Goal: Task Accomplishment & Management: Manage account settings

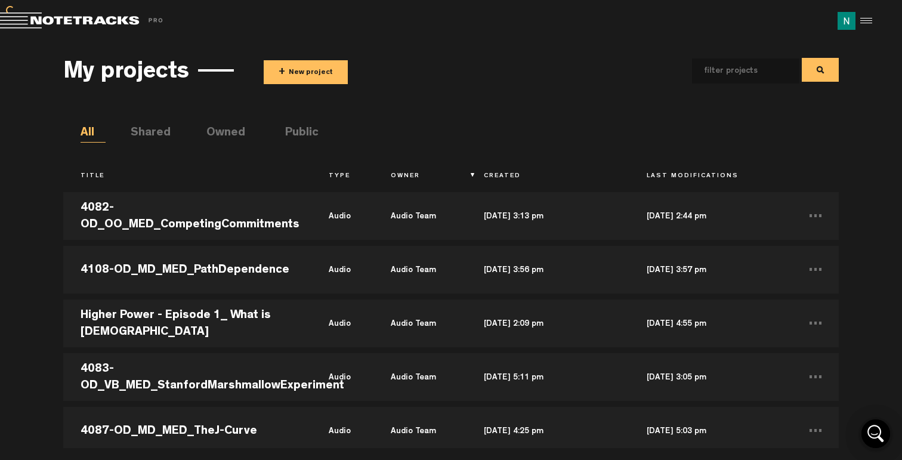
click at [857, 22] on div at bounding box center [864, 21] width 18 height 18
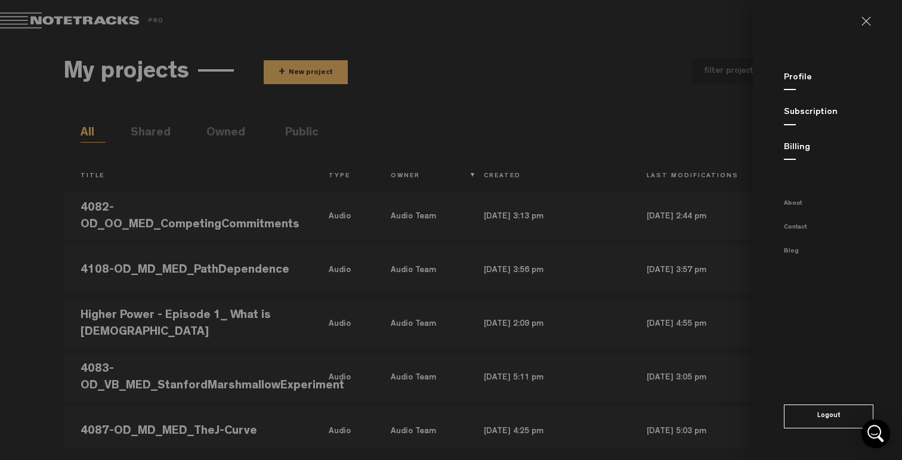
click at [803, 80] on link "Profile" at bounding box center [797, 77] width 28 height 9
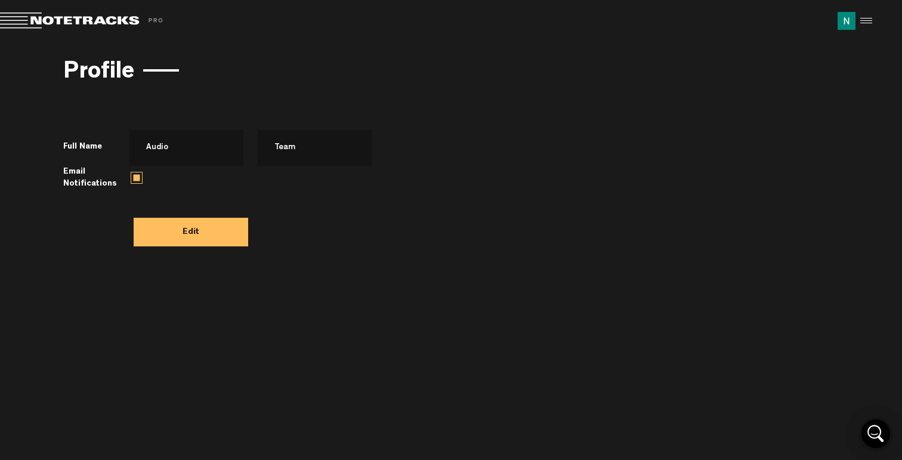
click at [867, 27] on div at bounding box center [864, 21] width 18 height 18
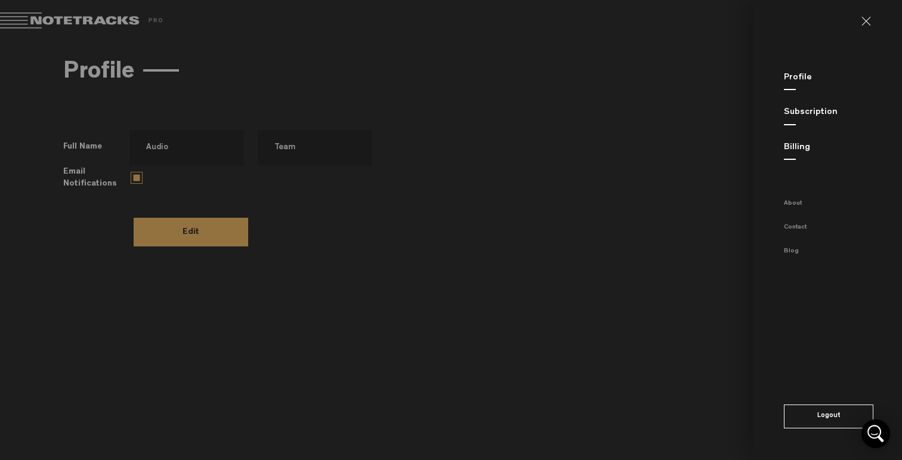
click at [810, 147] on div "Billing" at bounding box center [842, 147] width 118 height 13
click at [806, 147] on link "Billing" at bounding box center [796, 147] width 26 height 9
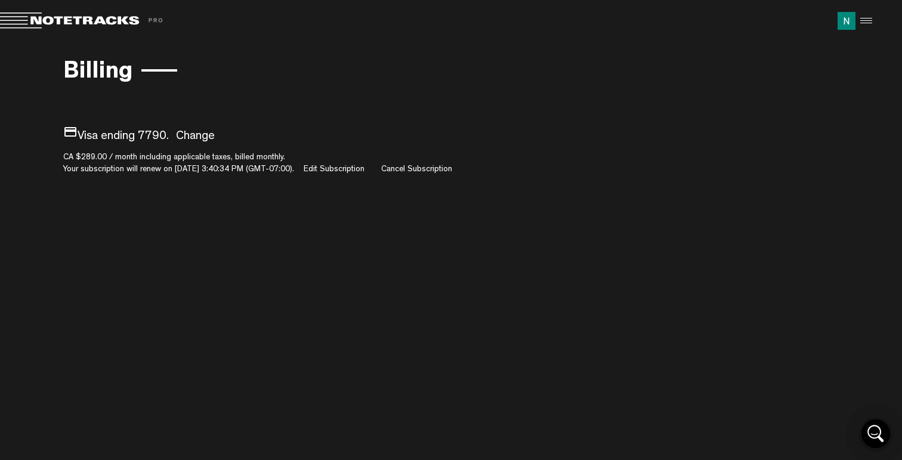
click at [862, 21] on div at bounding box center [864, 21] width 18 height 18
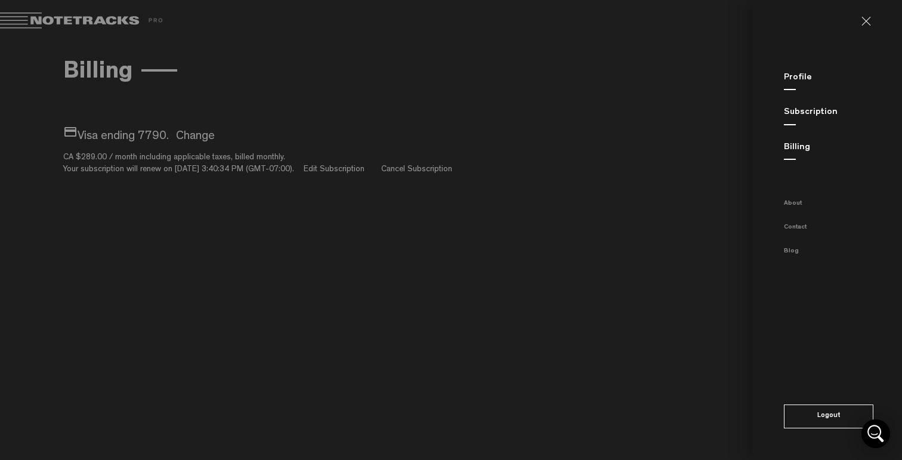
click at [823, 117] on div "Subscription" at bounding box center [842, 112] width 118 height 13
click at [822, 114] on link "Subscription" at bounding box center [810, 112] width 54 height 9
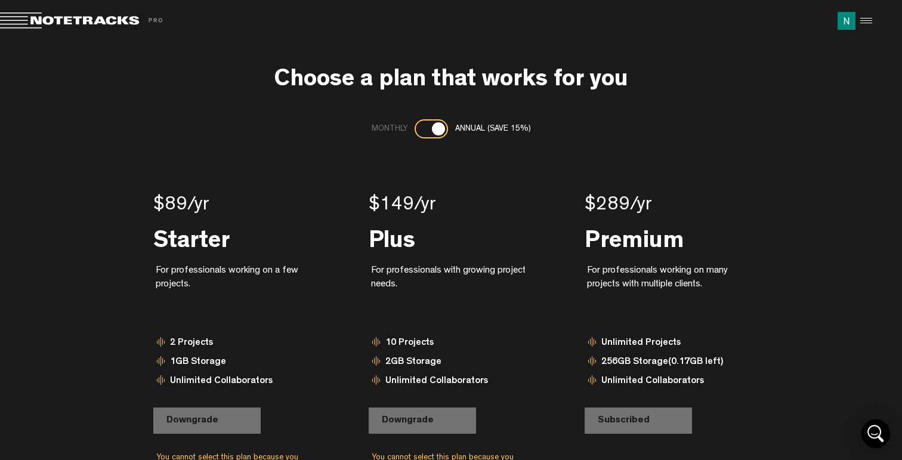
click at [92, 21] on span at bounding box center [83, 21] width 167 height 17
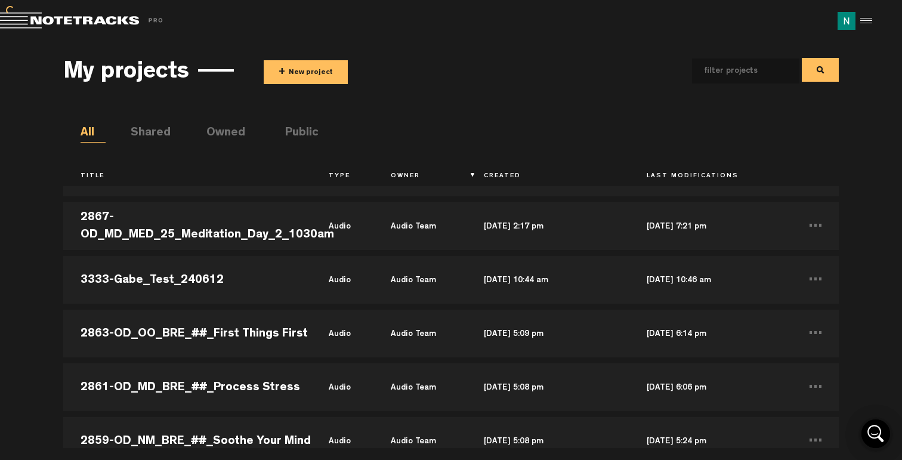
scroll to position [11547, 0]
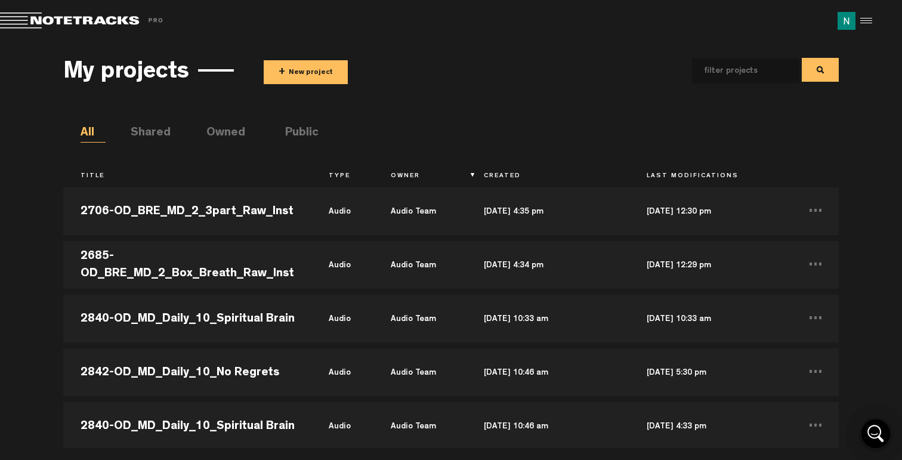
click at [123, 174] on th "Title" at bounding box center [187, 176] width 248 height 20
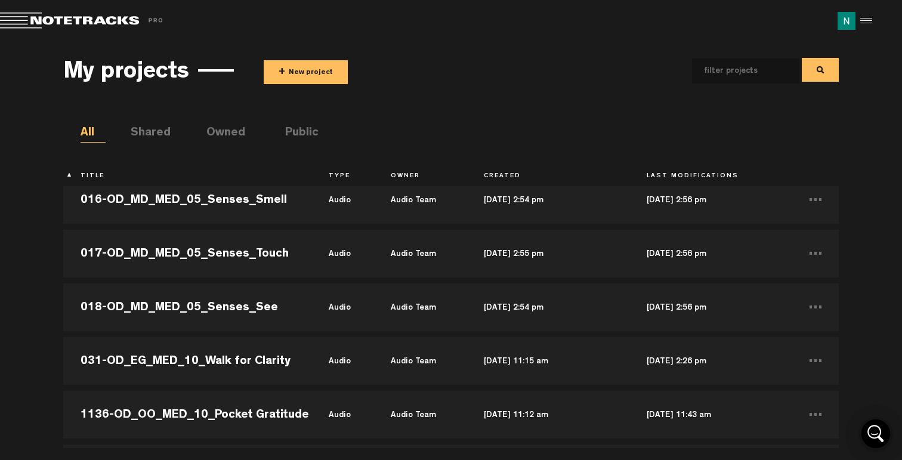
scroll to position [0, 0]
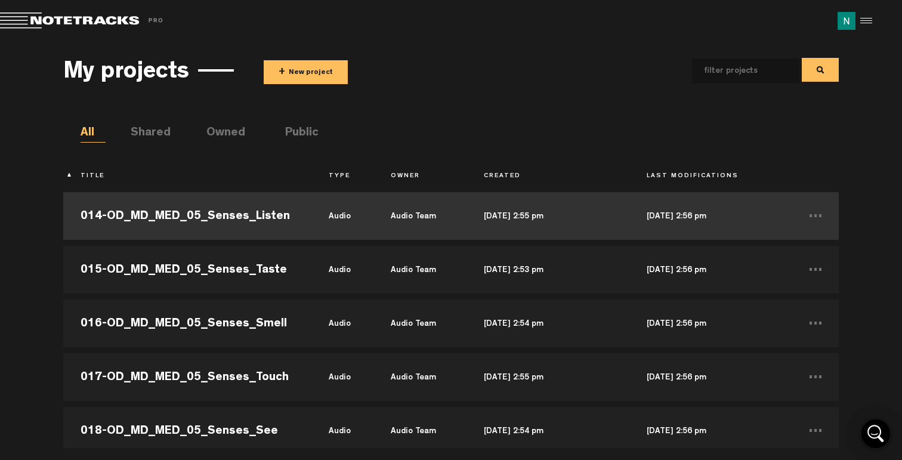
click at [200, 223] on td "014-OD_MD_MED_05_Senses_Listen" at bounding box center [187, 216] width 248 height 54
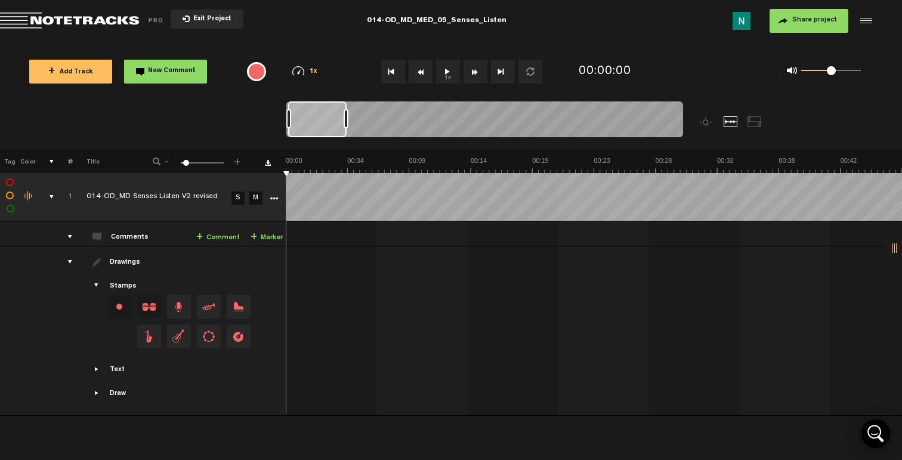
click at [200, 20] on span "Exit Project" at bounding box center [211, 19] width 42 height 7
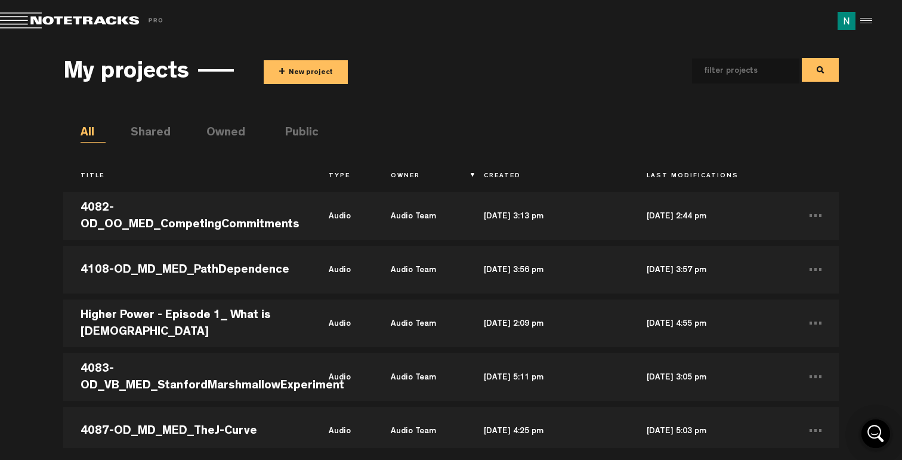
click at [472, 174] on th "Created" at bounding box center [547, 176] width 163 height 20
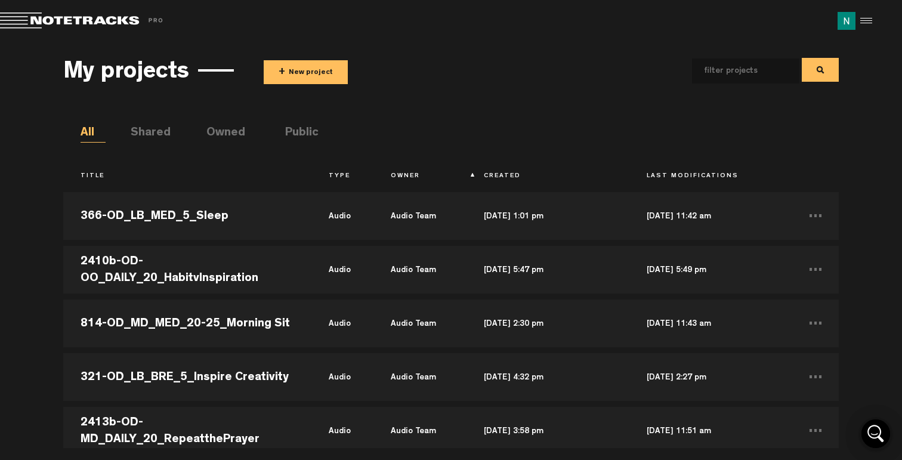
click at [479, 175] on th "Created" at bounding box center [547, 176] width 163 height 20
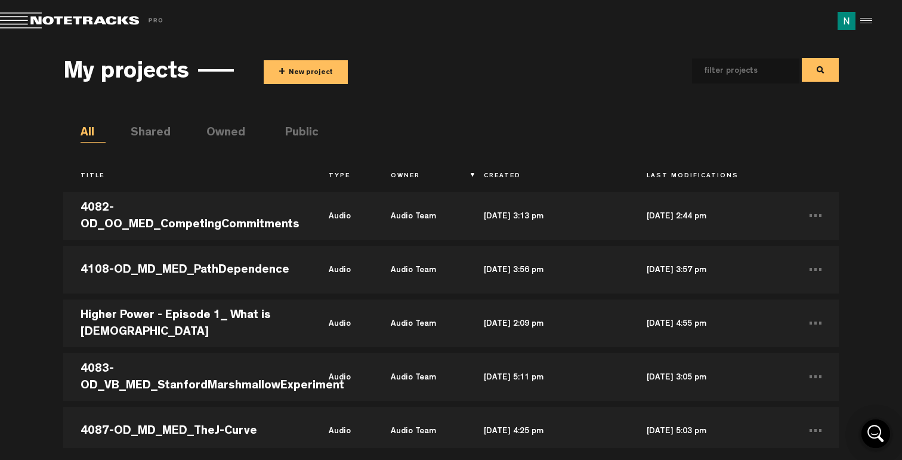
click at [479, 175] on th "Created" at bounding box center [547, 176] width 163 height 20
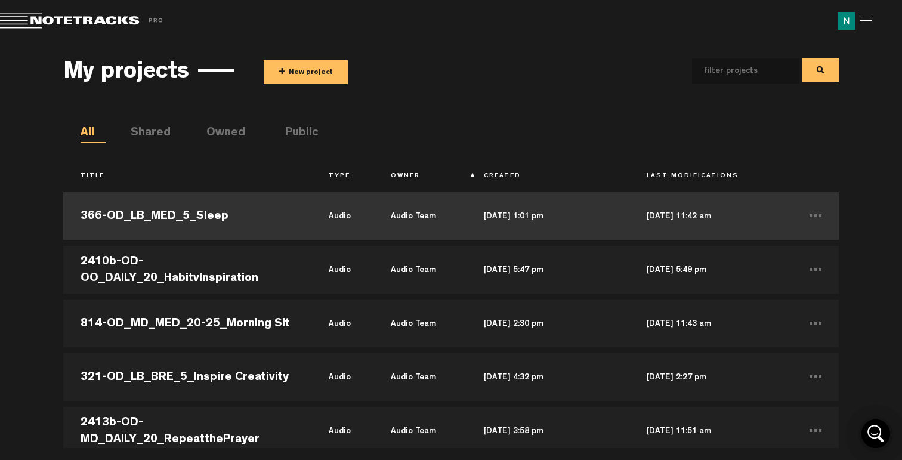
click at [228, 216] on td "366-OD_LB_MED_5_Sleep" at bounding box center [187, 216] width 248 height 54
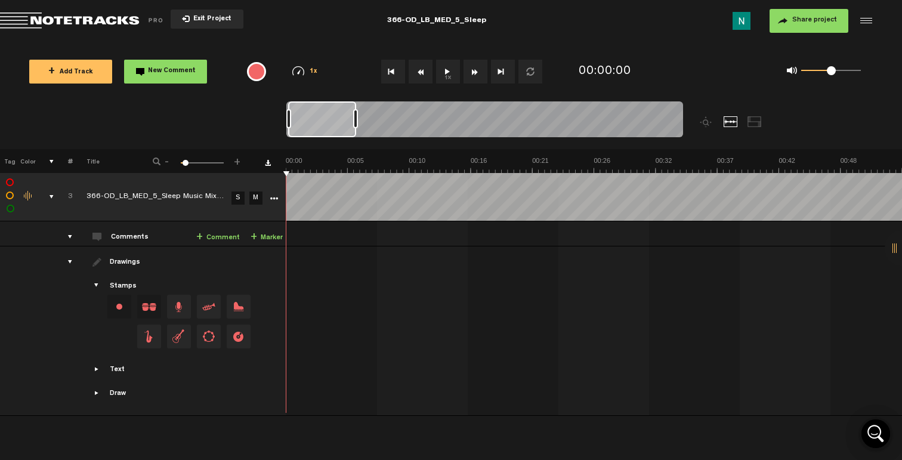
click at [224, 18] on span "Exit Project" at bounding box center [211, 19] width 42 height 7
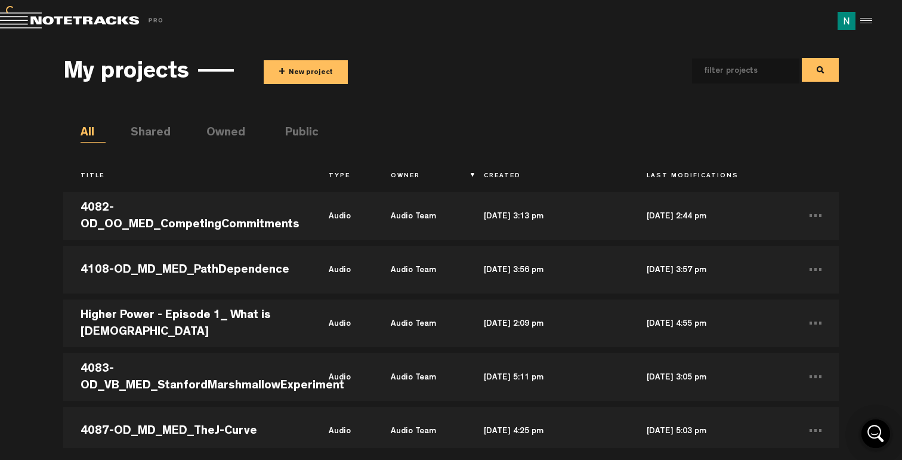
click at [498, 179] on th "Created" at bounding box center [547, 176] width 163 height 20
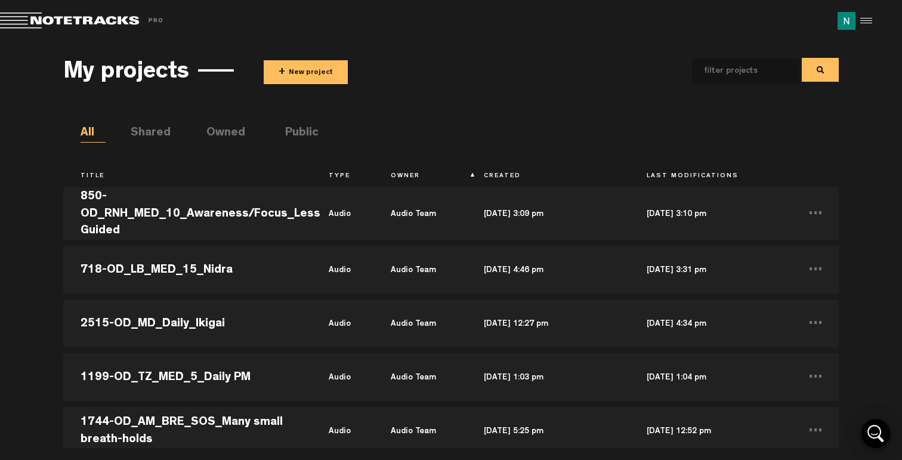
scroll to position [4551, 0]
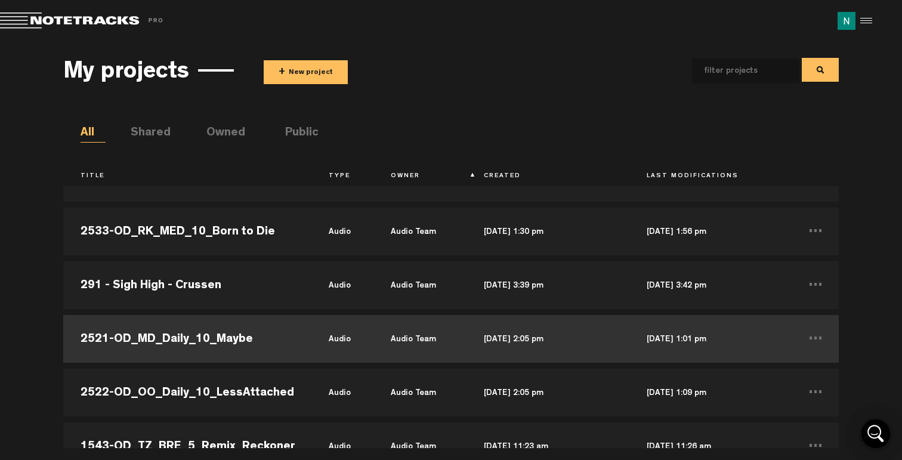
click at [228, 332] on td "2521-OD_MD_Daily_10_Maybe" at bounding box center [187, 339] width 248 height 54
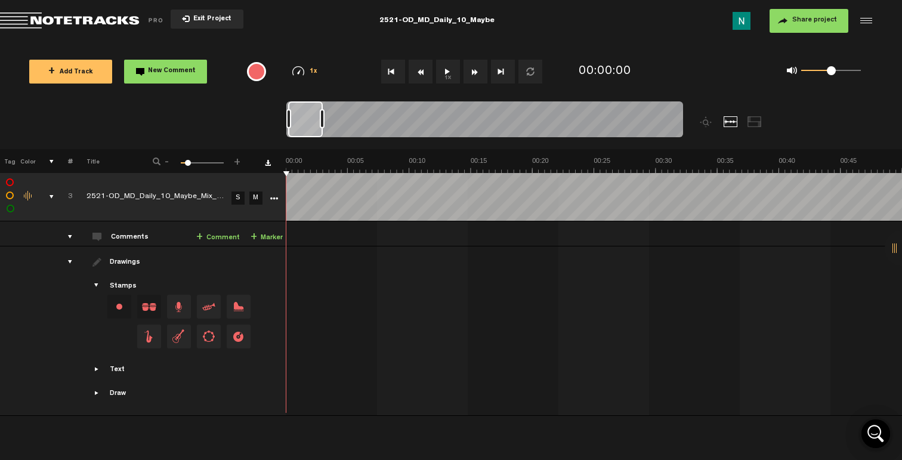
click at [216, 21] on span "Exit Project" at bounding box center [211, 19] width 42 height 7
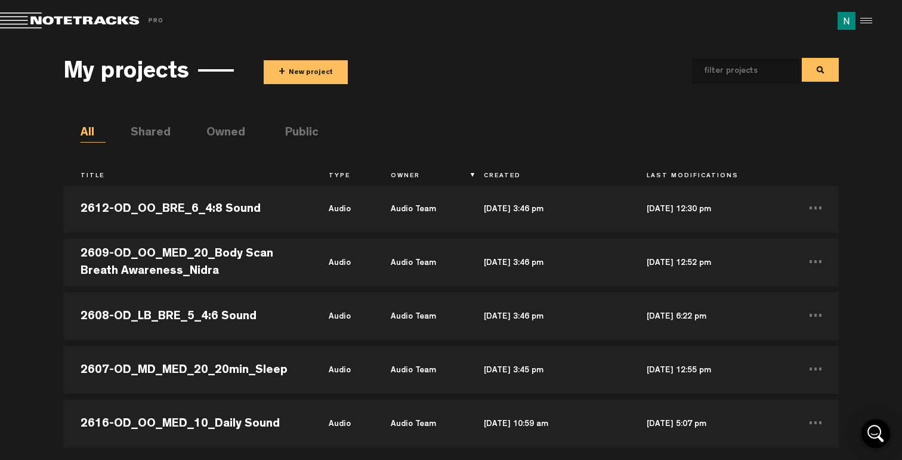
scroll to position [23829, 0]
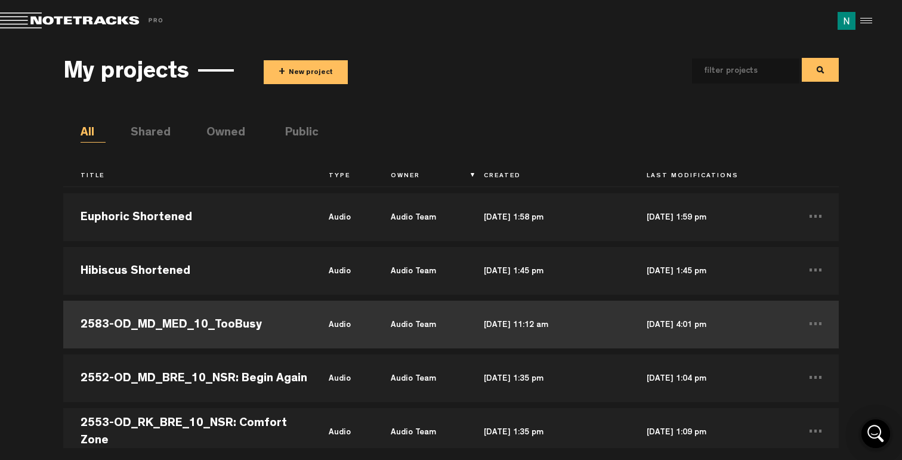
click at [311, 316] on td "audio" at bounding box center [342, 325] width 62 height 54
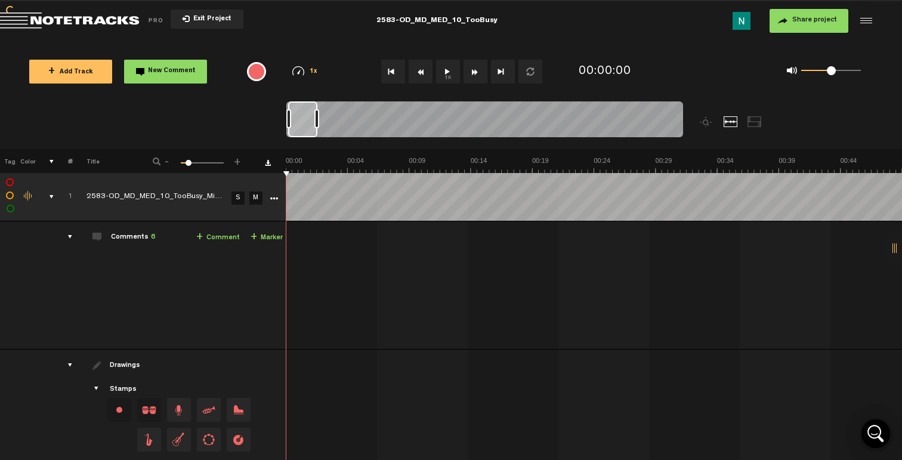
click at [49, 194] on div "comments, stamps & drawings" at bounding box center [47, 197] width 18 height 12
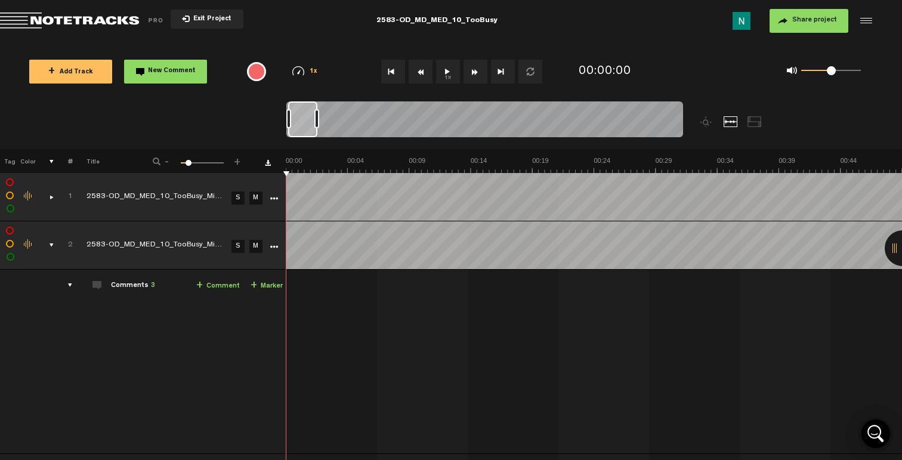
click at [53, 247] on div "comments, stamps & drawings" at bounding box center [47, 245] width 18 height 12
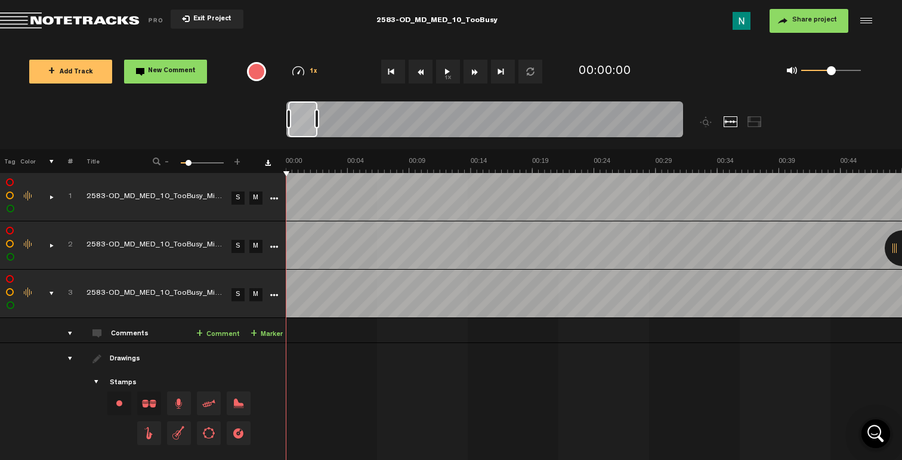
click at [48, 291] on div "comments, stamps & drawings" at bounding box center [47, 293] width 18 height 12
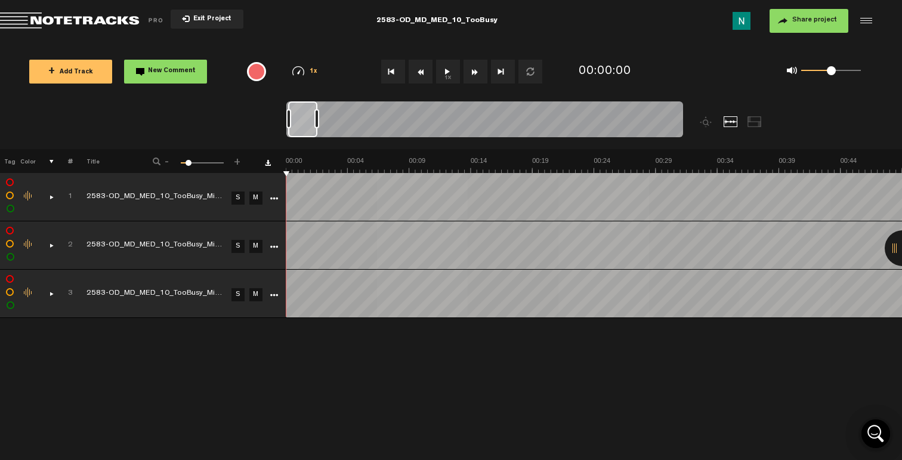
click at [275, 194] on icon "More" at bounding box center [274, 198] width 8 height 8
drag, startPoint x: 52, startPoint y: 197, endPoint x: 48, endPoint y: 219, distance: 22.5
click at [52, 197] on div "comments, stamps & drawings" at bounding box center [47, 197] width 18 height 12
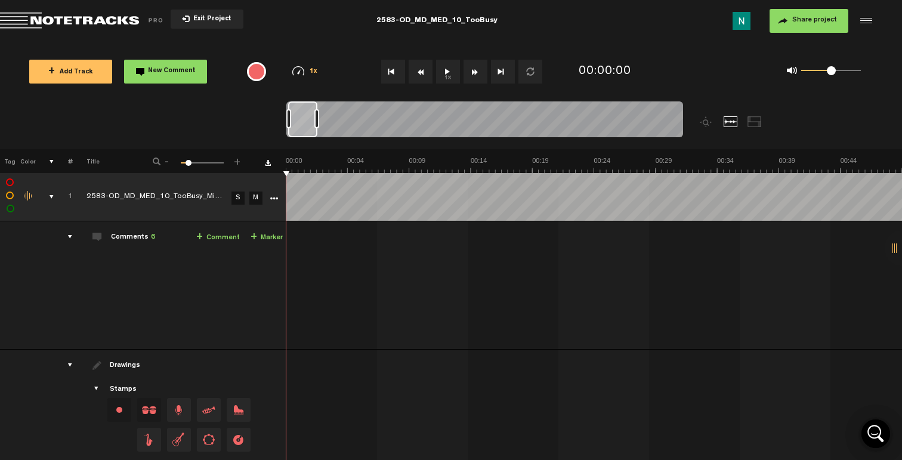
click at [263, 198] on td "M" at bounding box center [255, 197] width 18 height 48
click at [268, 197] on link "More" at bounding box center [273, 197] width 11 height 11
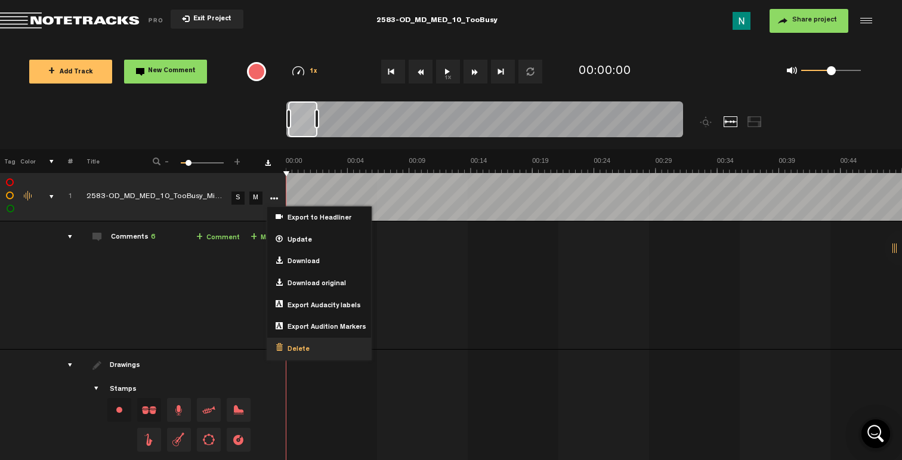
click at [292, 345] on span "Delete" at bounding box center [296, 350] width 27 height 10
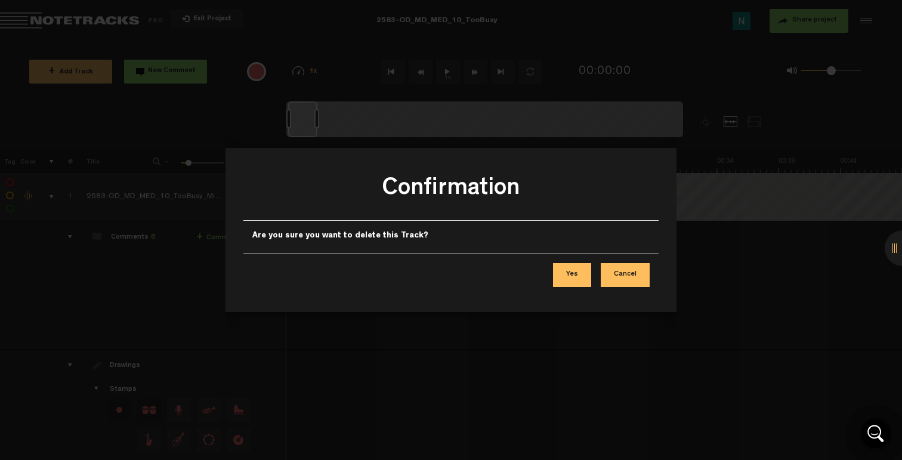
click at [578, 276] on button "Yes" at bounding box center [572, 275] width 38 height 24
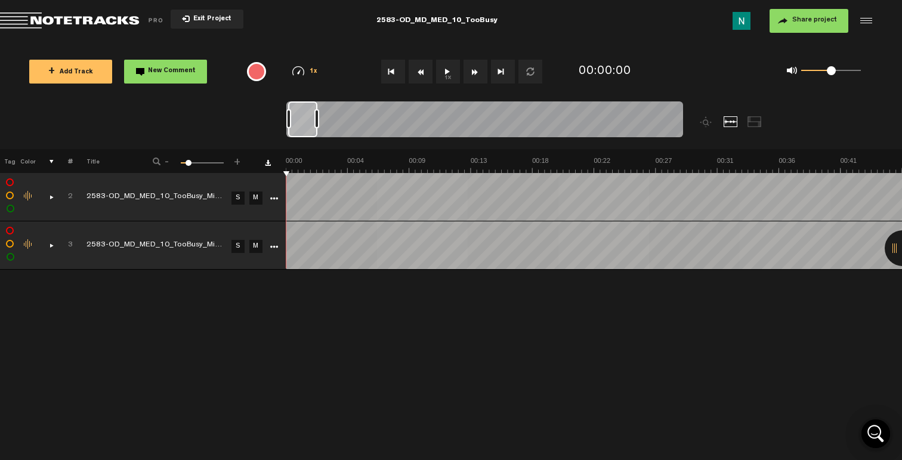
click at [52, 195] on div "comments, stamps & drawings" at bounding box center [47, 197] width 18 height 12
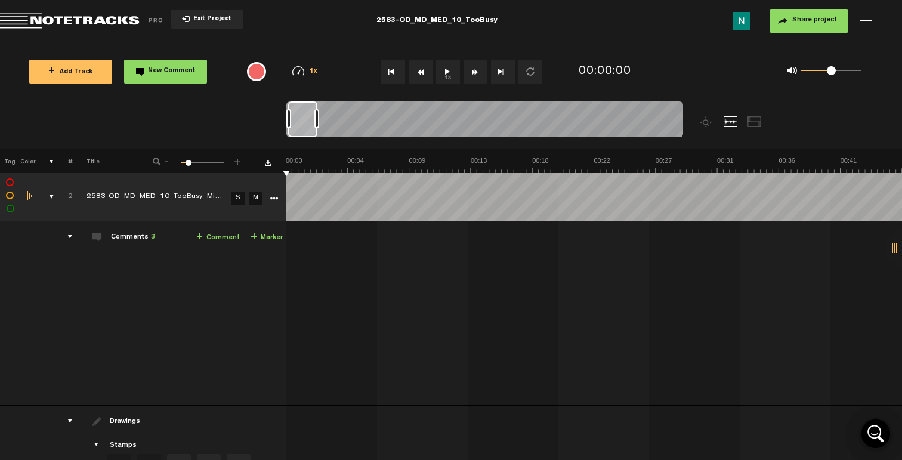
click at [275, 197] on icon "More" at bounding box center [274, 198] width 8 height 8
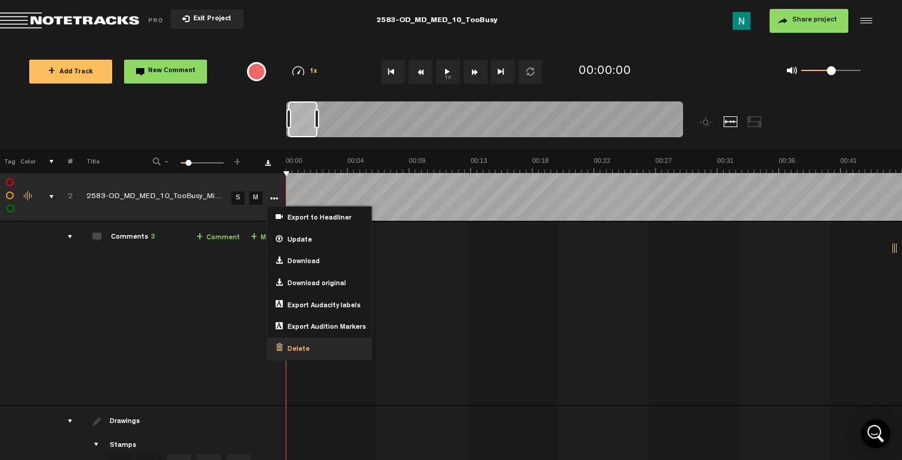
click at [297, 345] on span "Delete" at bounding box center [296, 350] width 27 height 10
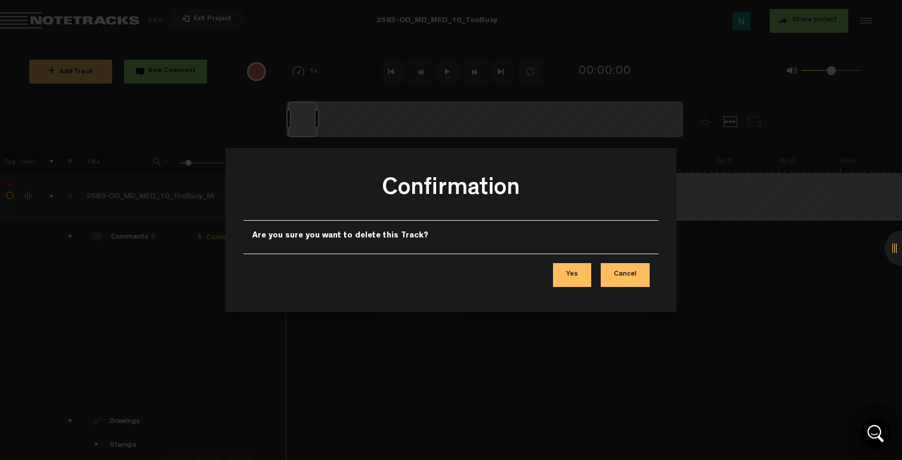
click at [583, 267] on button "Yes" at bounding box center [572, 275] width 38 height 24
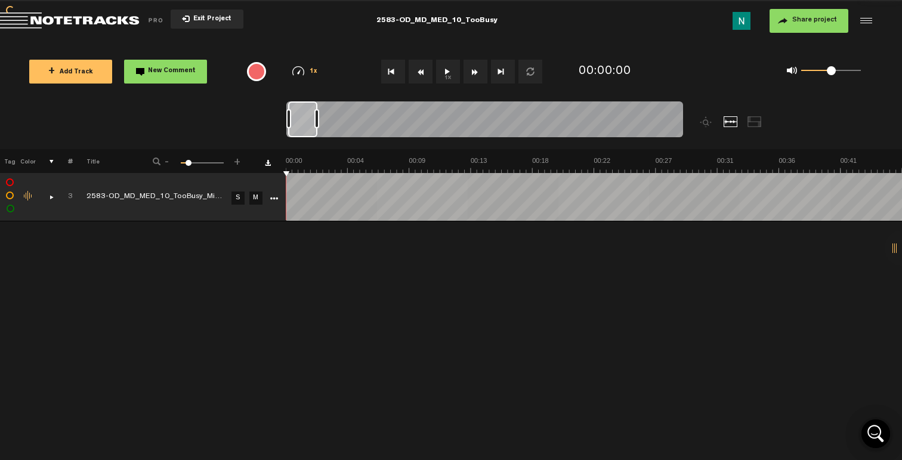
click at [232, 20] on button "Exit Project" at bounding box center [207, 19] width 73 height 19
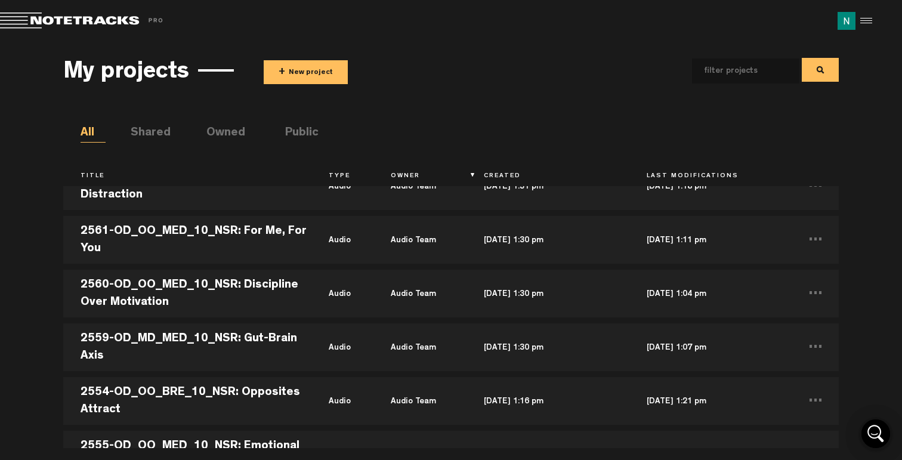
scroll to position [26397, 0]
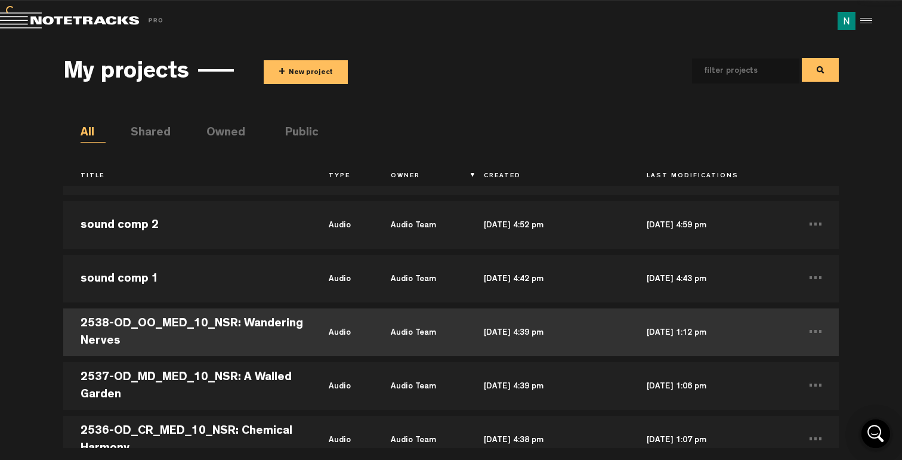
click at [425, 316] on td "Audio Team" at bounding box center [419, 332] width 93 height 54
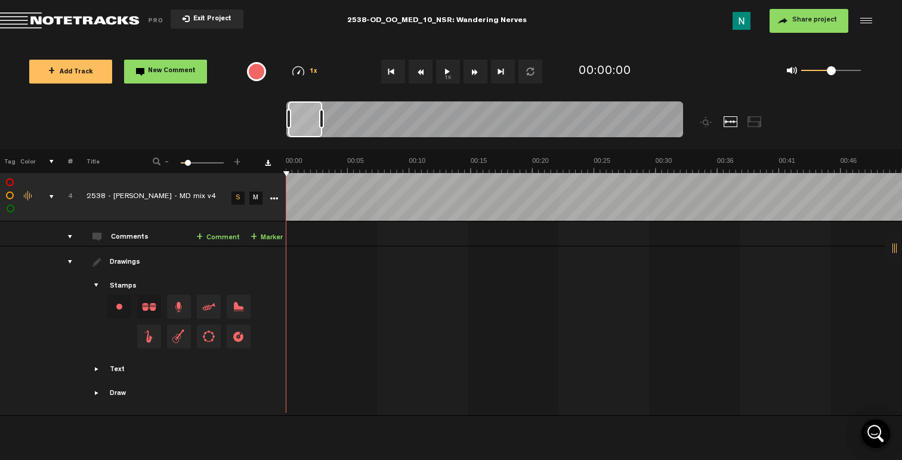
click at [203, 18] on span "Exit Project" at bounding box center [211, 19] width 42 height 7
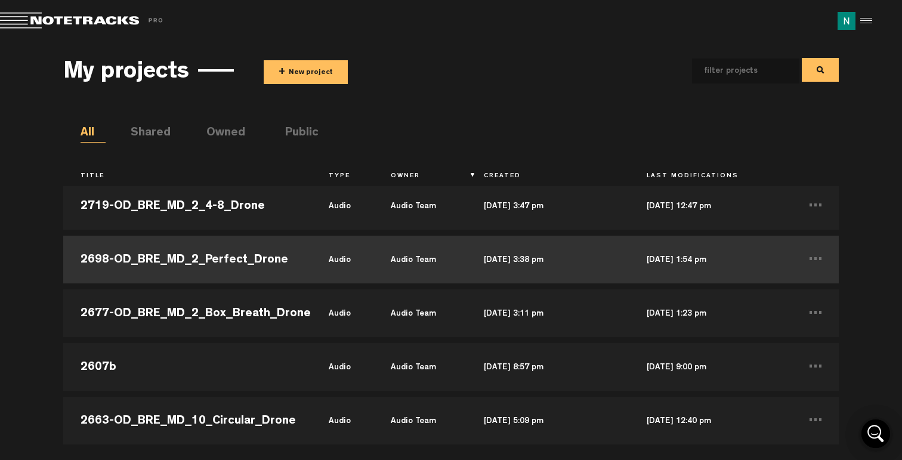
scroll to position [20667, 0]
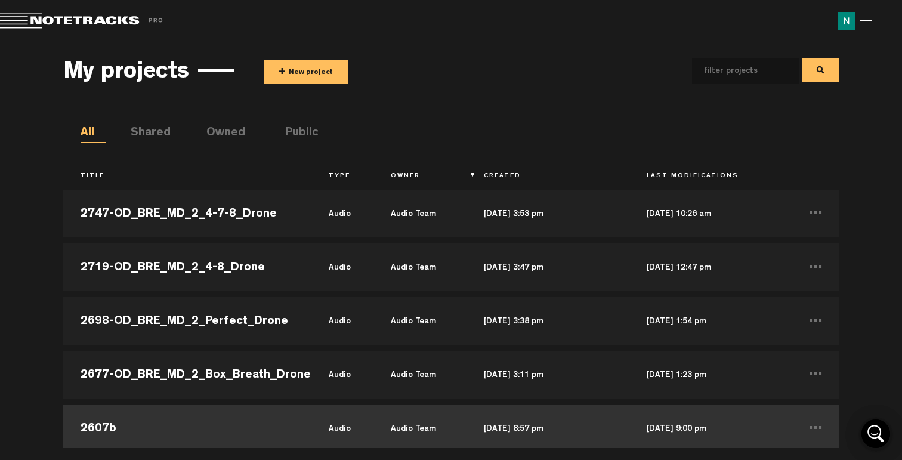
click at [232, 410] on td "2607b" at bounding box center [187, 428] width 248 height 54
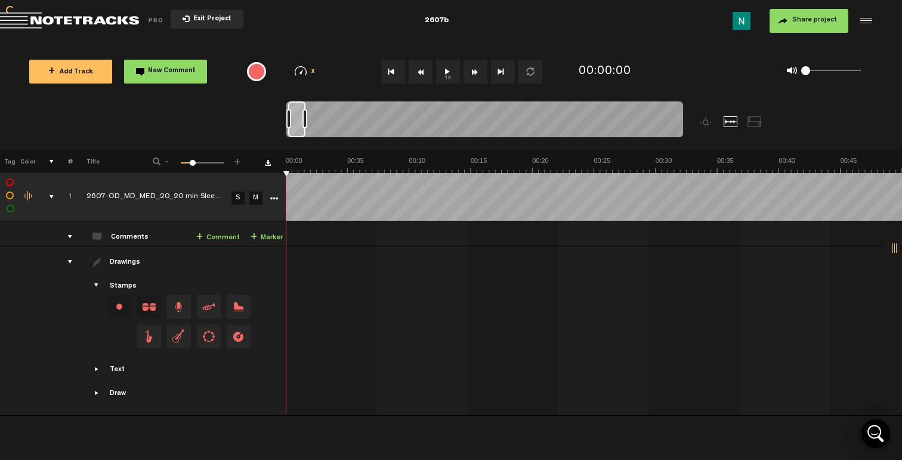
click at [207, 17] on span "Exit Project" at bounding box center [211, 19] width 42 height 7
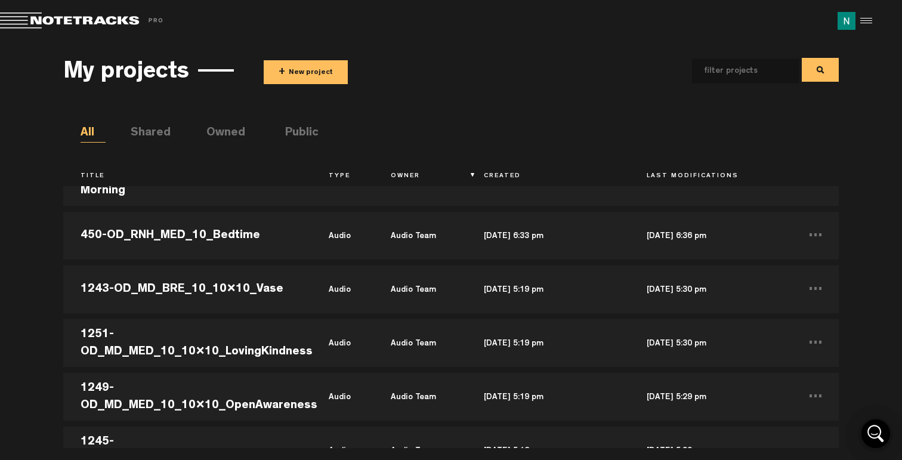
scroll to position [30485, 0]
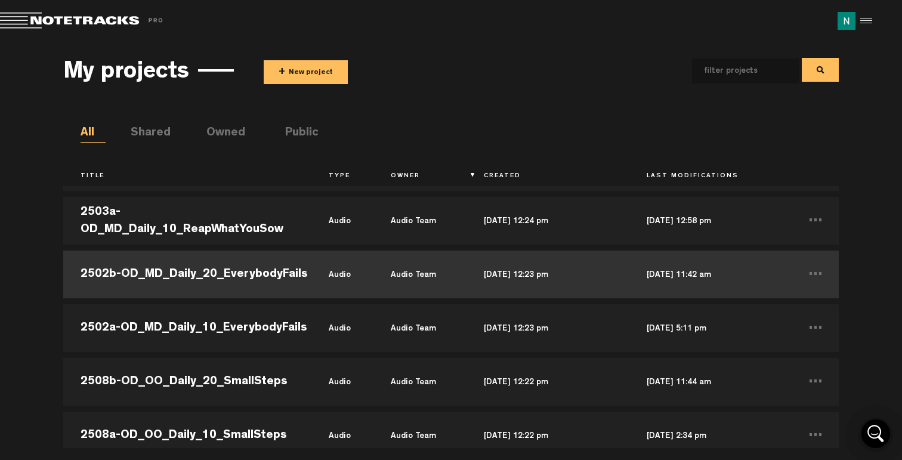
click at [241, 270] on td "2502b-OD_MD_Daily_20_EverybodyFails" at bounding box center [187, 274] width 248 height 54
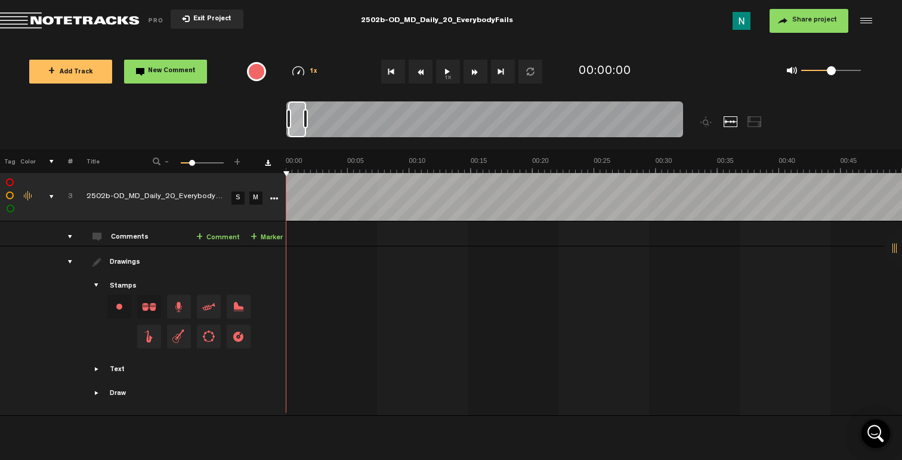
click at [200, 19] on span "Exit Project" at bounding box center [211, 19] width 42 height 7
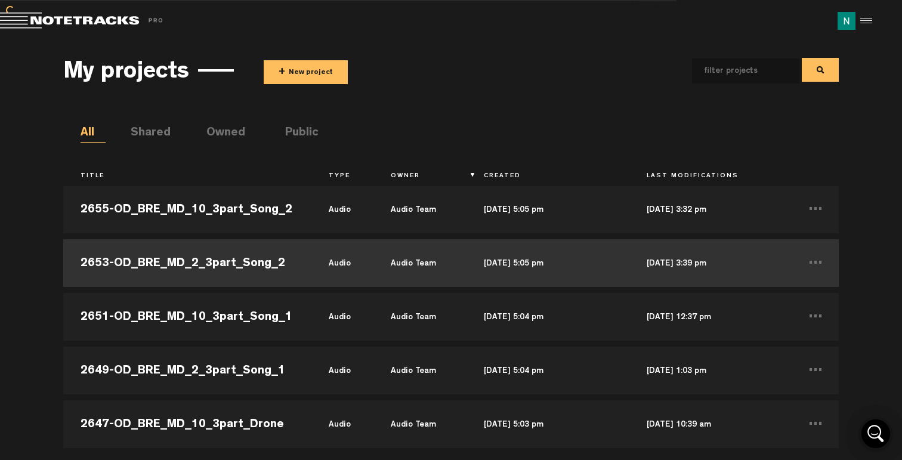
scroll to position [21582, 0]
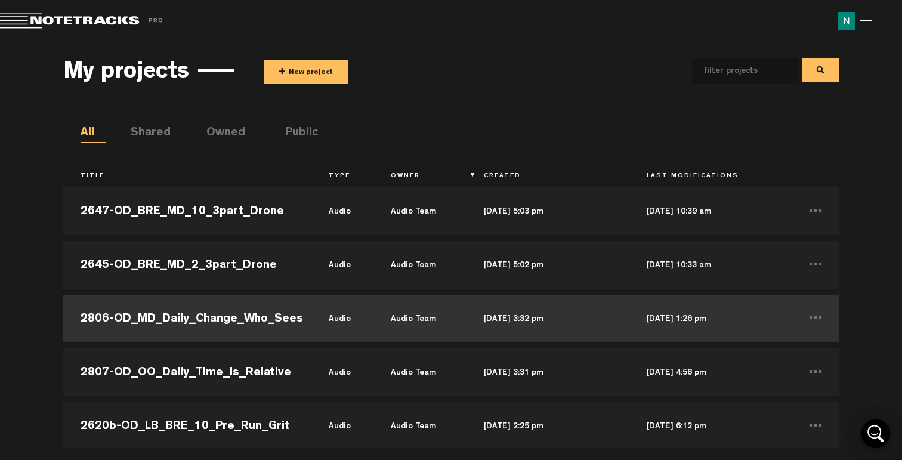
click at [259, 300] on td "2806-OD_MD_Daily_Change_Who_Sees" at bounding box center [187, 319] width 248 height 54
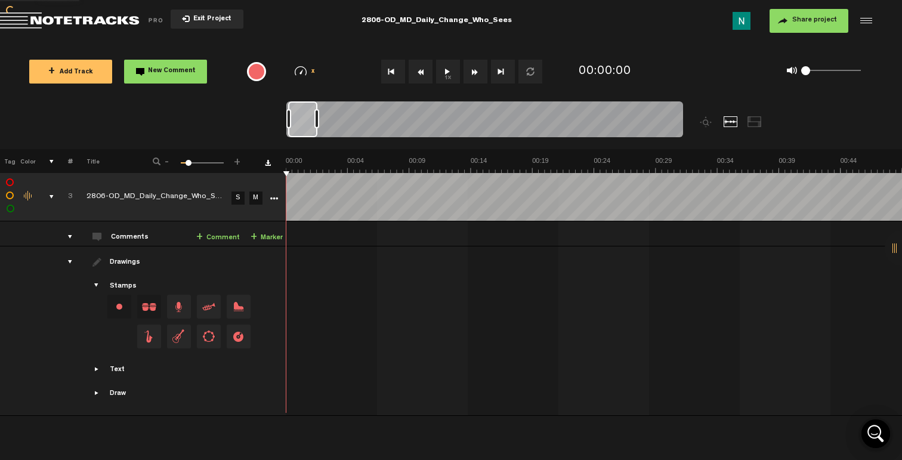
click at [209, 20] on span "Exit Project" at bounding box center [211, 19] width 42 height 7
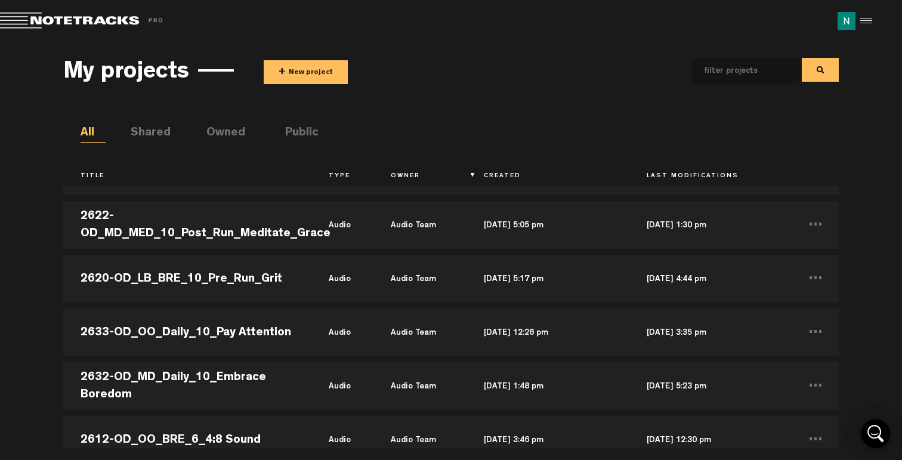
scroll to position [22924, 0]
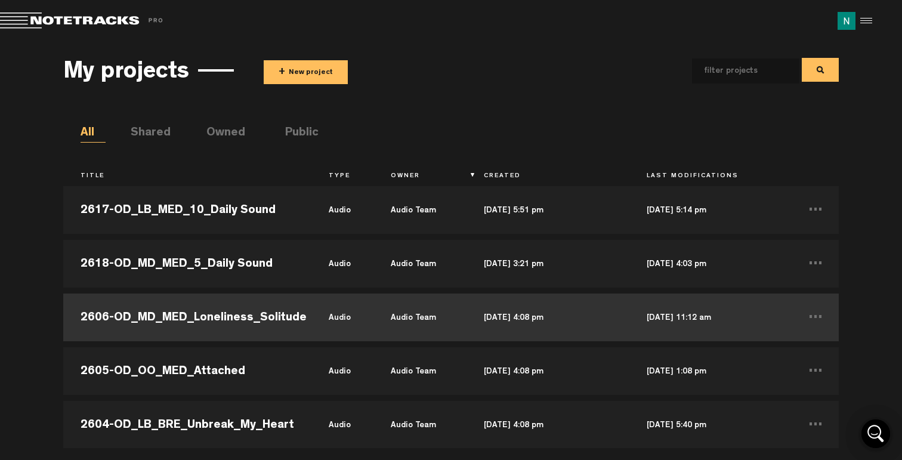
click at [244, 308] on td "2606-OD_MD_MED_Loneliness_Solitude" at bounding box center [187, 317] width 248 height 54
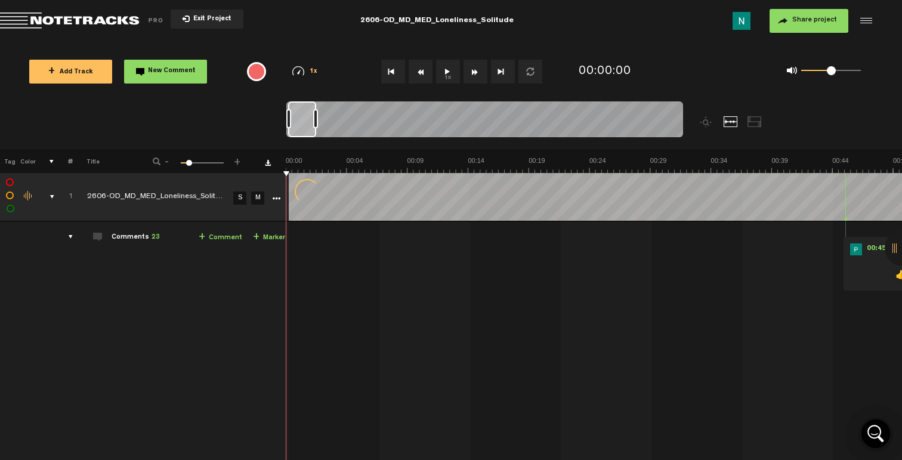
click at [49, 196] on div "comments, stamps & drawings" at bounding box center [47, 197] width 18 height 12
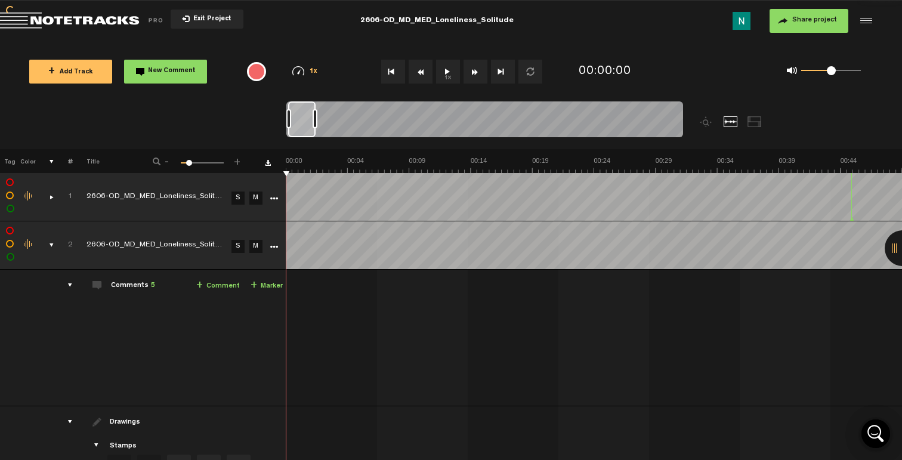
click at [52, 242] on div "comments, stamps & drawings" at bounding box center [47, 245] width 18 height 12
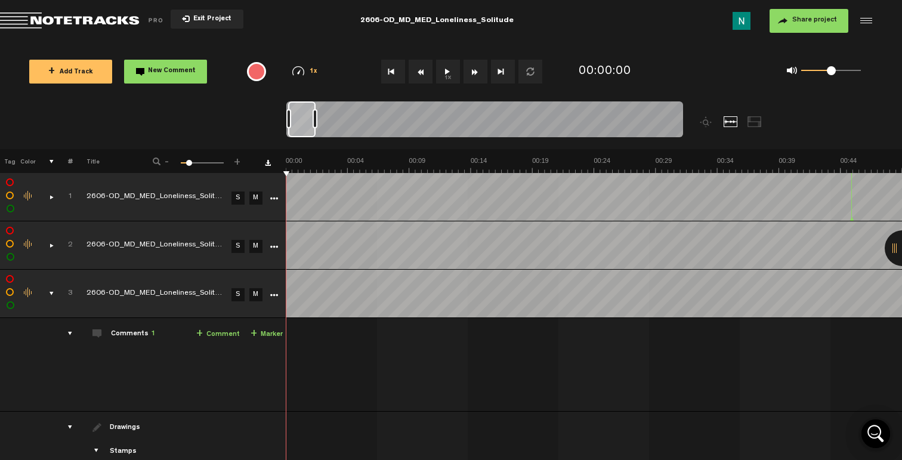
click at [52, 293] on div "comments, stamps & drawings" at bounding box center [47, 293] width 18 height 12
click at [47, 199] on div "comments, stamps & drawings" at bounding box center [47, 197] width 18 height 12
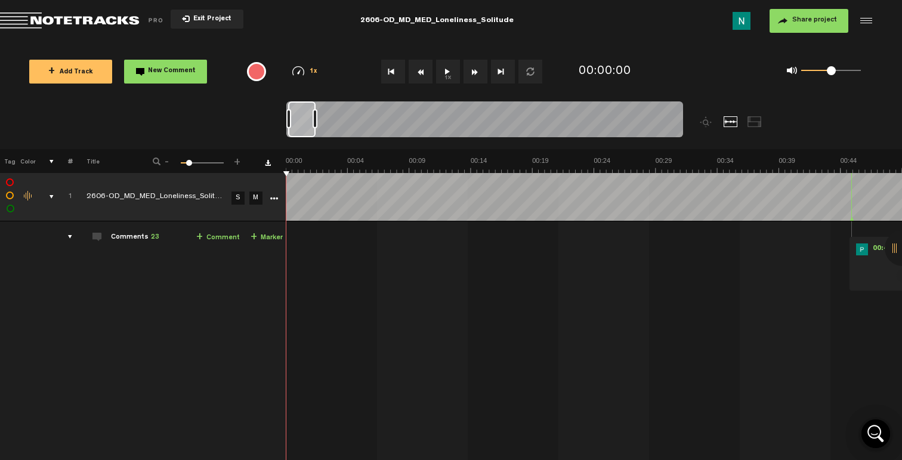
click at [277, 197] on icon "More" at bounding box center [274, 198] width 8 height 8
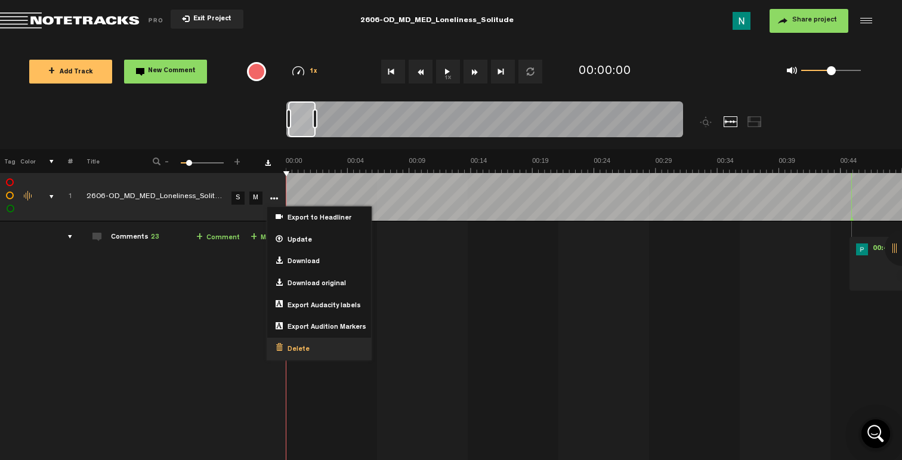
click at [291, 341] on div "Delete" at bounding box center [319, 348] width 104 height 22
click at [292, 349] on span "Delete" at bounding box center [296, 350] width 27 height 10
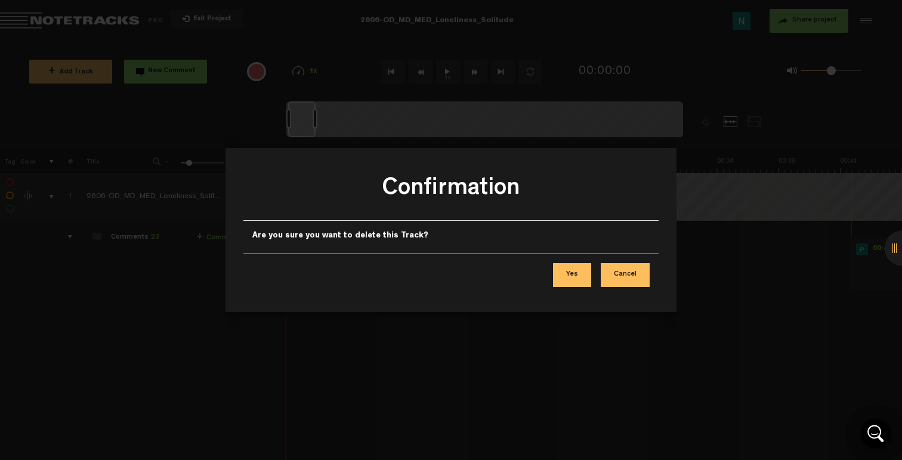
click at [565, 284] on button "Yes" at bounding box center [572, 275] width 38 height 24
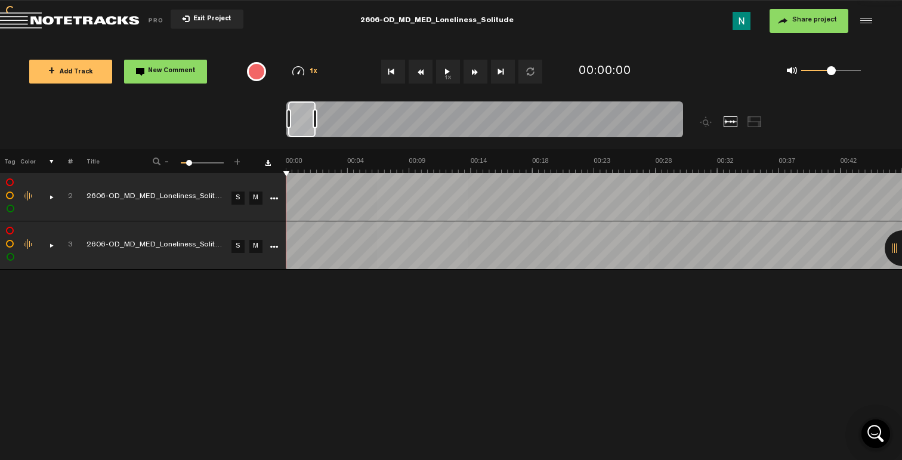
click at [276, 197] on icon "More" at bounding box center [274, 198] width 8 height 8
click at [53, 198] on div "comments, stamps & drawings" at bounding box center [47, 197] width 18 height 12
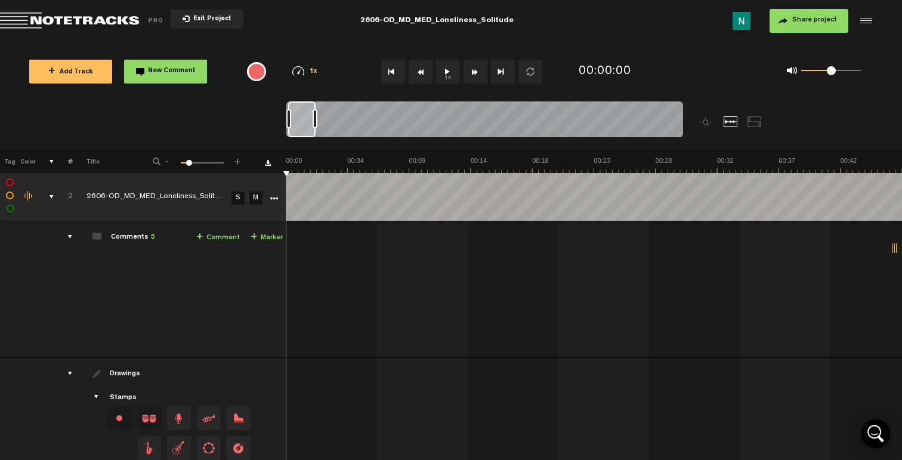
click at [274, 198] on icon "More" at bounding box center [274, 198] width 8 height 8
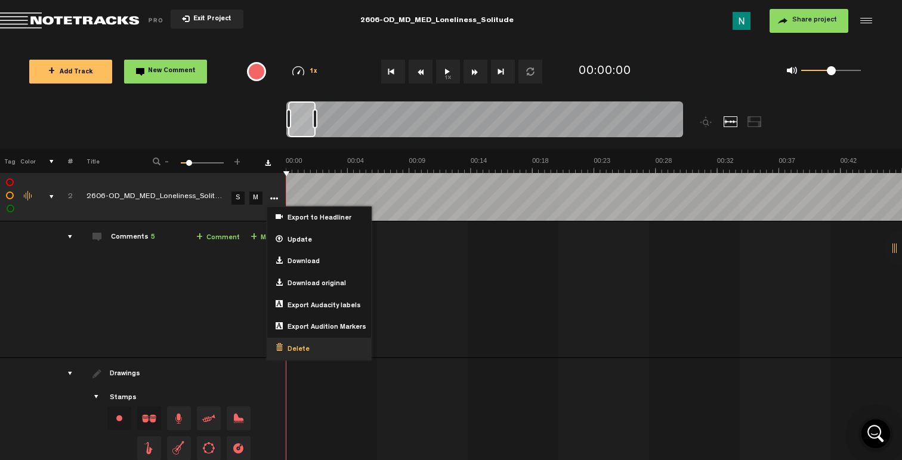
click at [299, 345] on span "Delete" at bounding box center [296, 350] width 27 height 10
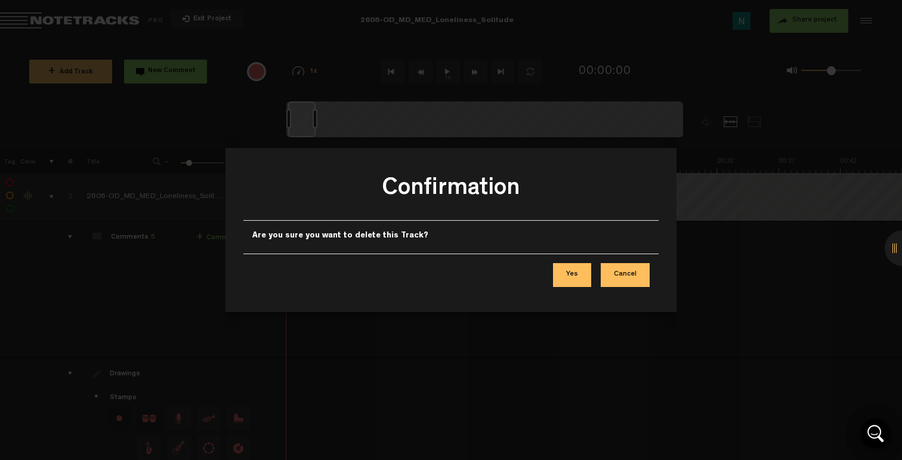
drag, startPoint x: 565, startPoint y: 274, endPoint x: 545, endPoint y: 264, distance: 21.9
click at [565, 274] on button "Yes" at bounding box center [572, 275] width 38 height 24
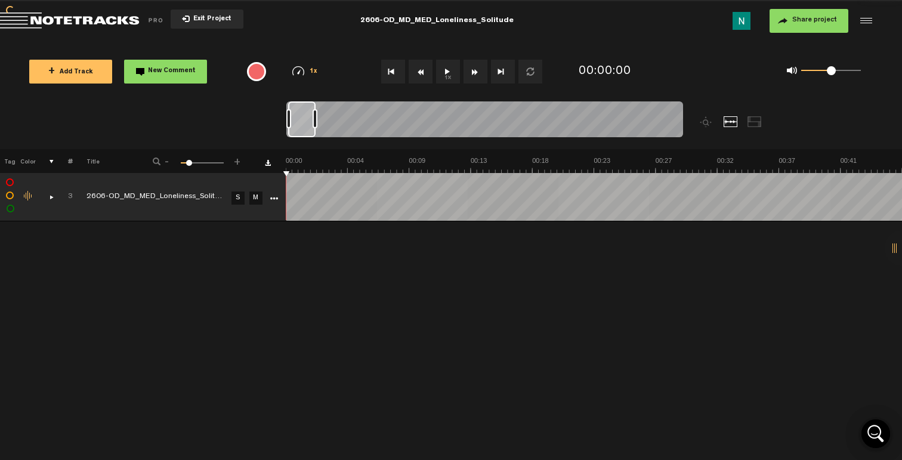
click at [213, 16] on span "Exit Project" at bounding box center [211, 19] width 42 height 7
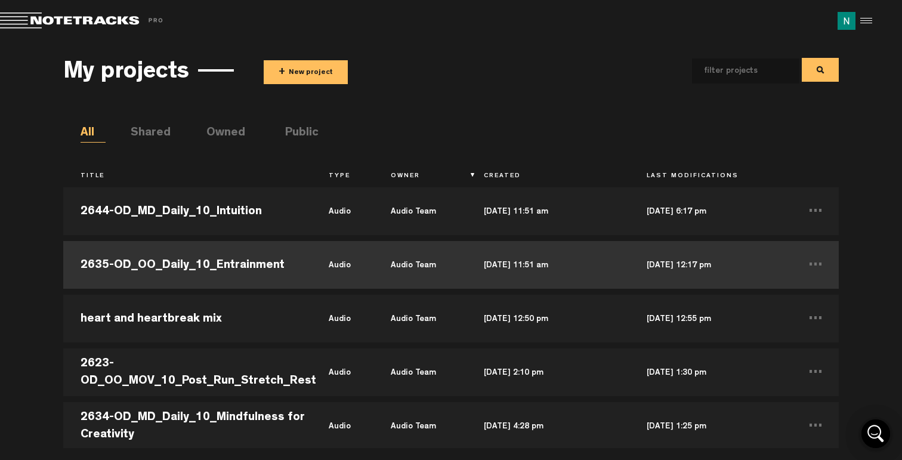
scroll to position [21942, 0]
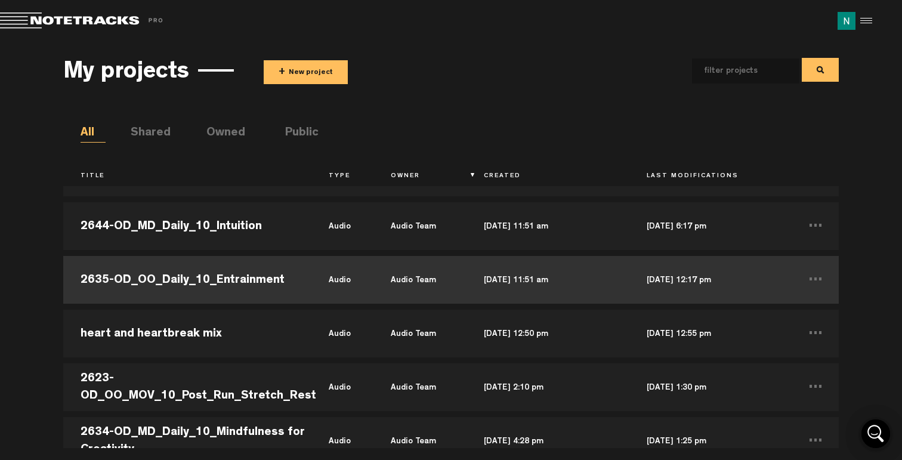
click at [262, 271] on td "2635-OD_OO_Daily_10_Entrainment" at bounding box center [187, 280] width 248 height 54
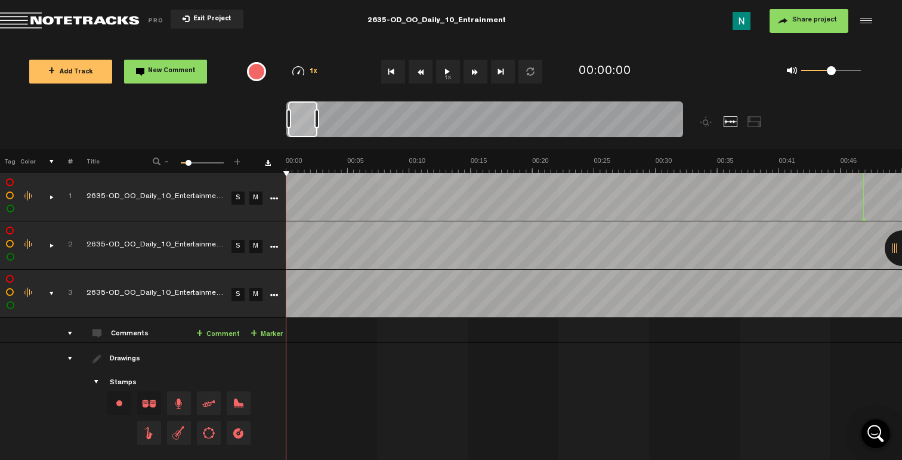
click at [269, 194] on link "More" at bounding box center [273, 197] width 11 height 11
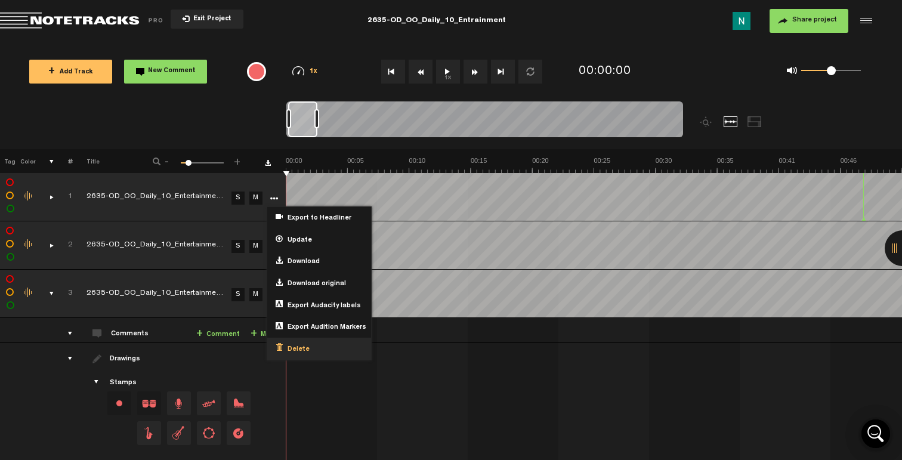
click at [304, 345] on span "Delete" at bounding box center [296, 350] width 27 height 10
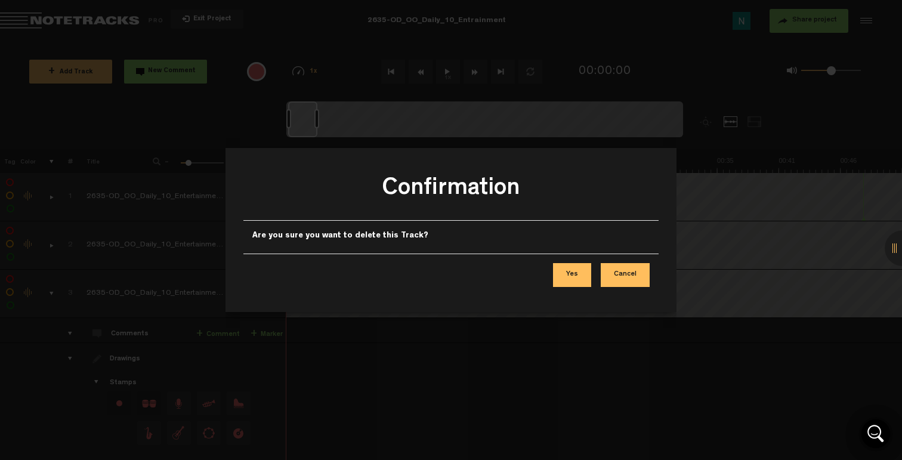
click at [561, 271] on button "Yes" at bounding box center [572, 275] width 38 height 24
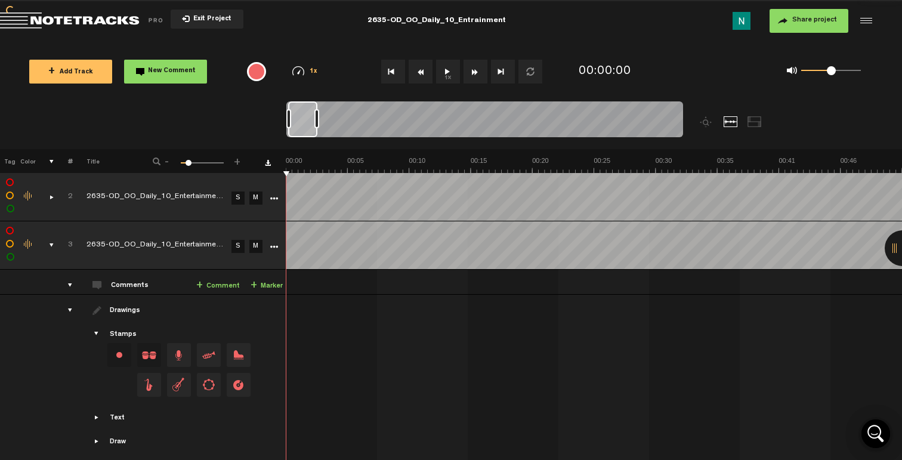
click at [271, 202] on icon "More" at bounding box center [274, 198] width 8 height 8
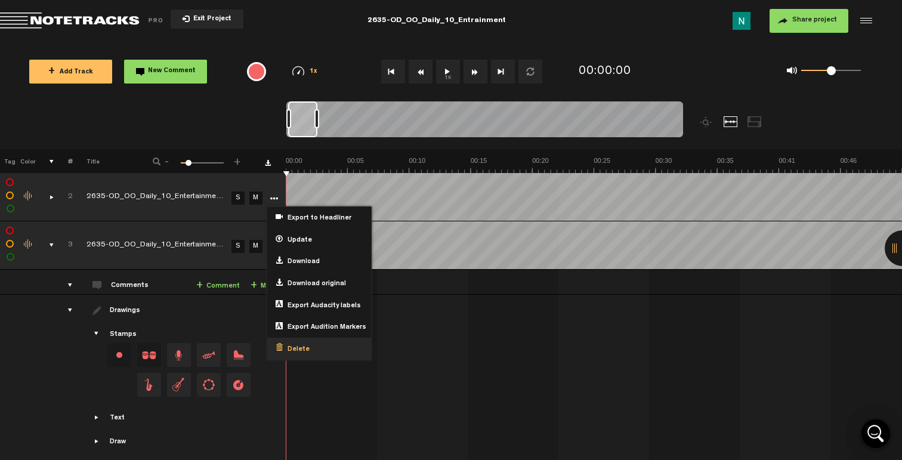
click at [304, 341] on div "Delete" at bounding box center [319, 348] width 104 height 22
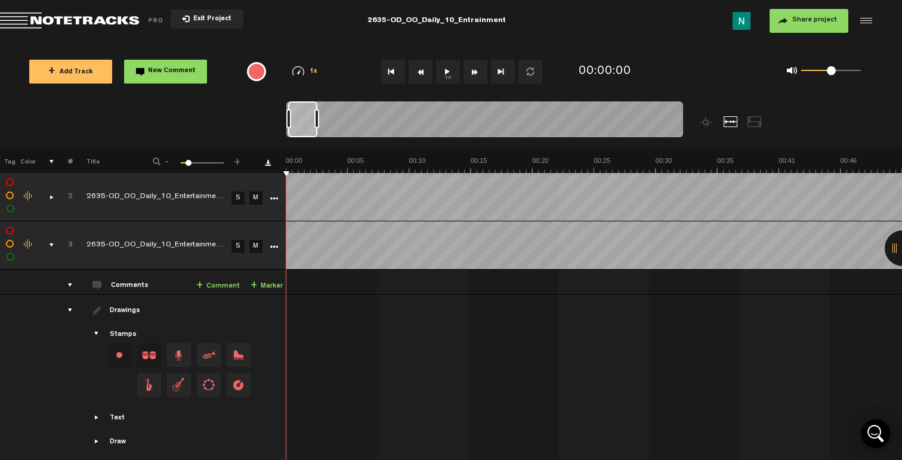
click at [272, 199] on icon "More" at bounding box center [274, 198] width 8 height 8
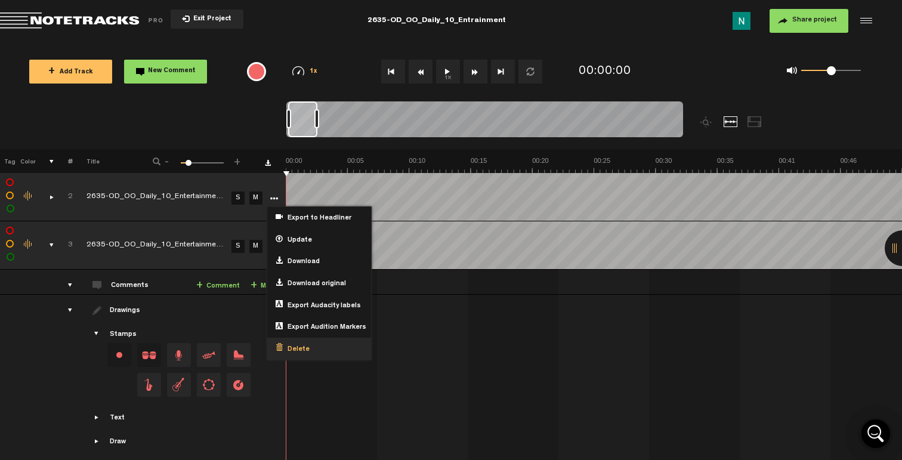
click at [292, 341] on div "Delete" at bounding box center [319, 348] width 104 height 22
click at [290, 345] on span "Delete" at bounding box center [296, 350] width 27 height 10
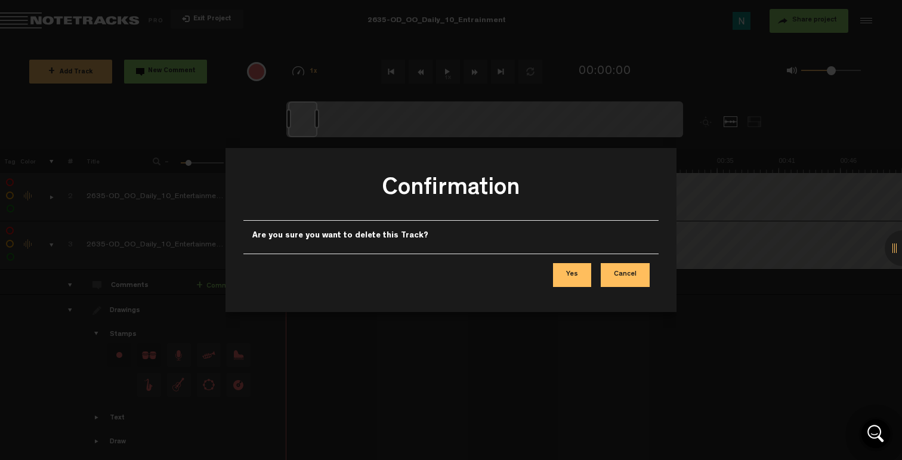
click at [571, 272] on button "Yes" at bounding box center [572, 275] width 38 height 24
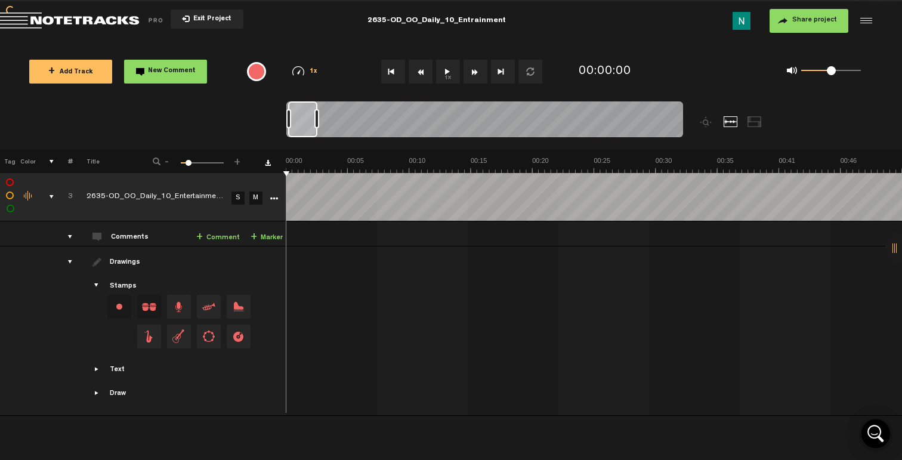
click at [49, 199] on div "comments, stamps & drawings" at bounding box center [47, 197] width 18 height 12
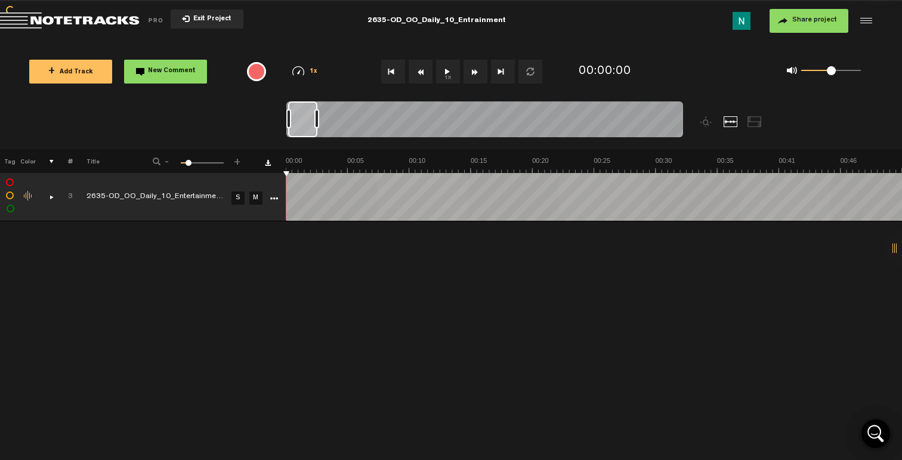
click at [199, 24] on button "Exit Project" at bounding box center [207, 19] width 73 height 19
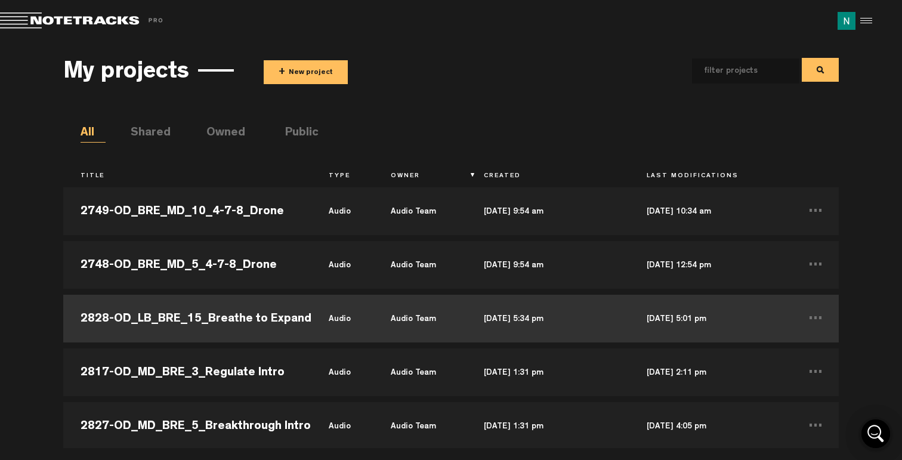
scroll to position [13916, 0]
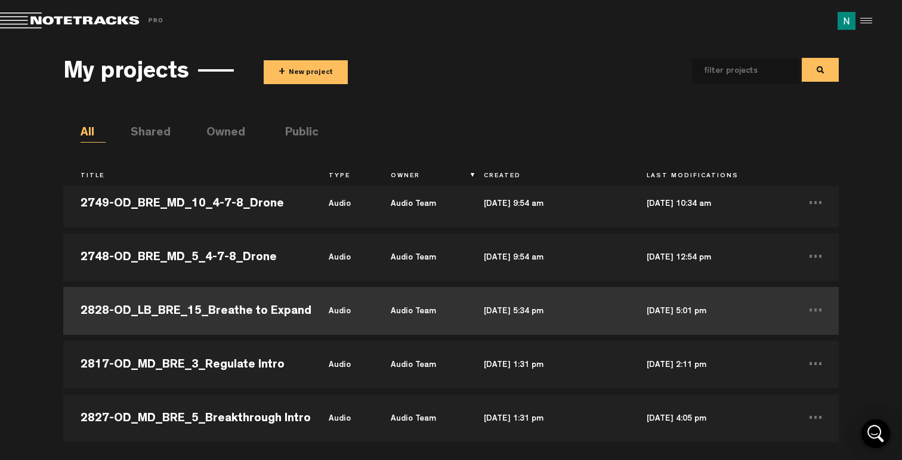
click at [235, 299] on td "2828-OD_LB_BRE_15_Breathe to Expand" at bounding box center [187, 311] width 248 height 54
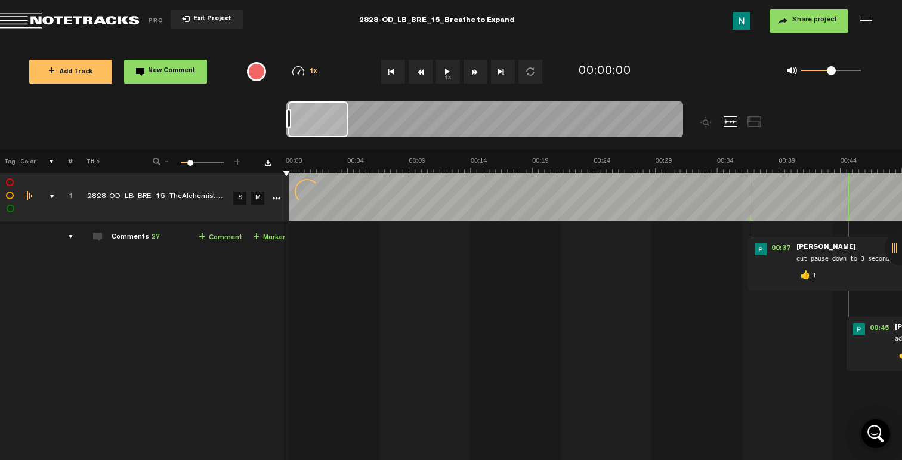
click at [51, 200] on div "comments, stamps & drawings" at bounding box center [47, 197] width 18 height 12
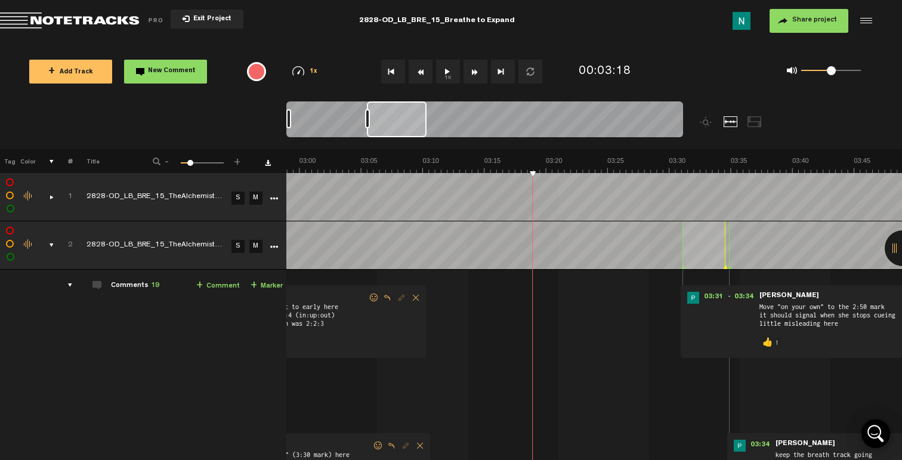
click at [50, 246] on div "comments, stamps & drawings" at bounding box center [47, 245] width 18 height 12
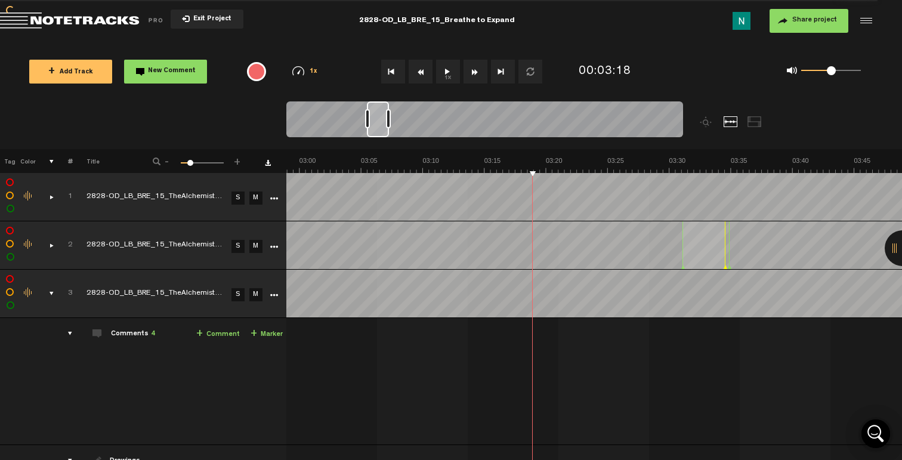
scroll to position [0, 2204]
click at [52, 294] on div "comments, stamps & drawings" at bounding box center [47, 293] width 18 height 12
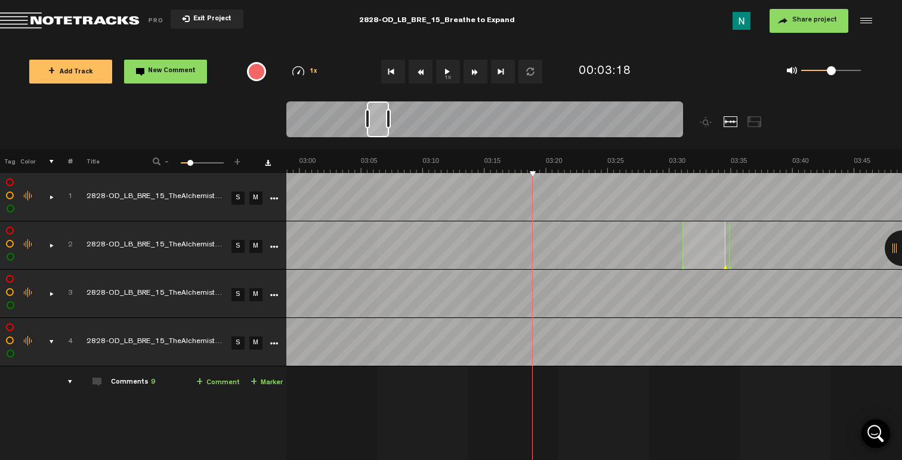
click at [52, 344] on div "comments, stamps & drawings" at bounding box center [47, 342] width 18 height 12
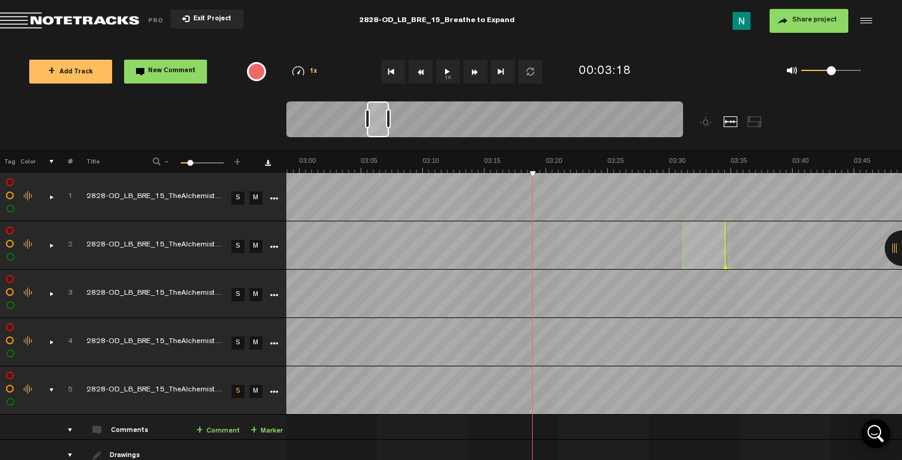
click at [270, 199] on icon "More" at bounding box center [274, 198] width 8 height 8
click at [277, 192] on link "More" at bounding box center [273, 197] width 11 height 11
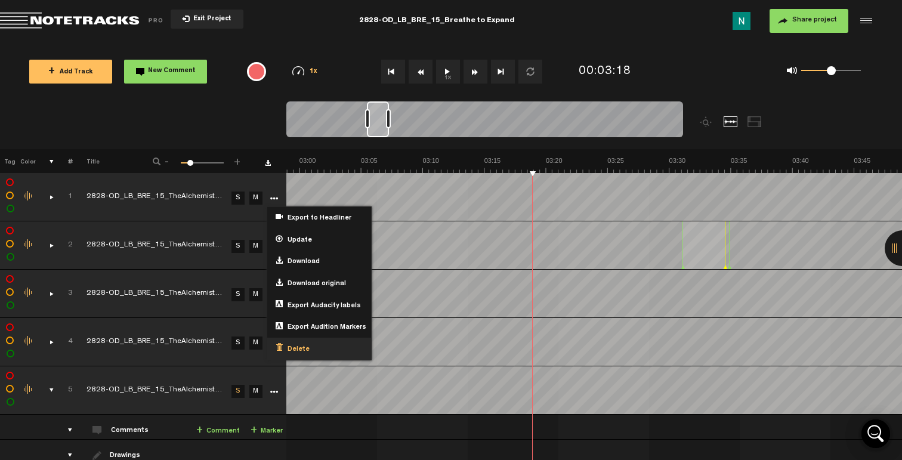
click at [296, 351] on span "Delete" at bounding box center [296, 350] width 27 height 10
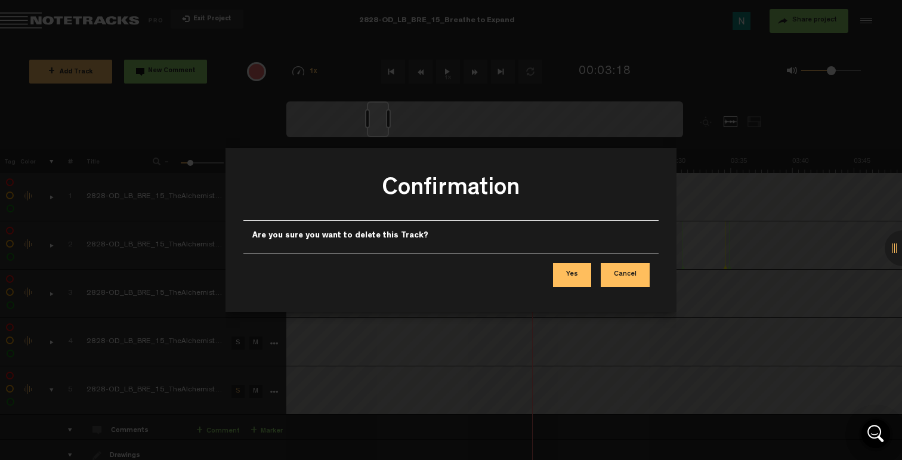
click at [578, 276] on button "Yes" at bounding box center [572, 275] width 38 height 24
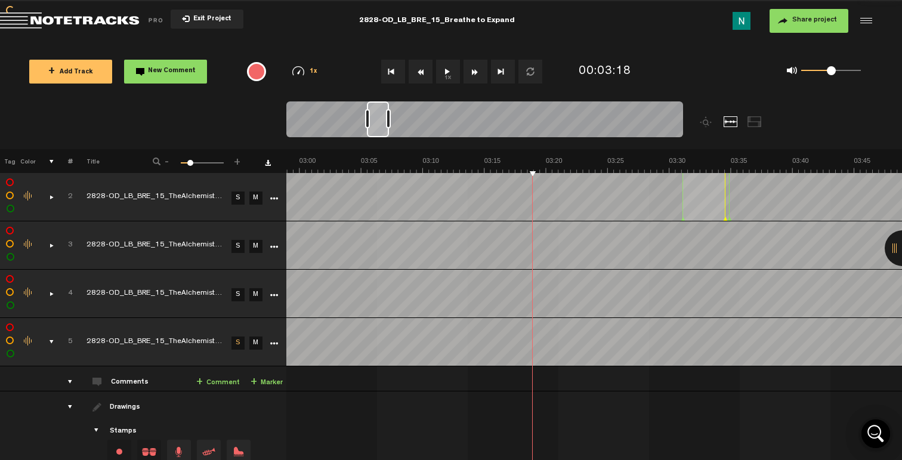
click at [270, 196] on icon "More" at bounding box center [274, 198] width 8 height 8
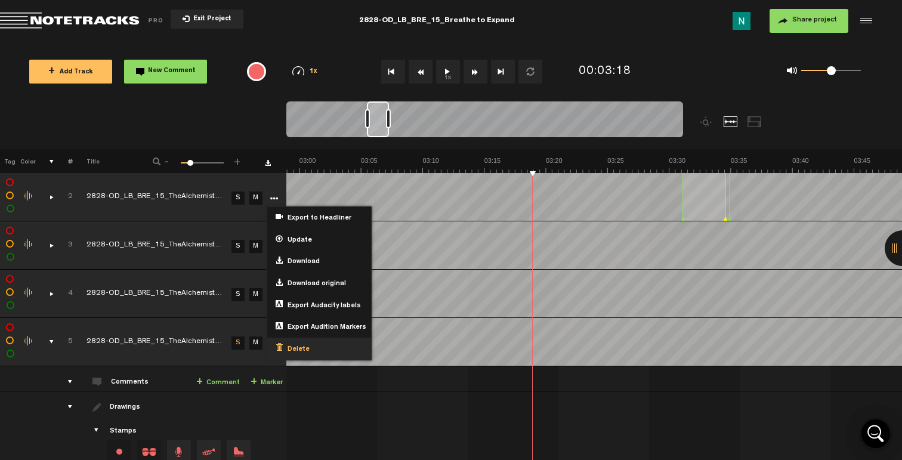
click at [292, 345] on span "Delete" at bounding box center [296, 350] width 27 height 10
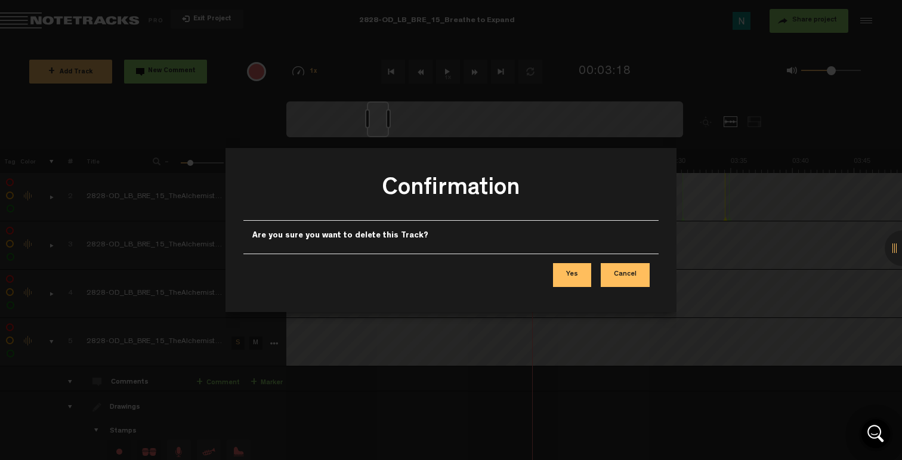
click at [584, 278] on button "Yes" at bounding box center [572, 275] width 38 height 24
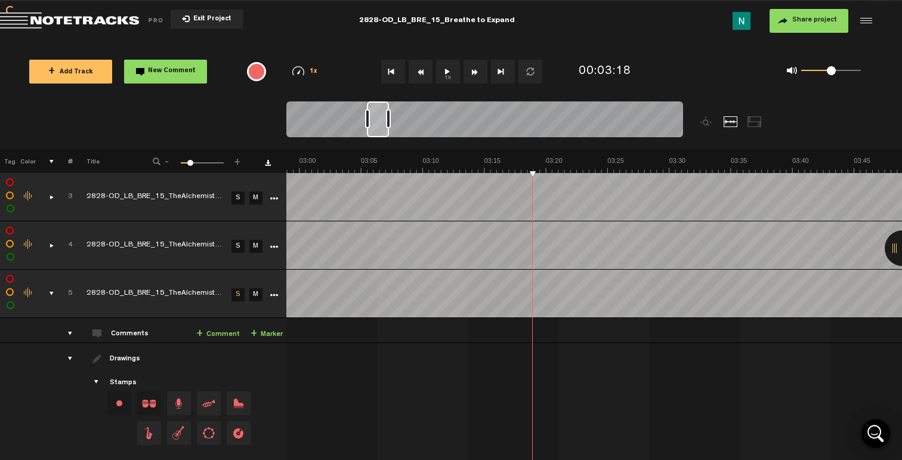
click at [272, 198] on icon "More" at bounding box center [274, 198] width 8 height 8
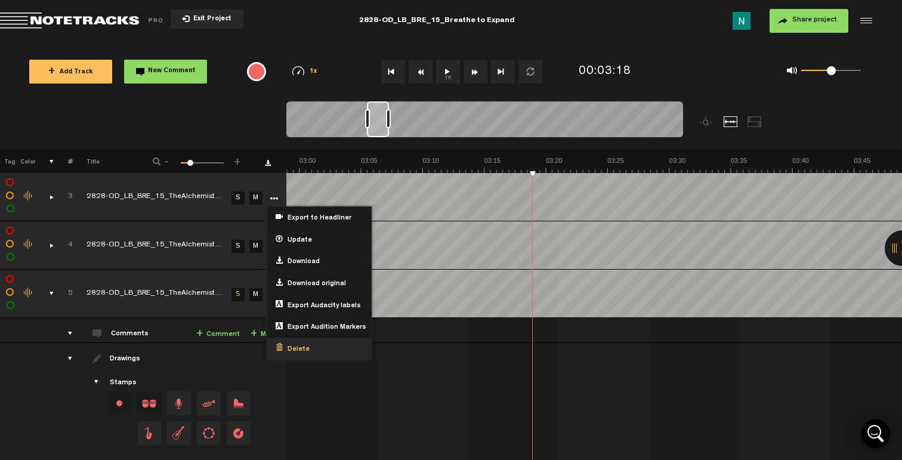
click at [302, 345] on span "Delete" at bounding box center [296, 350] width 27 height 10
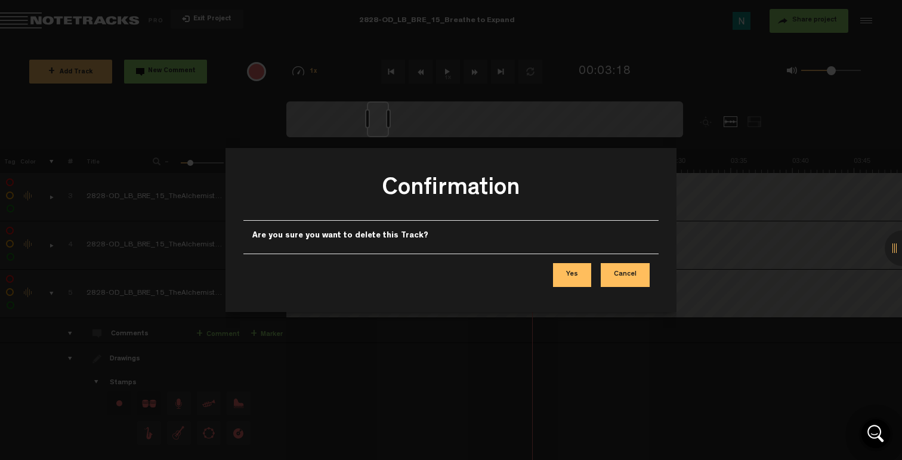
drag, startPoint x: 574, startPoint y: 271, endPoint x: 497, endPoint y: 251, distance: 79.4
click at [574, 271] on button "Yes" at bounding box center [572, 275] width 38 height 24
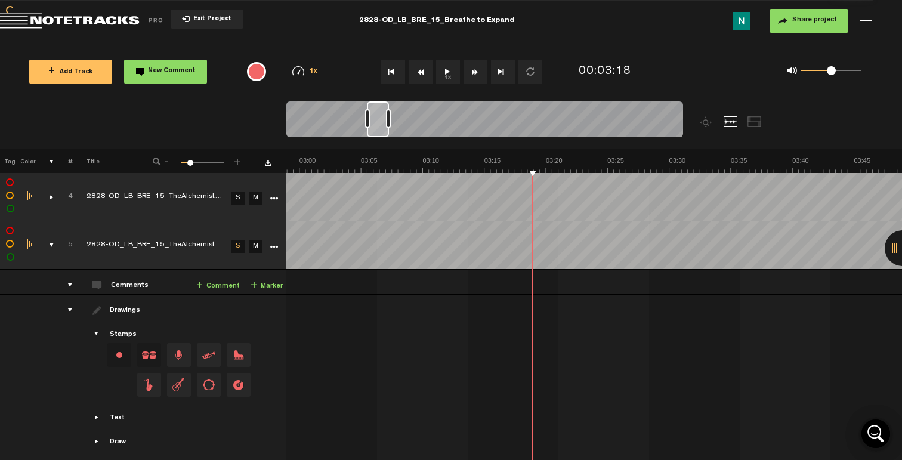
click at [275, 194] on icon "More" at bounding box center [274, 198] width 8 height 8
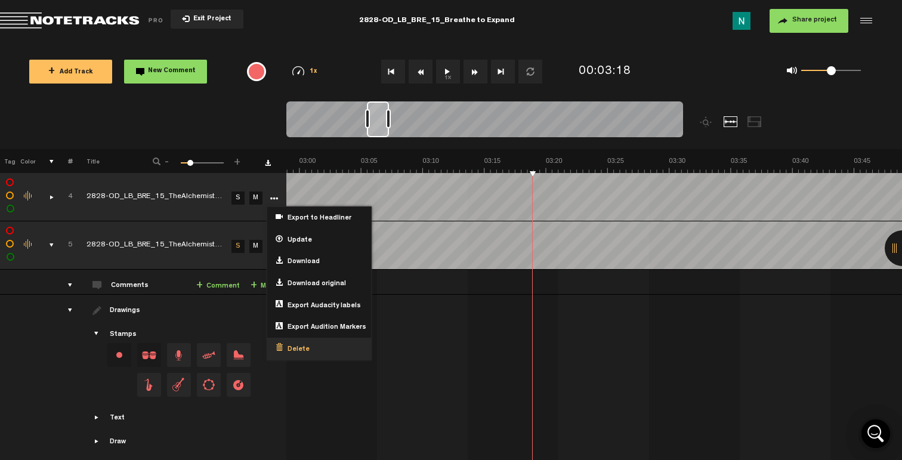
click at [295, 345] on span "Delete" at bounding box center [296, 350] width 27 height 10
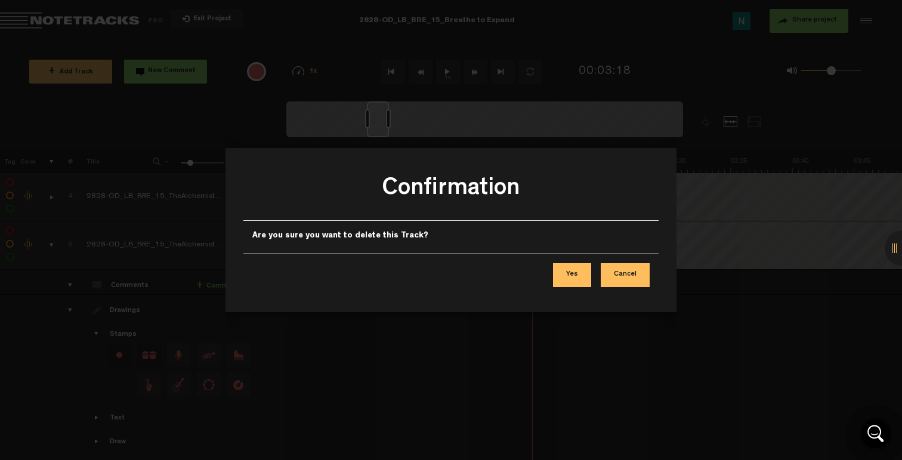
drag, startPoint x: 571, startPoint y: 278, endPoint x: 497, endPoint y: 276, distance: 73.4
click at [571, 278] on button "Yes" at bounding box center [572, 275] width 38 height 24
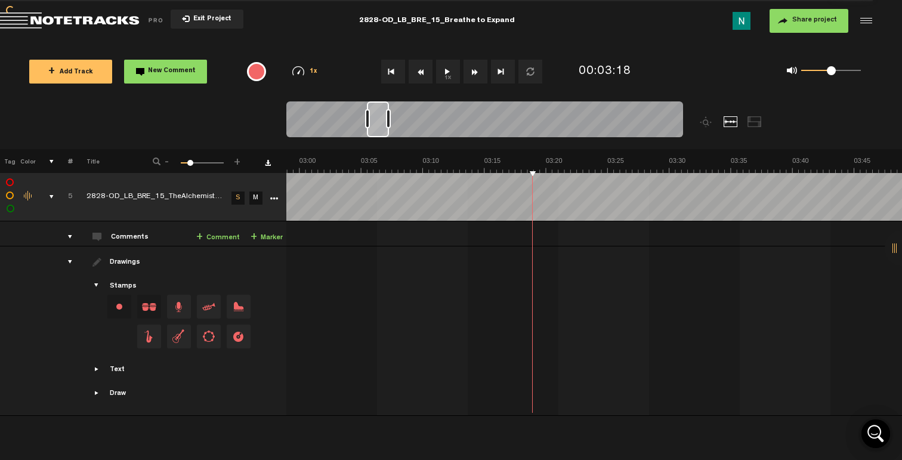
click at [48, 196] on div "comments, stamps & drawings" at bounding box center [47, 197] width 18 height 12
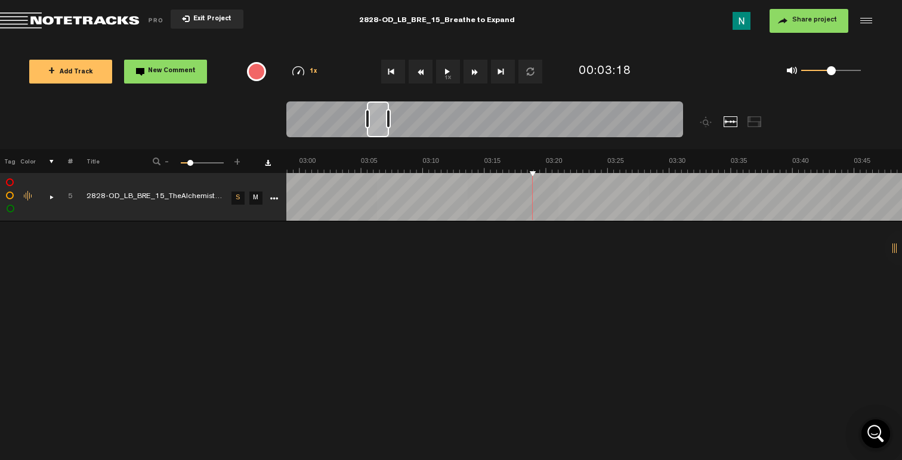
click at [196, 26] on button "Exit Project" at bounding box center [207, 19] width 73 height 19
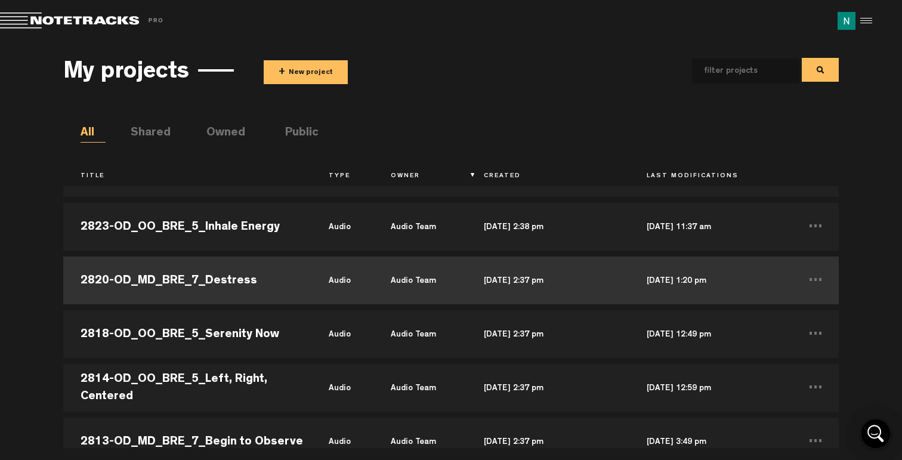
scroll to position [17480, 0]
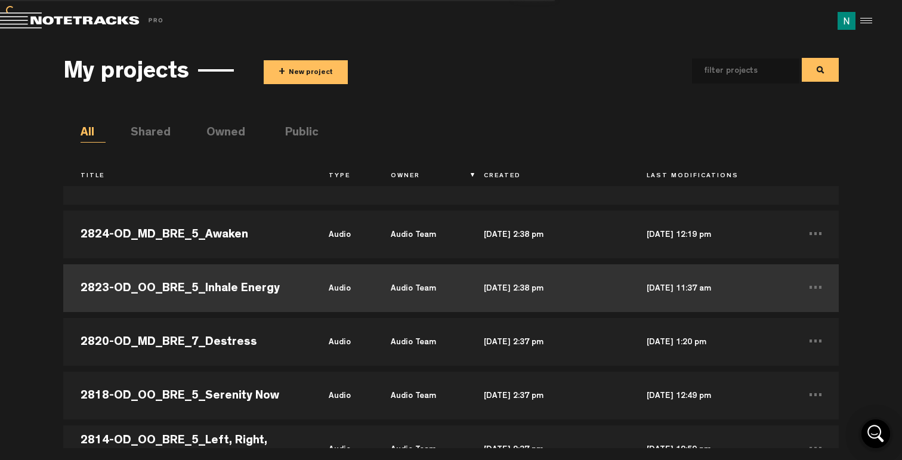
click at [237, 295] on td "2823-OD_OO_BRE_5_Inhale Energy" at bounding box center [187, 288] width 248 height 54
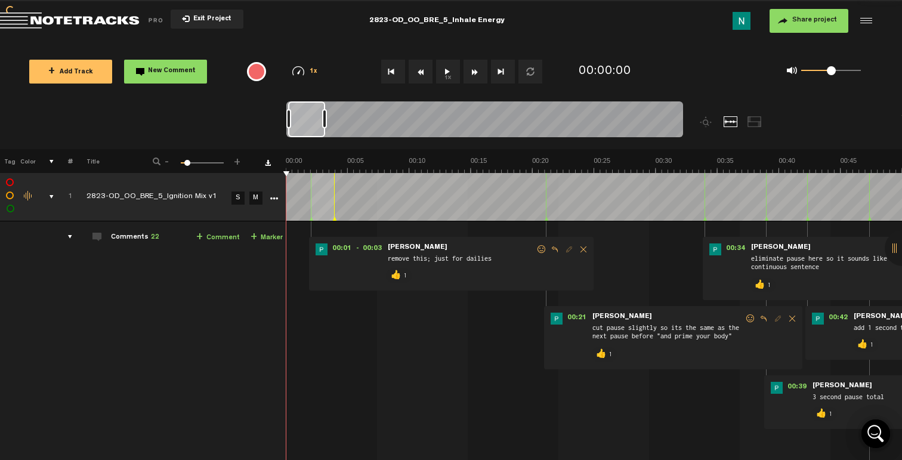
click at [54, 198] on td "1" at bounding box center [63, 197] width 18 height 48
click at [48, 198] on div "comments, stamps & drawings" at bounding box center [47, 197] width 18 height 12
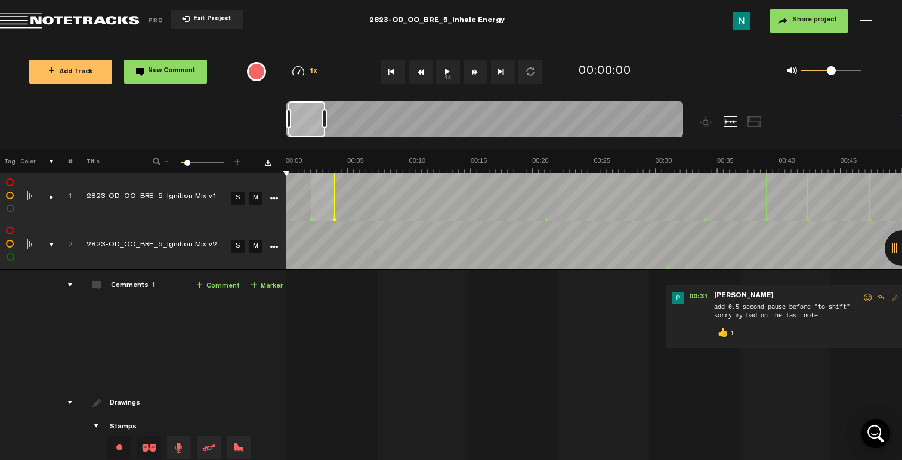
click at [46, 244] on div "comments, stamps & drawings" at bounding box center [47, 245] width 18 height 12
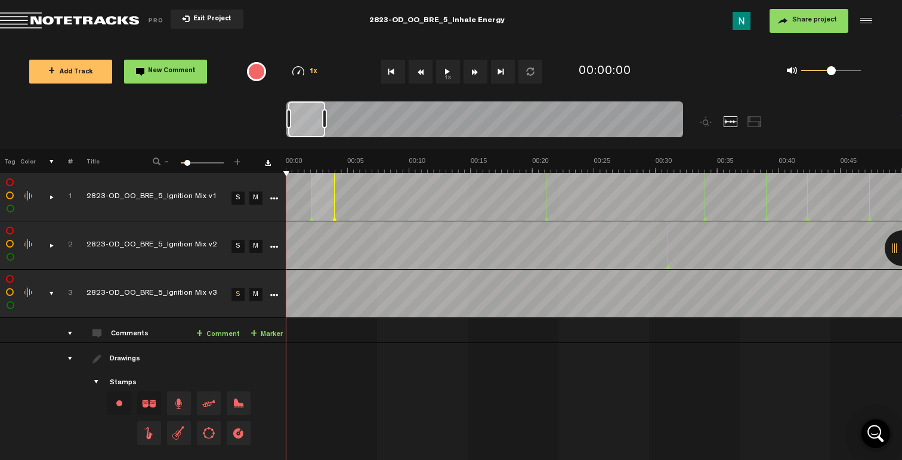
click at [51, 290] on div "comments, stamps & drawings" at bounding box center [47, 293] width 18 height 12
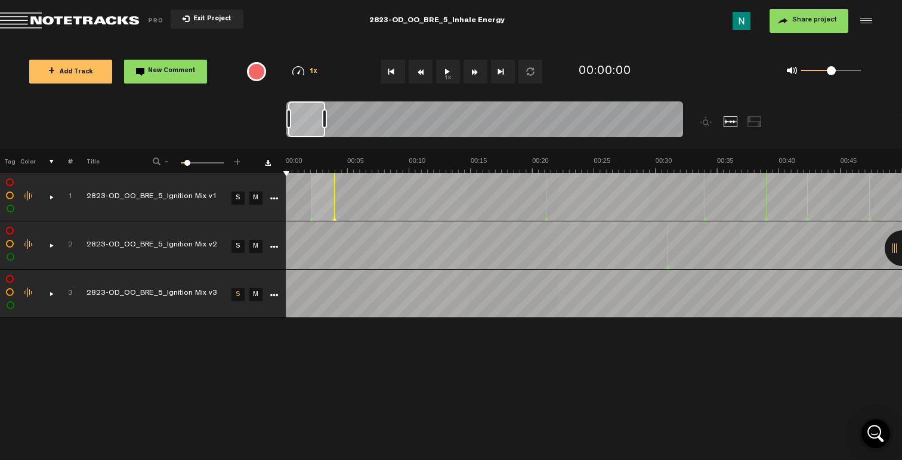
click at [270, 199] on icon "More" at bounding box center [274, 198] width 8 height 8
click at [42, 196] on div "comments, stamps & drawings" at bounding box center [47, 197] width 18 height 12
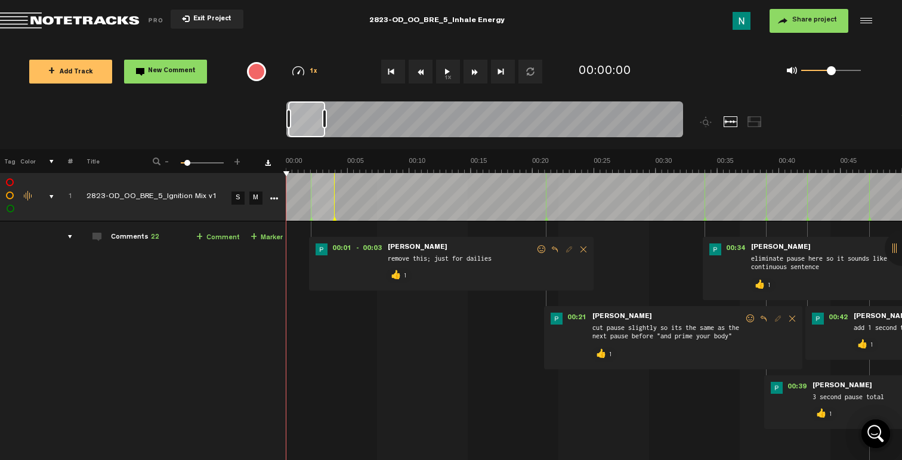
click at [275, 199] on icon "More" at bounding box center [274, 198] width 8 height 8
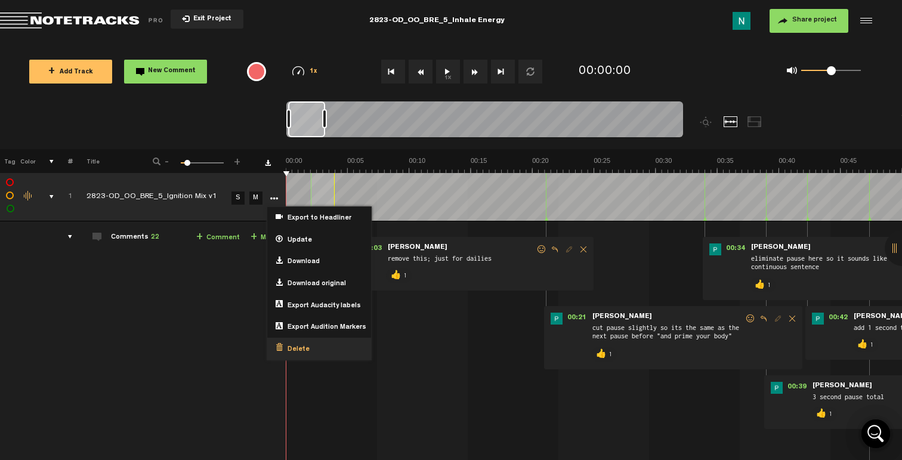
click at [303, 338] on div "Delete" at bounding box center [319, 348] width 104 height 22
click at [301, 343] on link "Delete" at bounding box center [292, 346] width 34 height 7
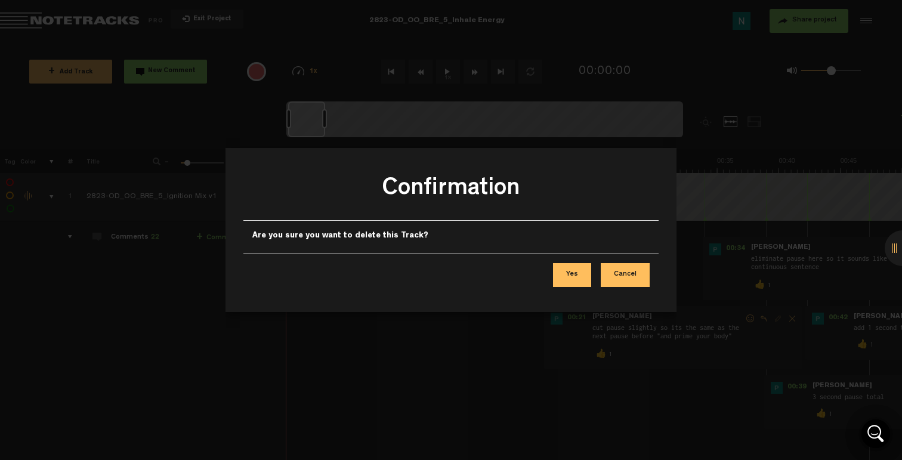
click at [565, 279] on button "Yes" at bounding box center [572, 275] width 38 height 24
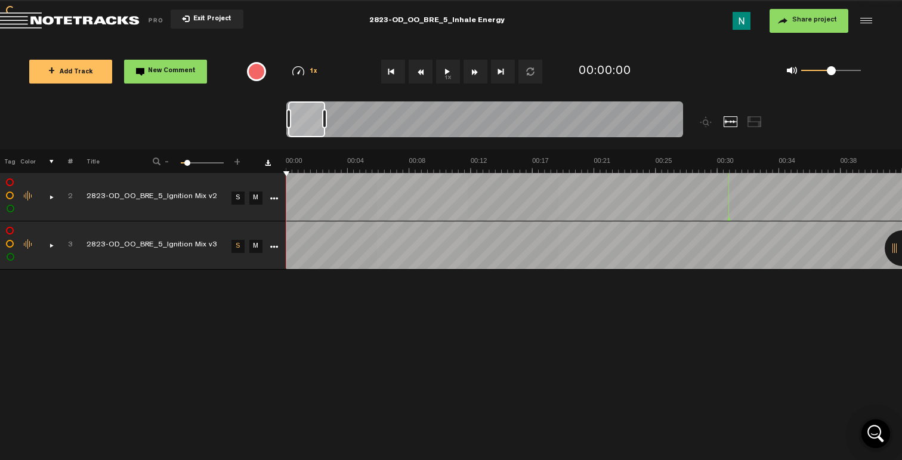
click at [51, 196] on div "comments, stamps & drawings" at bounding box center [47, 197] width 18 height 12
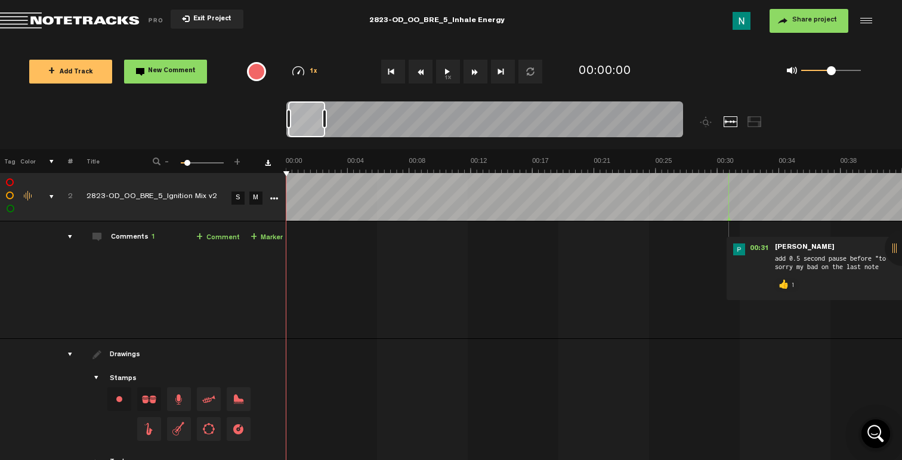
click at [268, 202] on link "More" at bounding box center [273, 197] width 11 height 11
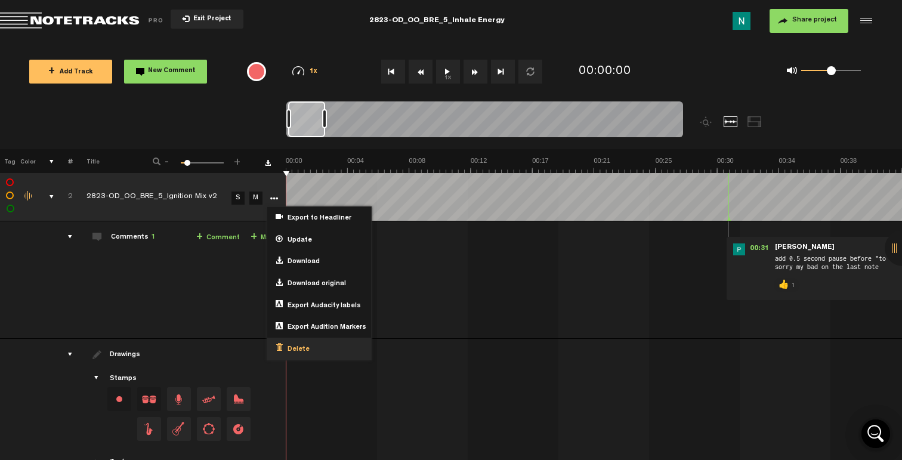
click at [298, 345] on span "Delete" at bounding box center [296, 350] width 27 height 10
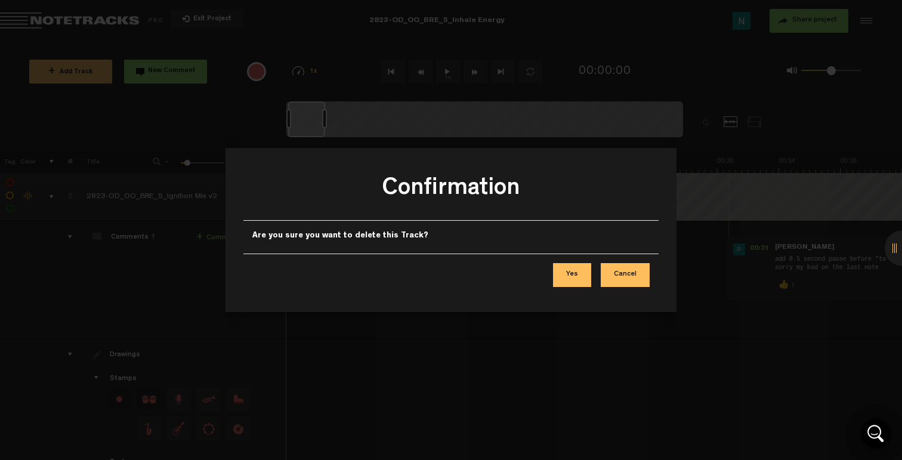
click at [571, 279] on button "Yes" at bounding box center [572, 275] width 38 height 24
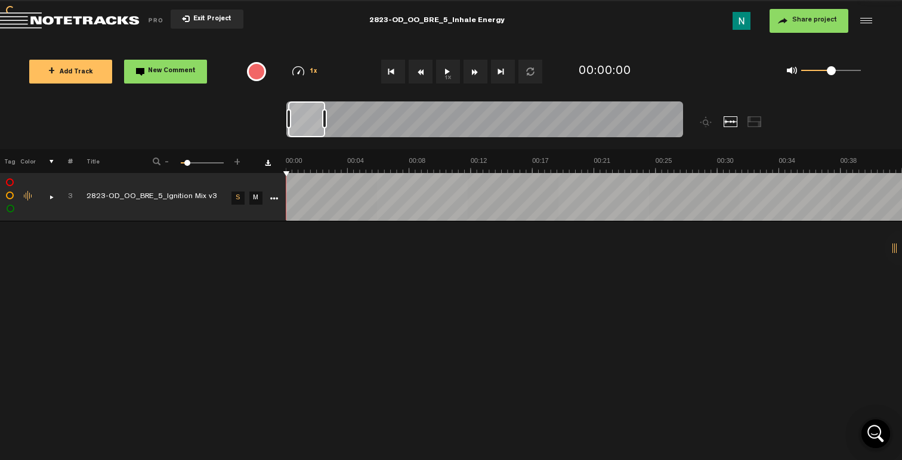
click at [216, 17] on span "Exit Project" at bounding box center [211, 19] width 42 height 7
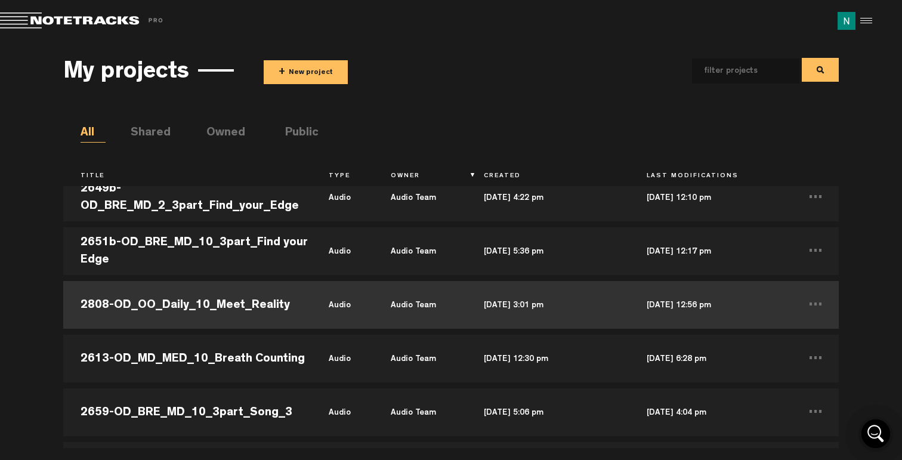
scroll to position [21066, 0]
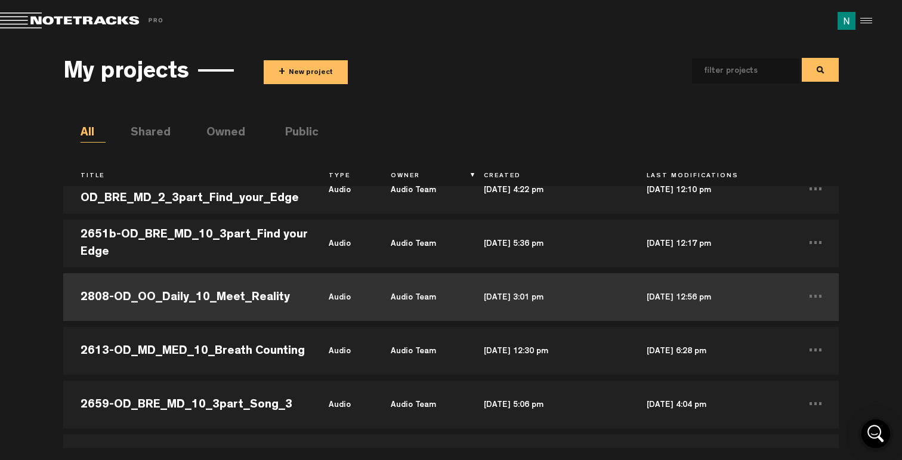
click at [290, 286] on td "2808-OD_OO_Daily_10_Meet_Reality" at bounding box center [187, 297] width 248 height 54
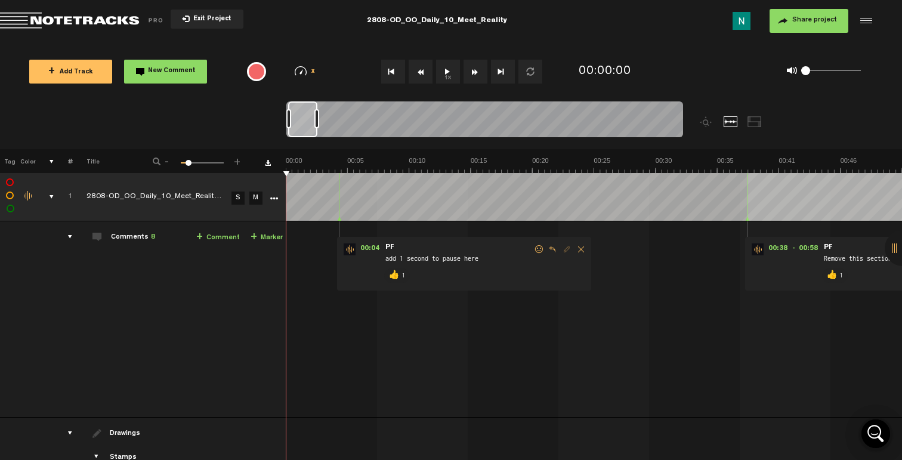
click at [47, 197] on div "comments, stamps & drawings" at bounding box center [47, 197] width 18 height 12
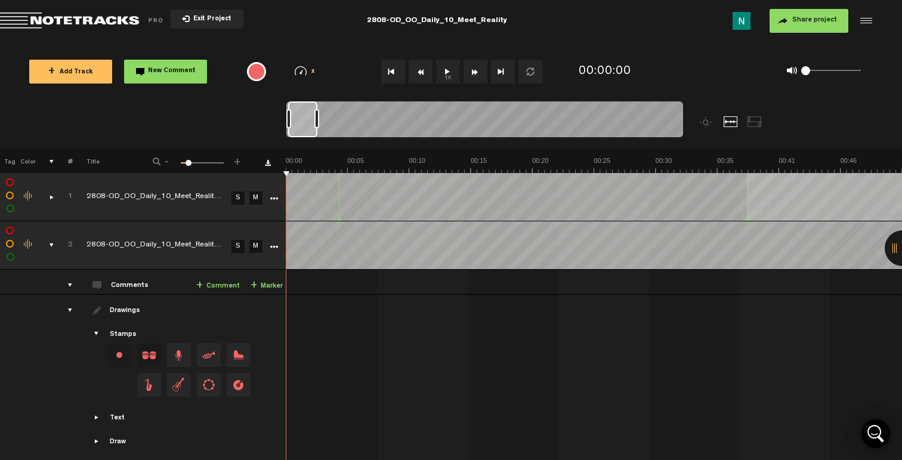
click at [48, 244] on div "comments, stamps & drawings" at bounding box center [47, 245] width 18 height 12
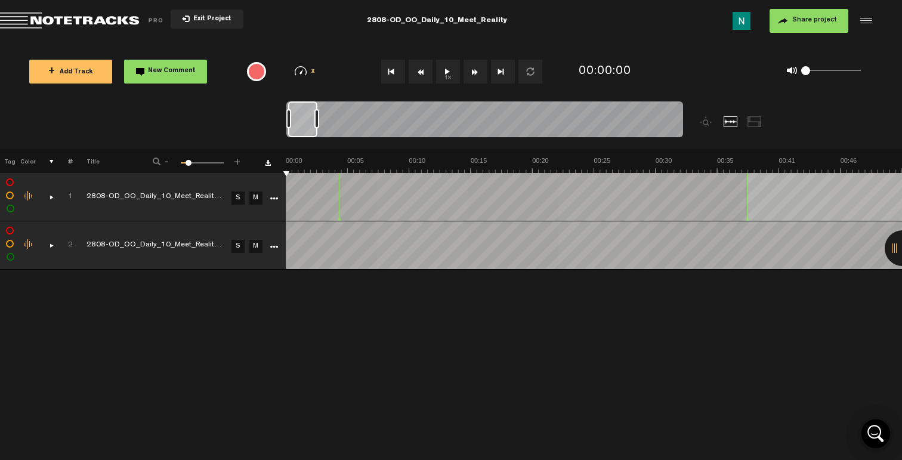
click at [54, 200] on tr "1 2808-OD_OO_Daily_10_Meet_Reality mix v1 S M Export to Headliner Update Downlo…" at bounding box center [451, 197] width 902 height 48
click at [278, 199] on link "More" at bounding box center [273, 197] width 11 height 11
click at [56, 192] on div "Click to change the order number" at bounding box center [65, 196] width 18 height 11
click at [52, 194] on div "comments, stamps & drawings" at bounding box center [47, 197] width 18 height 12
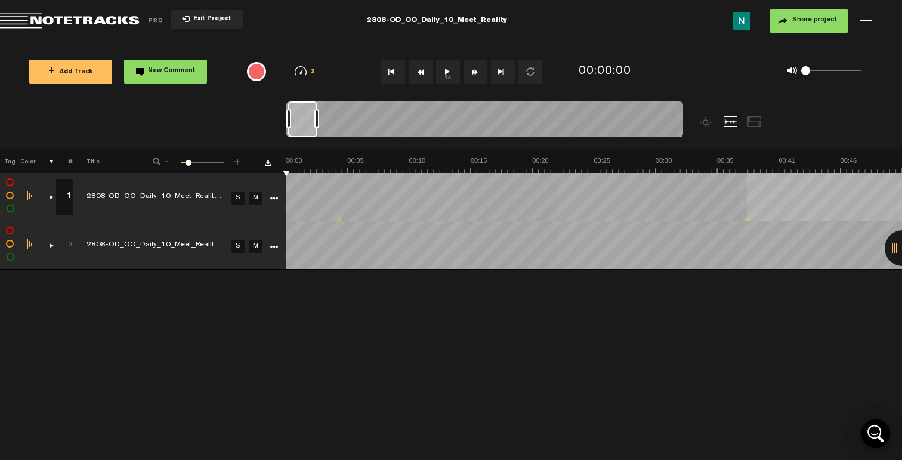
scroll to position [0, 0]
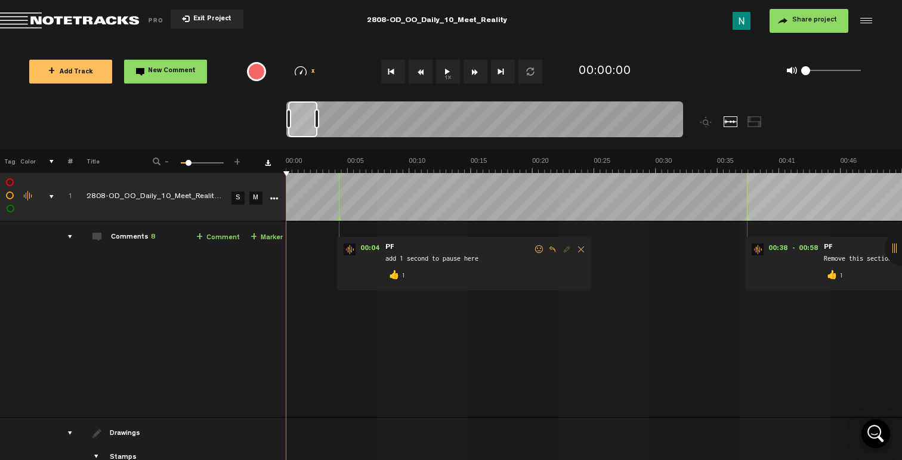
click at [272, 203] on td at bounding box center [273, 197] width 18 height 48
click at [273, 200] on icon "More" at bounding box center [274, 198] width 8 height 8
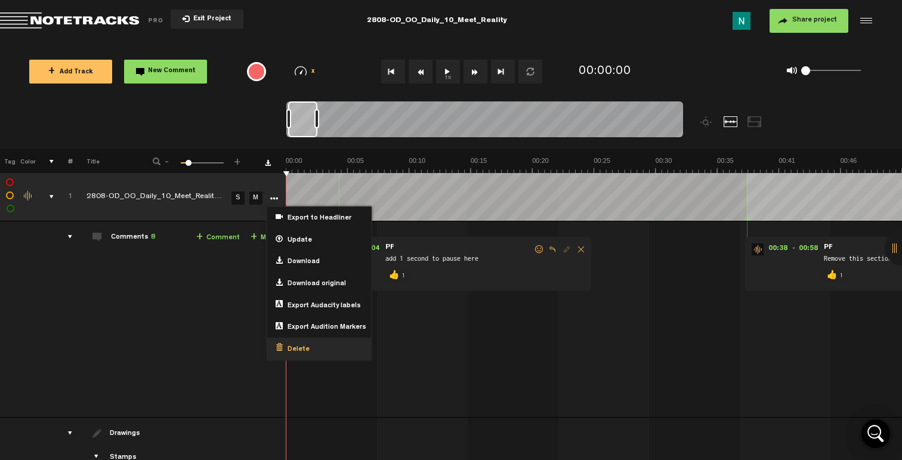
click at [297, 345] on span "Delete" at bounding box center [296, 350] width 27 height 10
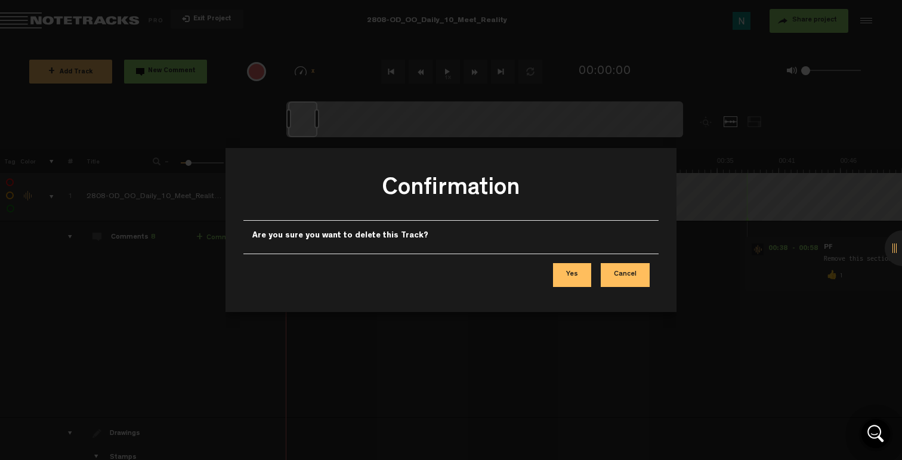
click at [582, 278] on button "Yes" at bounding box center [572, 275] width 38 height 24
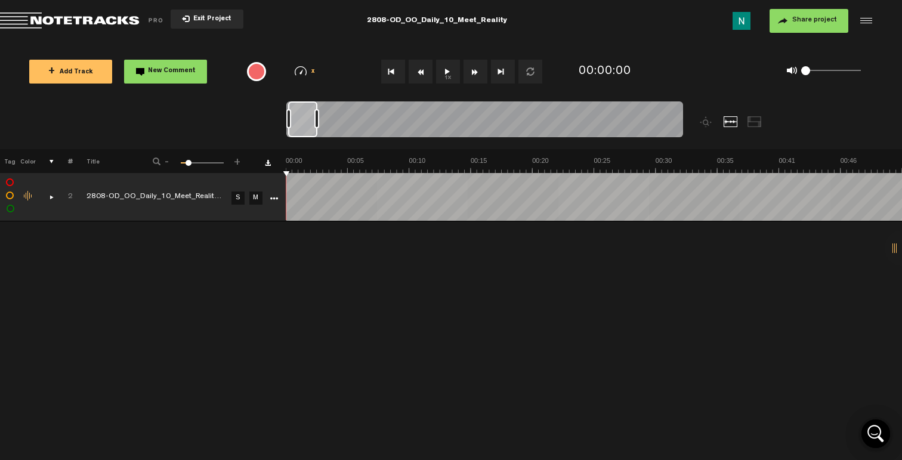
click at [215, 20] on span "Exit Project" at bounding box center [211, 19] width 42 height 7
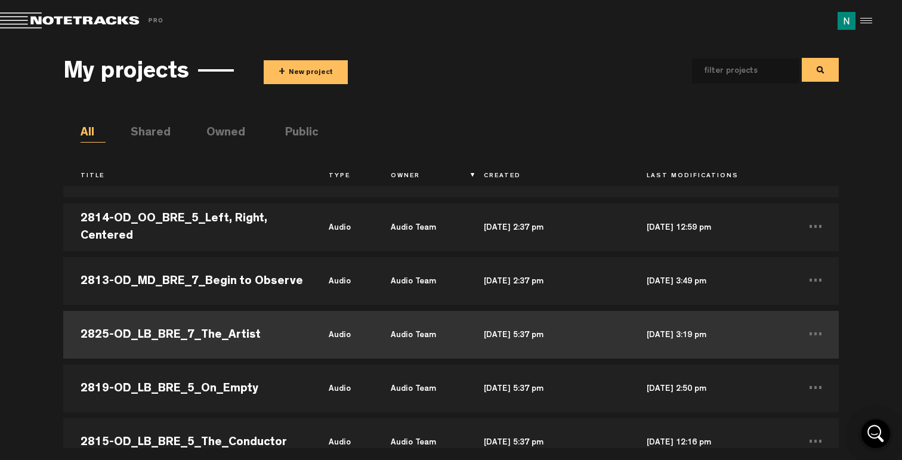
scroll to position [17694, 0]
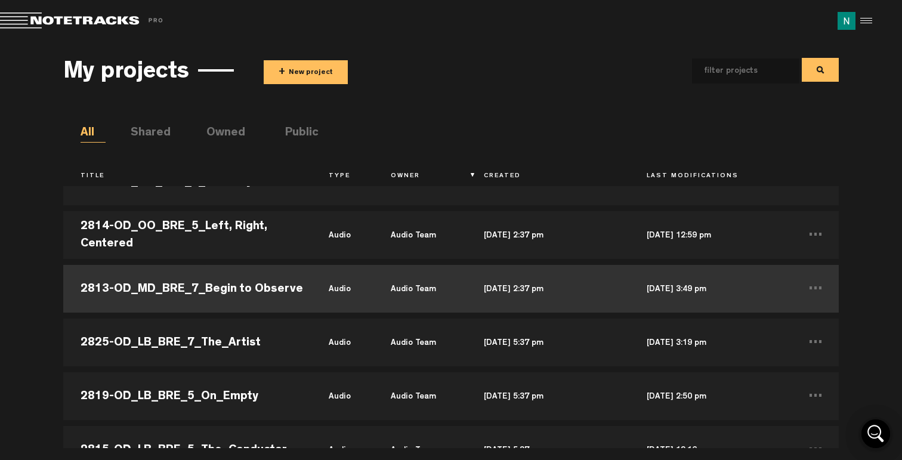
click at [287, 292] on td "2813-OD_MD_BRE_7_Begin to Observe" at bounding box center [187, 289] width 248 height 54
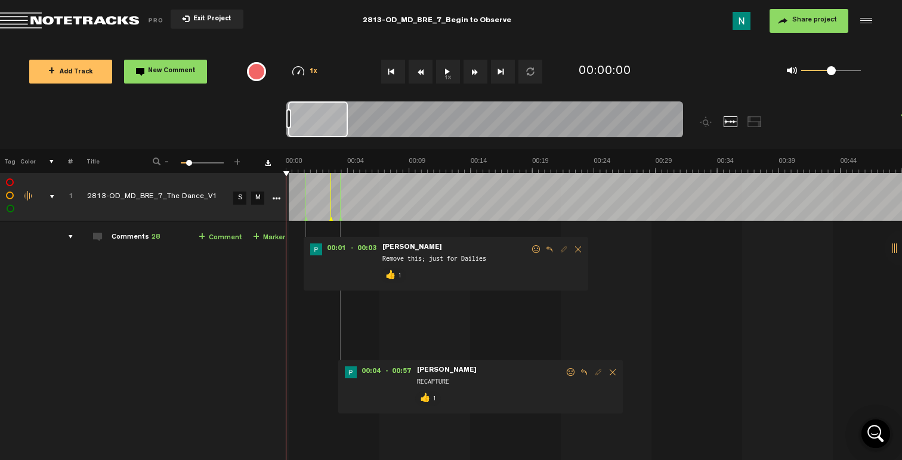
click at [51, 194] on div "comments, stamps & drawings" at bounding box center [47, 197] width 18 height 12
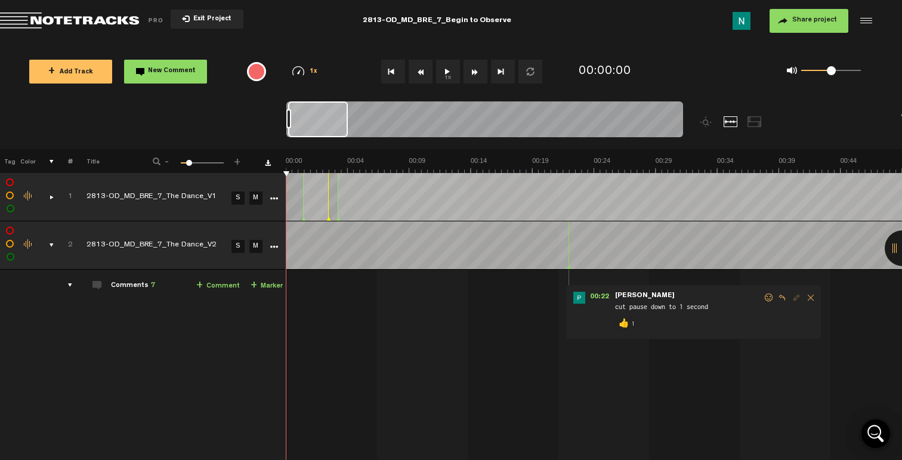
click at [46, 240] on div "comments, stamps & drawings" at bounding box center [47, 245] width 18 height 12
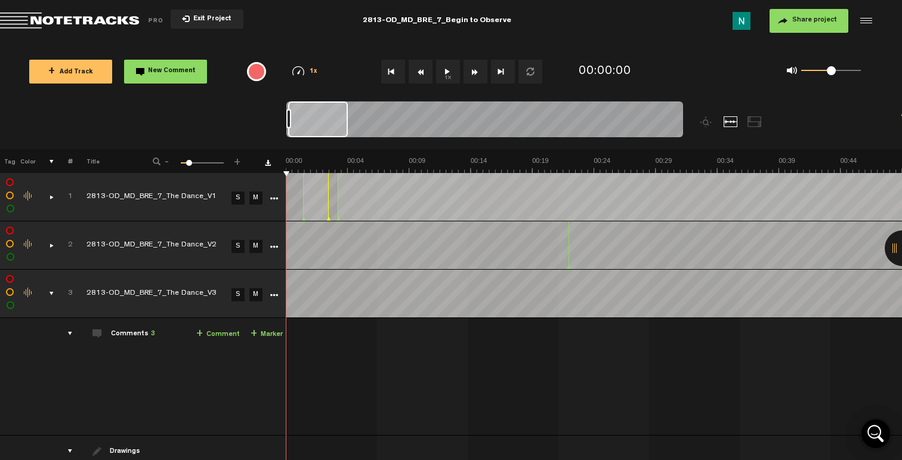
drag, startPoint x: 278, startPoint y: 197, endPoint x: 271, endPoint y: 257, distance: 60.6
click at [278, 197] on link "More" at bounding box center [273, 197] width 11 height 11
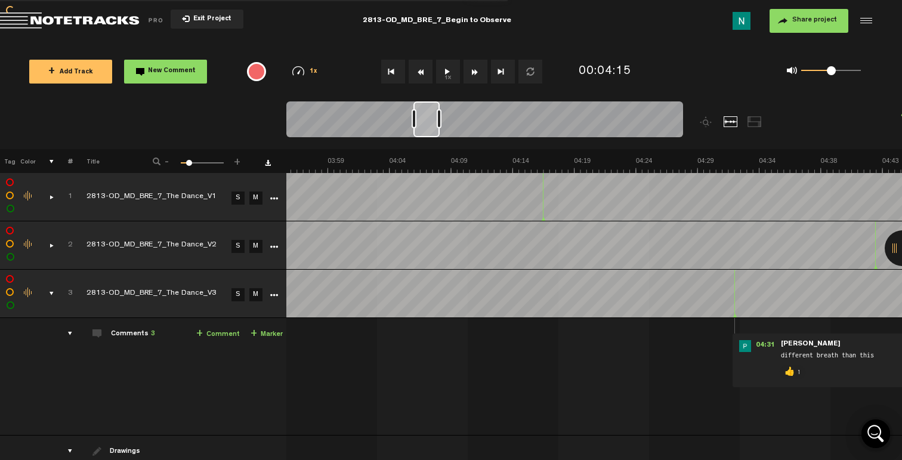
scroll to position [0, 2914]
click at [270, 197] on icon "More" at bounding box center [274, 198] width 8 height 8
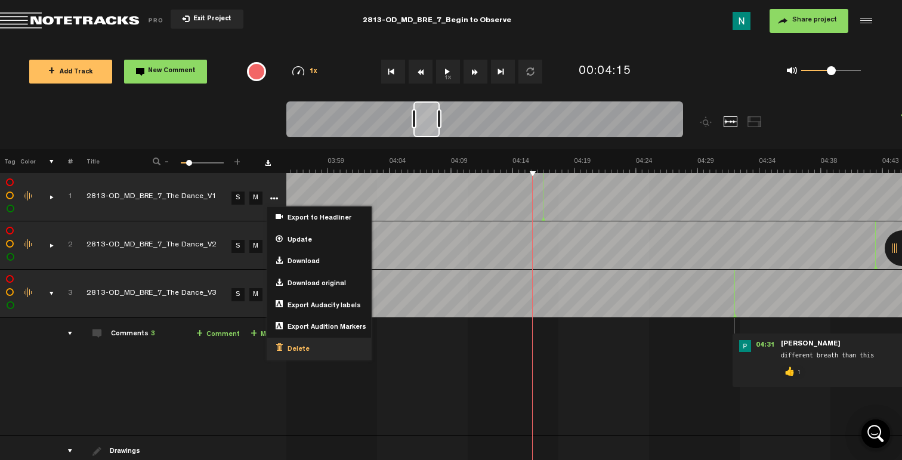
click at [293, 347] on span "Delete" at bounding box center [296, 350] width 27 height 10
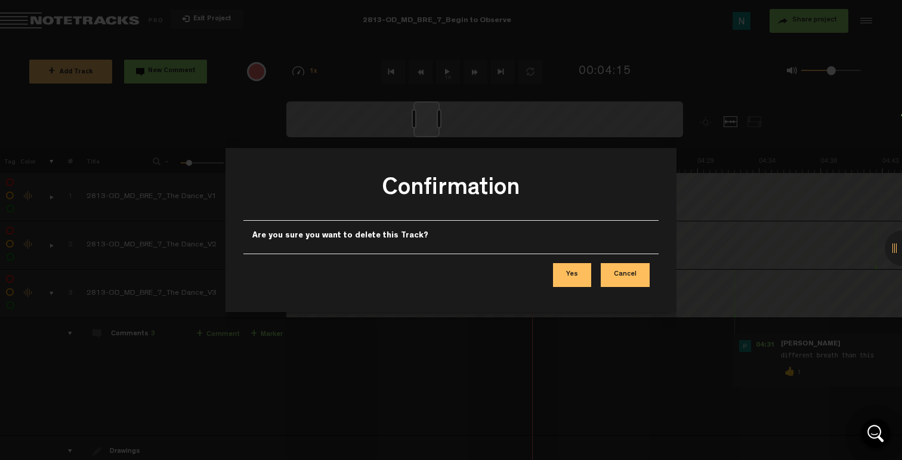
click at [575, 276] on button "Yes" at bounding box center [572, 275] width 38 height 24
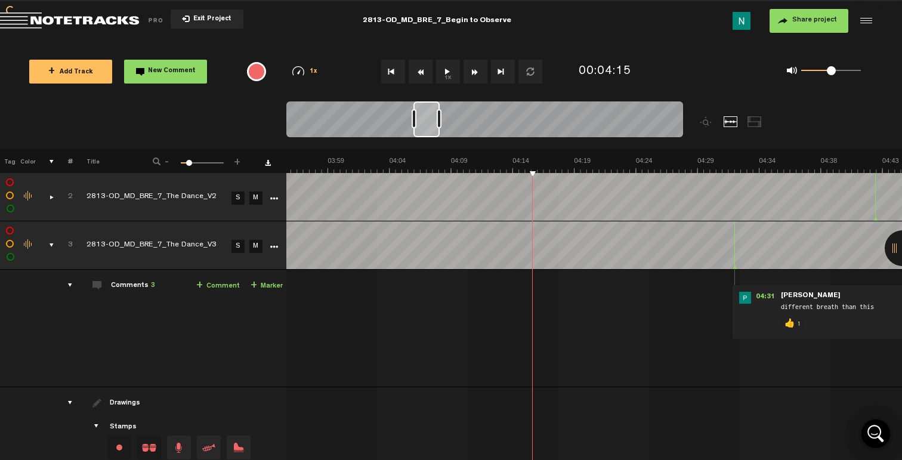
click at [274, 202] on icon "More" at bounding box center [274, 198] width 8 height 8
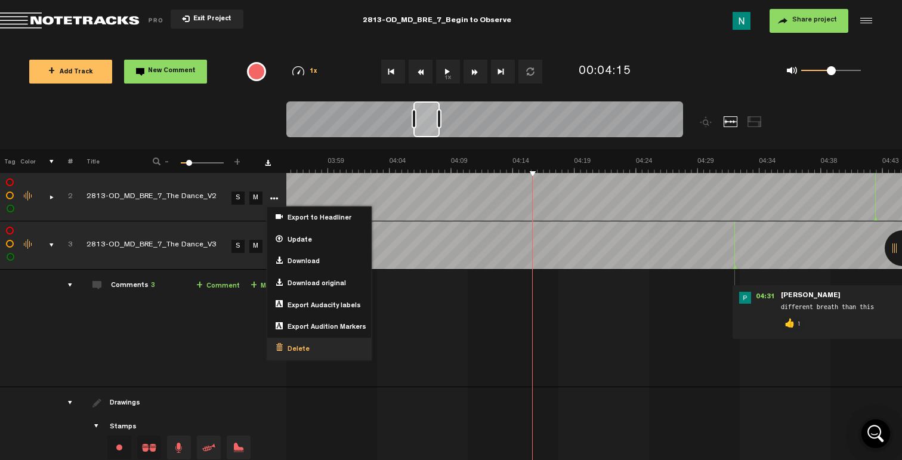
click at [292, 345] on span "Delete" at bounding box center [296, 350] width 27 height 10
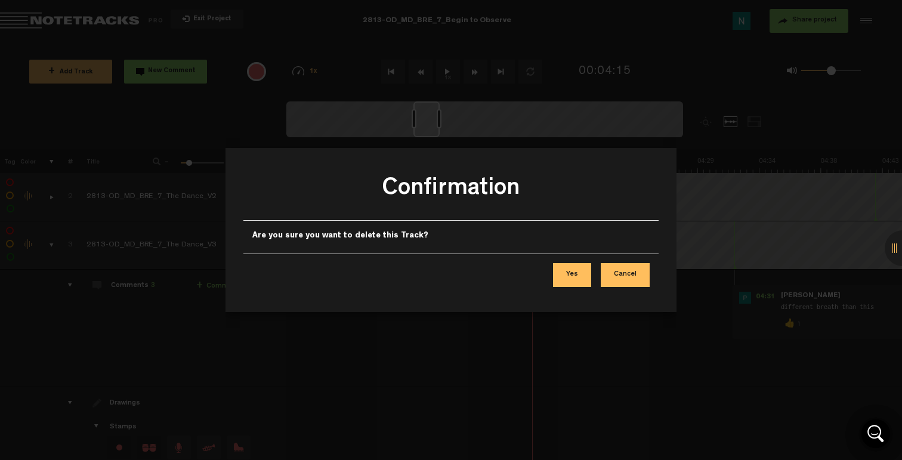
click at [560, 278] on button "Yes" at bounding box center [572, 275] width 38 height 24
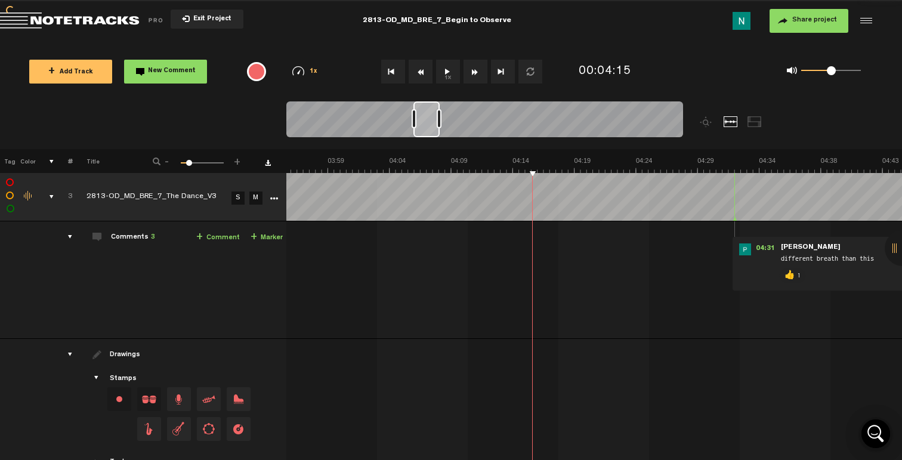
click at [48, 197] on div "comments, stamps & drawings" at bounding box center [47, 197] width 18 height 12
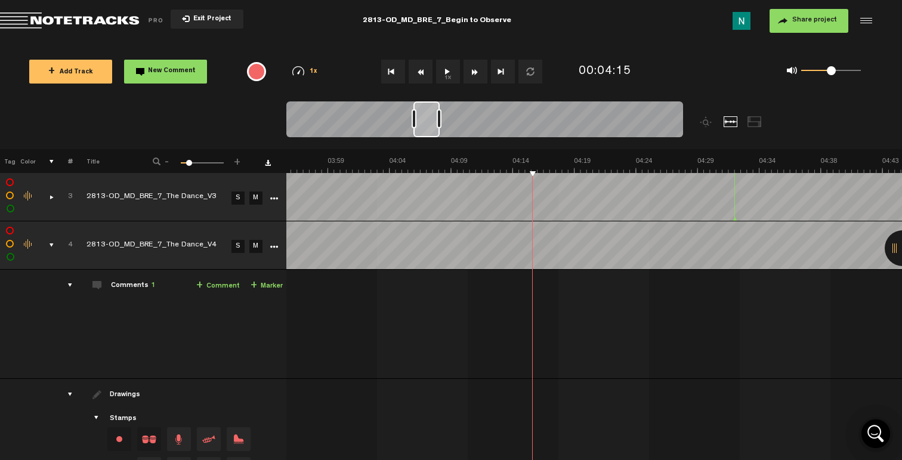
click at [273, 196] on icon "More" at bounding box center [274, 198] width 8 height 8
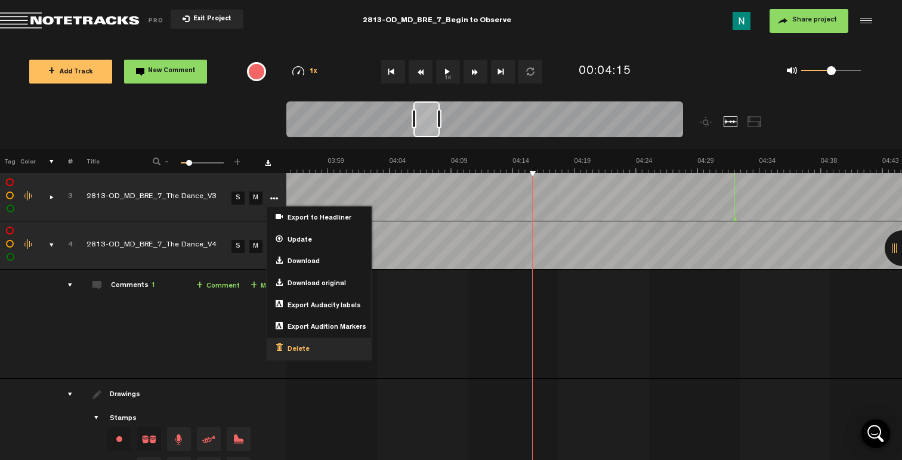
click at [297, 348] on span "Delete" at bounding box center [296, 350] width 27 height 10
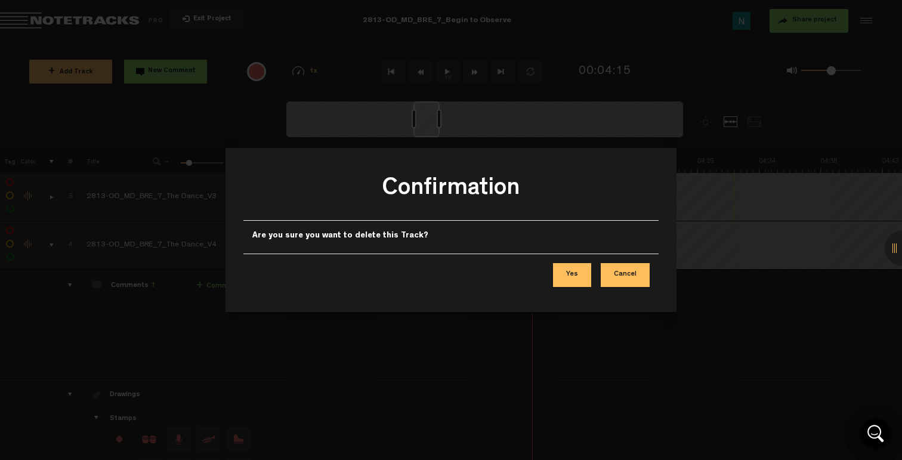
click at [573, 280] on button "Yes" at bounding box center [572, 275] width 38 height 24
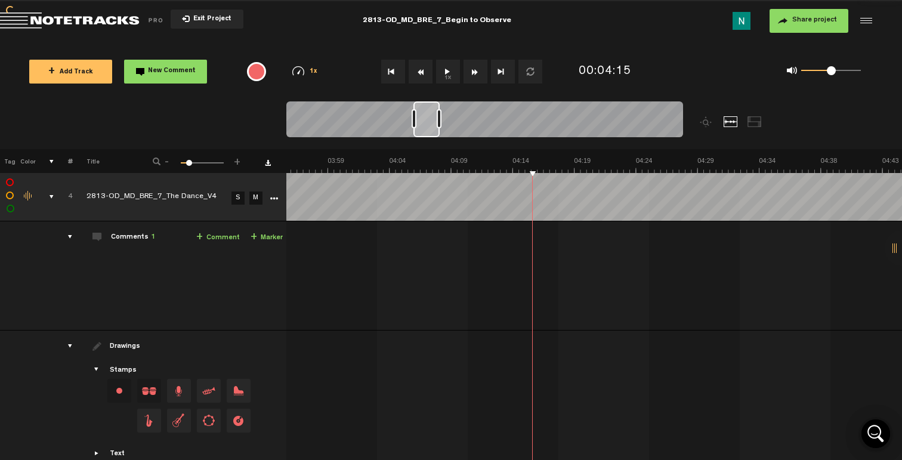
click at [52, 196] on div "comments, stamps & drawings" at bounding box center [47, 197] width 18 height 12
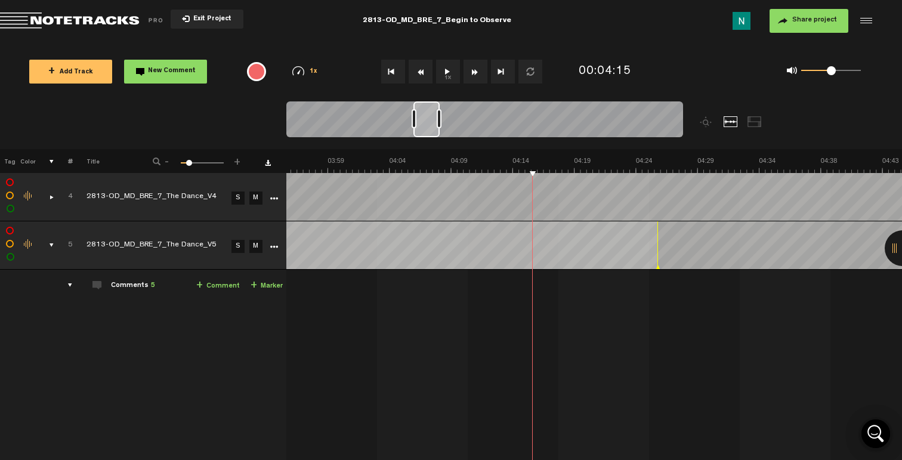
click at [275, 199] on icon "More" at bounding box center [274, 198] width 8 height 8
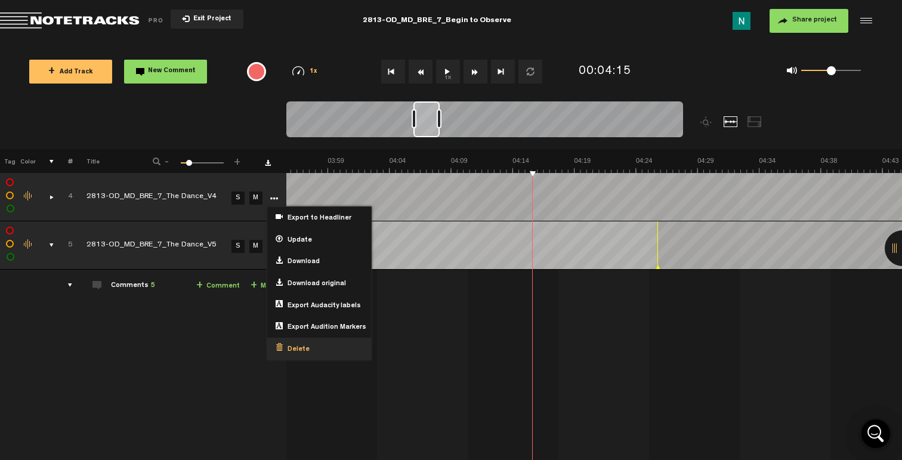
click at [305, 345] on span "Delete" at bounding box center [296, 350] width 27 height 10
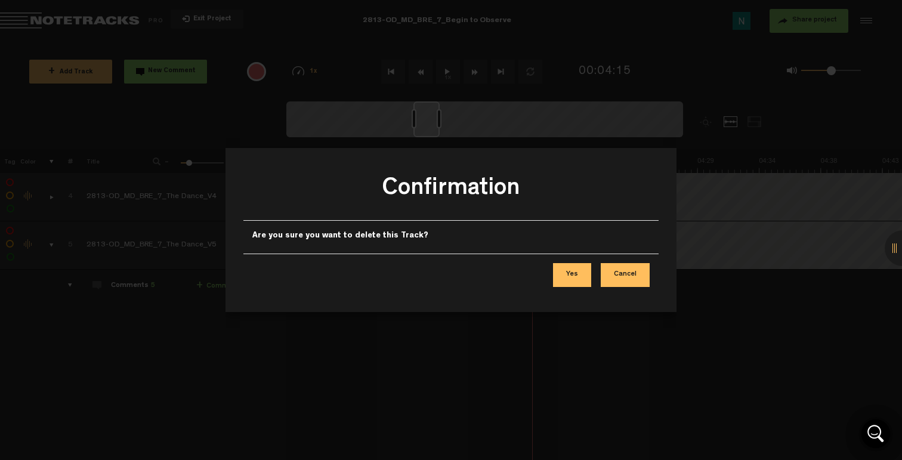
click at [569, 271] on button "Yes" at bounding box center [572, 275] width 38 height 24
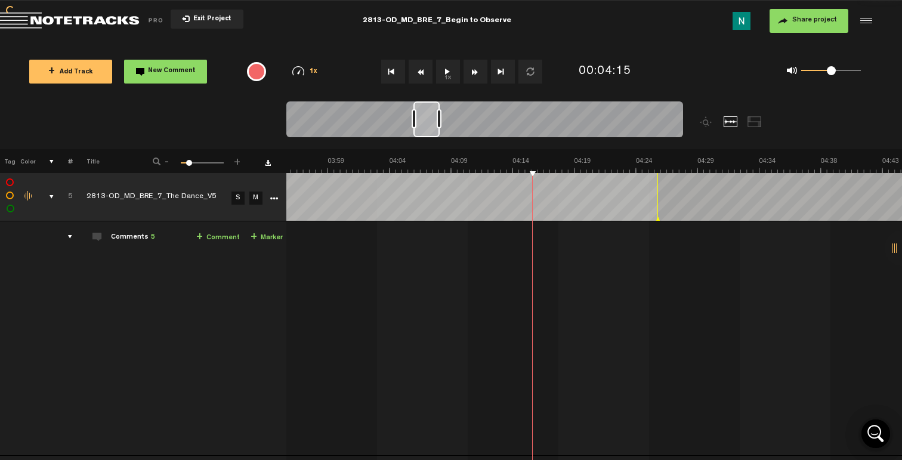
click at [53, 196] on div "comments, stamps & drawings" at bounding box center [47, 197] width 18 height 12
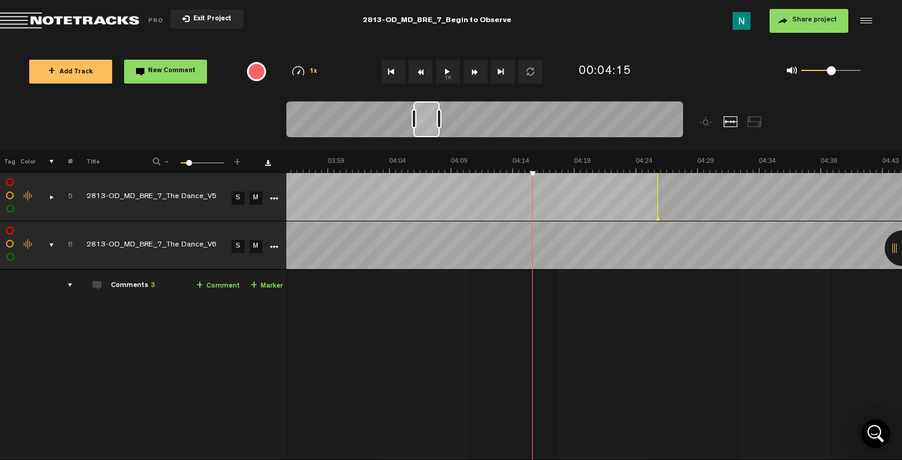
click at [275, 200] on icon "More" at bounding box center [274, 198] width 8 height 8
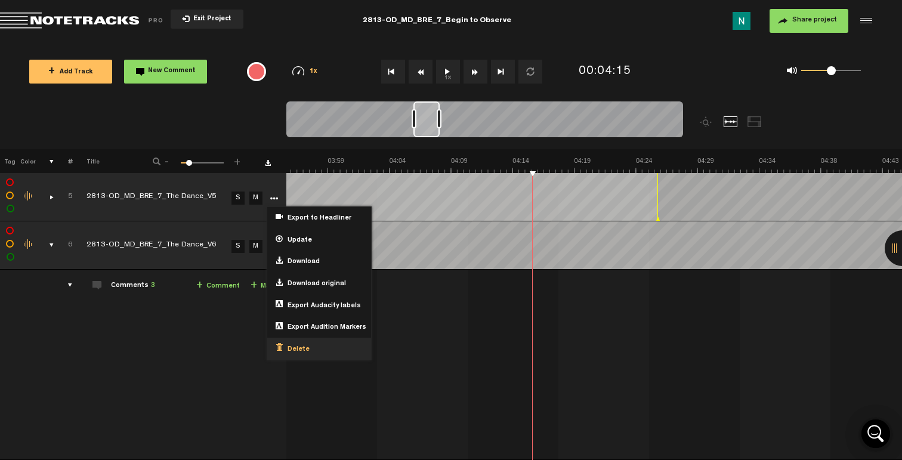
click at [295, 345] on span "Delete" at bounding box center [296, 350] width 27 height 10
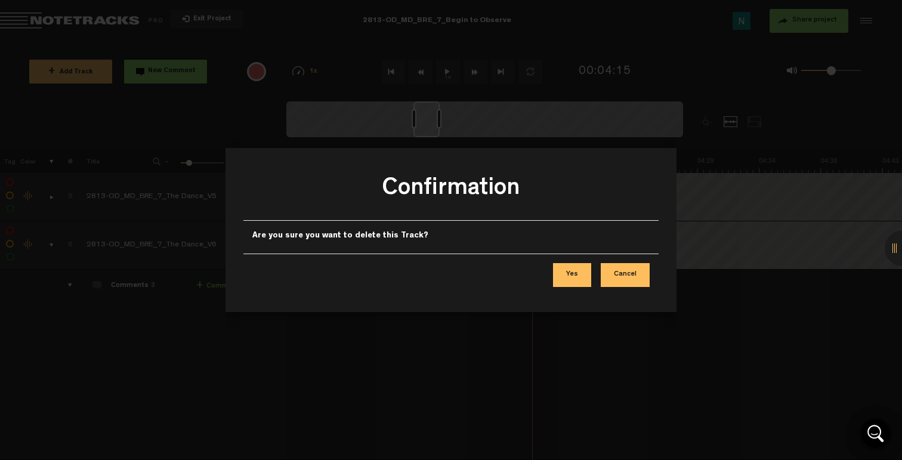
click at [581, 268] on button "Yes" at bounding box center [572, 275] width 38 height 24
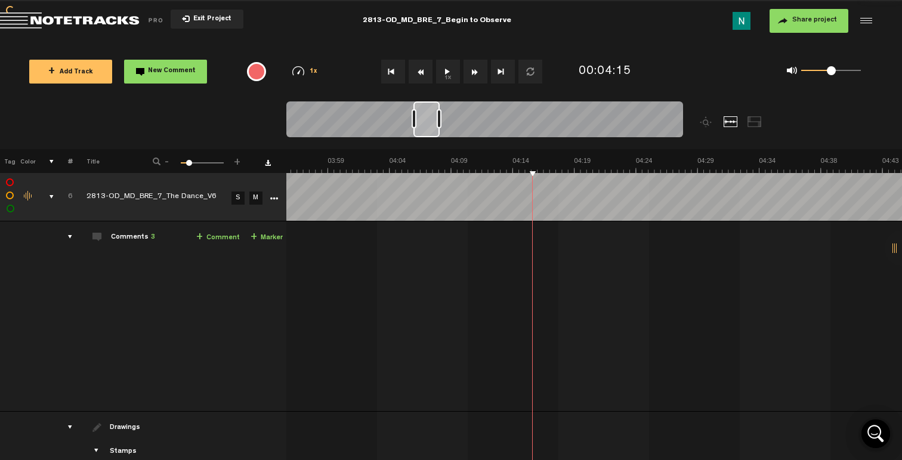
click at [48, 195] on div "comments, stamps & drawings" at bounding box center [47, 197] width 18 height 12
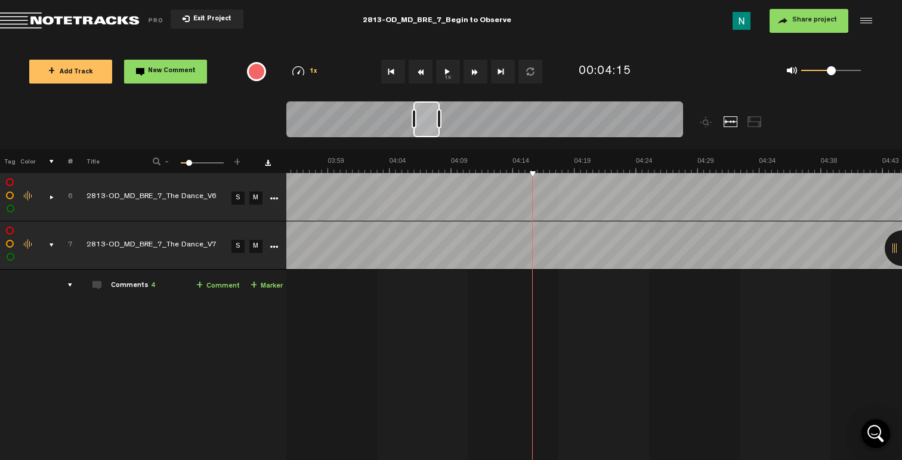
click at [278, 199] on link "More" at bounding box center [273, 197] width 11 height 11
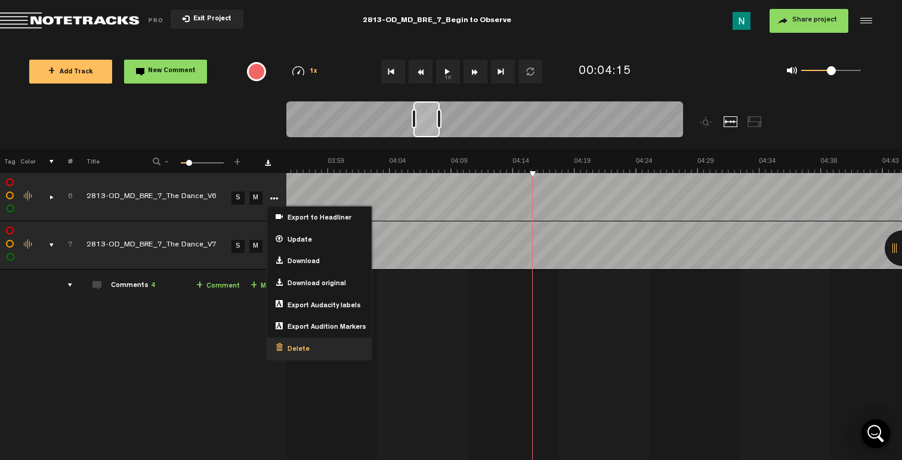
click at [294, 340] on div "Delete" at bounding box center [319, 348] width 104 height 22
click at [292, 345] on span "Delete" at bounding box center [296, 350] width 27 height 10
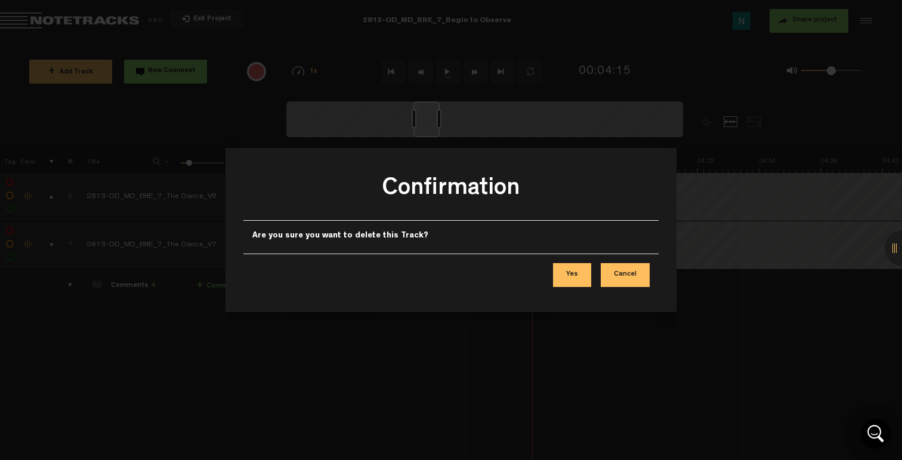
click at [578, 272] on button "Yes" at bounding box center [572, 275] width 38 height 24
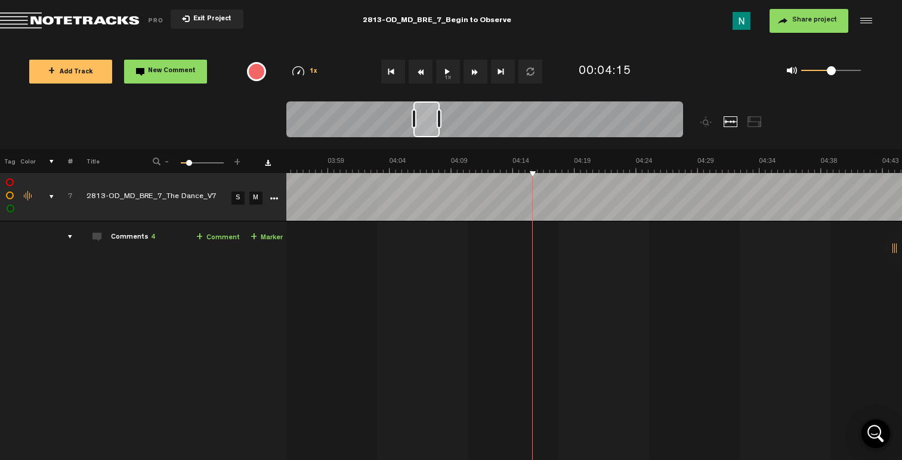
click at [47, 191] on div "comments, stamps & drawings" at bounding box center [47, 197] width 18 height 12
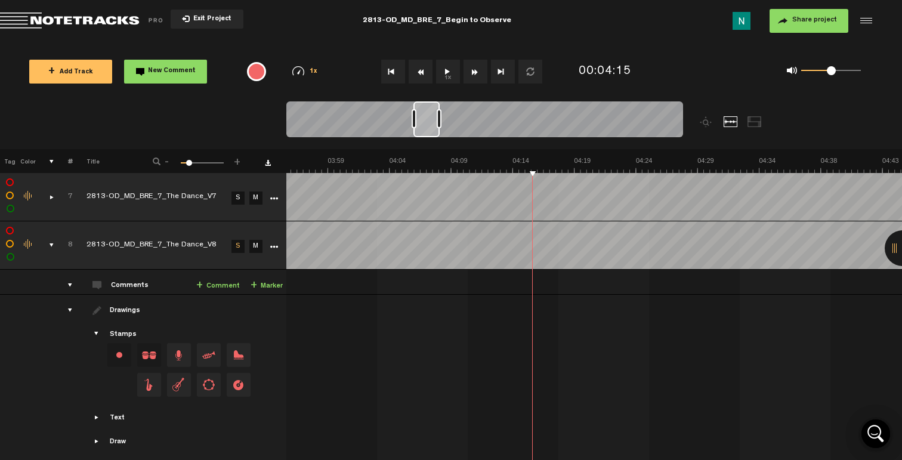
click at [275, 200] on icon "More" at bounding box center [274, 198] width 8 height 8
click at [273, 202] on icon "More" at bounding box center [274, 198] width 8 height 8
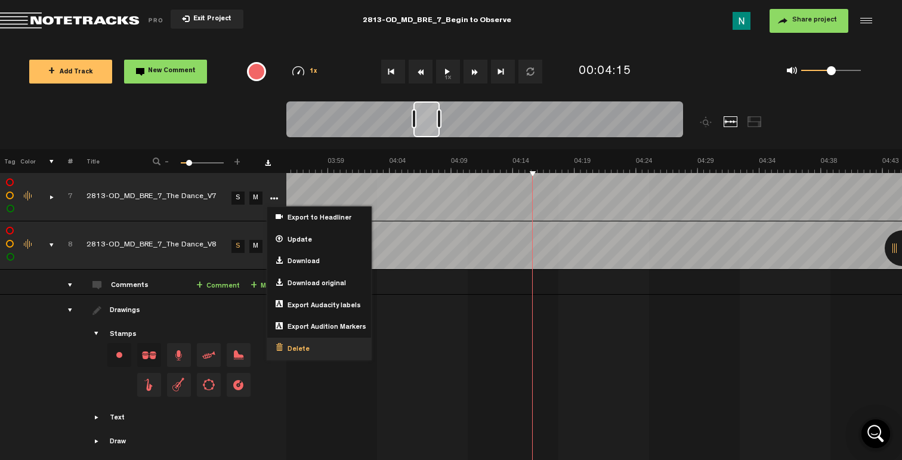
click at [284, 340] on div "Delete" at bounding box center [319, 348] width 104 height 22
click at [285, 345] on span "Delete" at bounding box center [296, 350] width 27 height 10
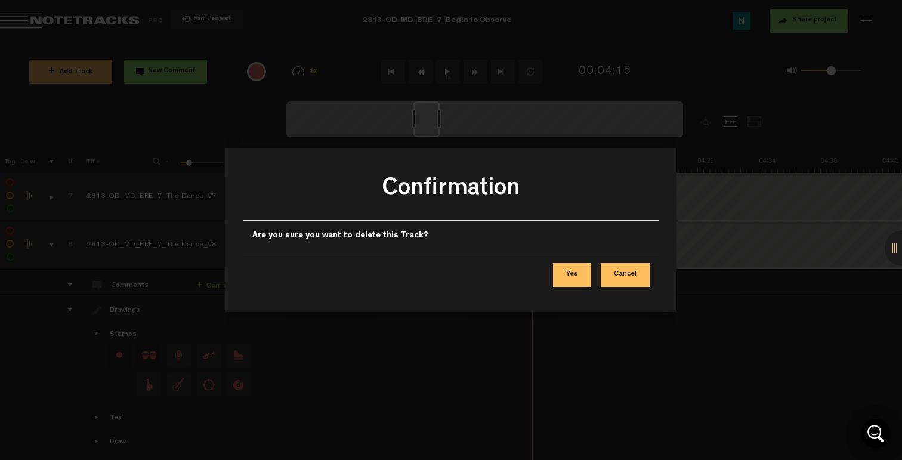
click at [577, 270] on button "Yes" at bounding box center [572, 275] width 38 height 24
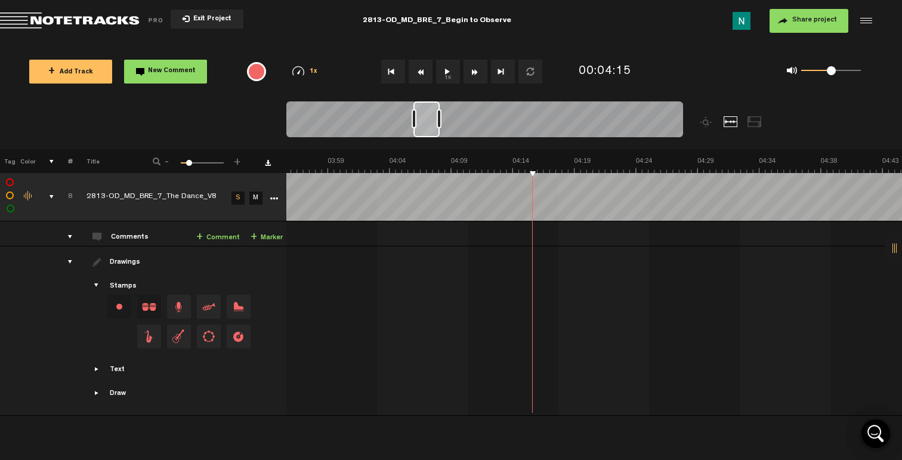
click at [51, 195] on div "comments, stamps & drawings" at bounding box center [47, 197] width 18 height 12
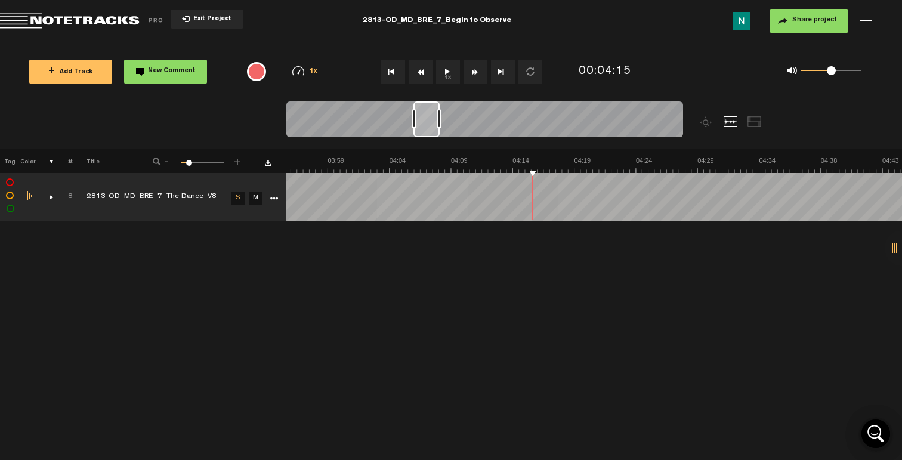
click at [51, 194] on div "comments, stamps & drawings" at bounding box center [47, 197] width 18 height 12
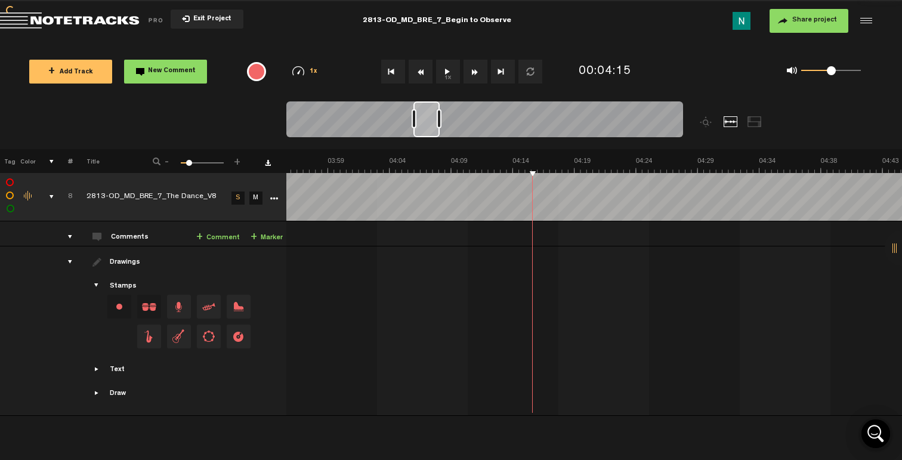
click at [218, 21] on span "Exit Project" at bounding box center [211, 19] width 42 height 7
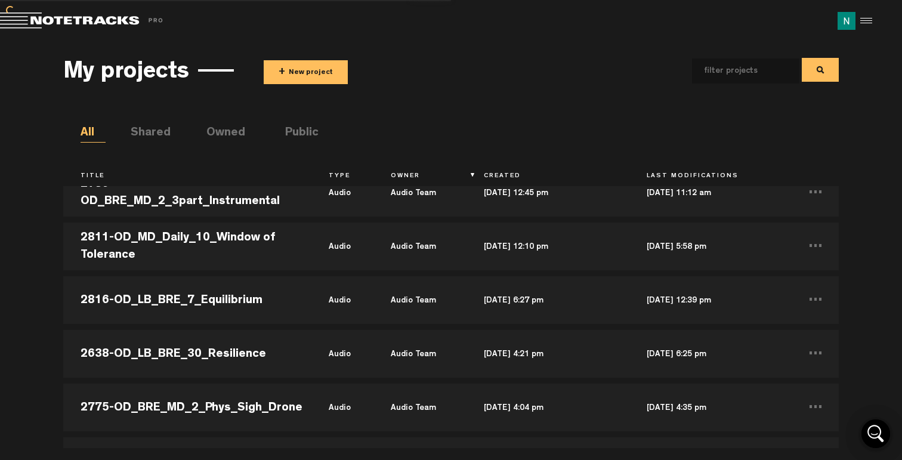
scroll to position [20435, 0]
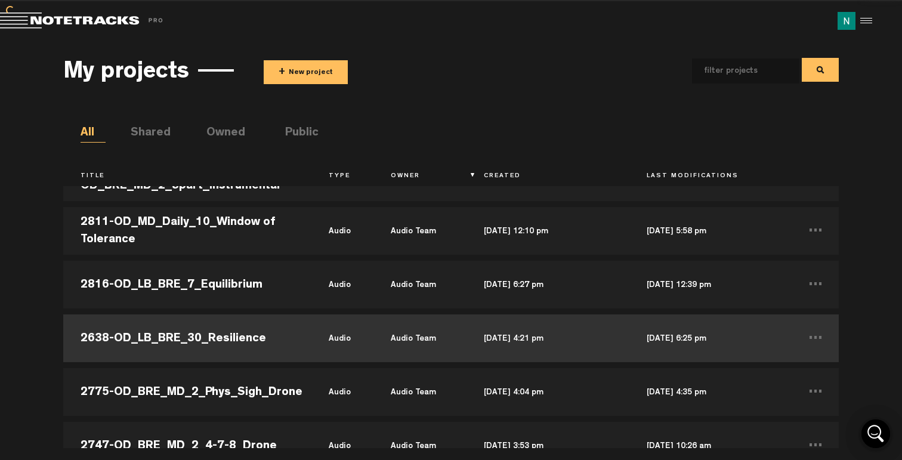
click at [259, 326] on td "2638-OD_LB_BRE_30_Resilience" at bounding box center [187, 338] width 248 height 54
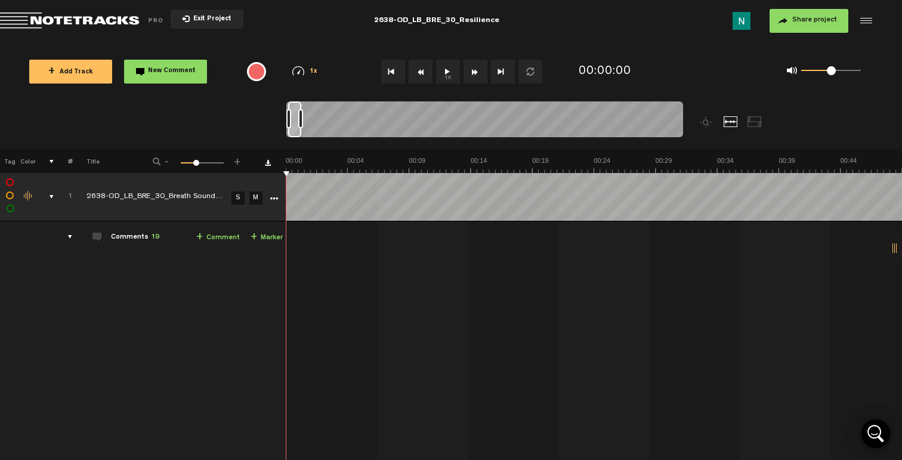
click at [53, 199] on div "comments, stamps & drawings" at bounding box center [47, 197] width 18 height 12
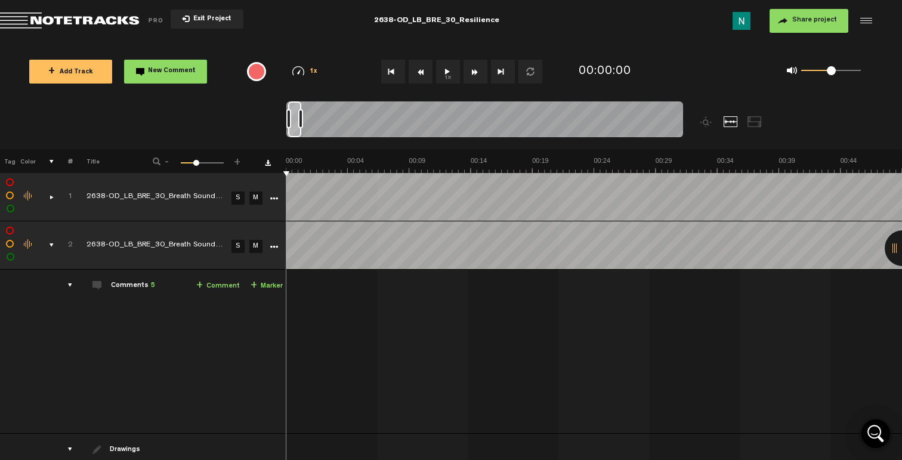
click at [47, 246] on div "comments, stamps & drawings" at bounding box center [47, 245] width 18 height 12
click at [48, 247] on div "comments, stamps & drawings" at bounding box center [47, 245] width 18 height 12
click at [272, 200] on icon "More" at bounding box center [274, 198] width 8 height 8
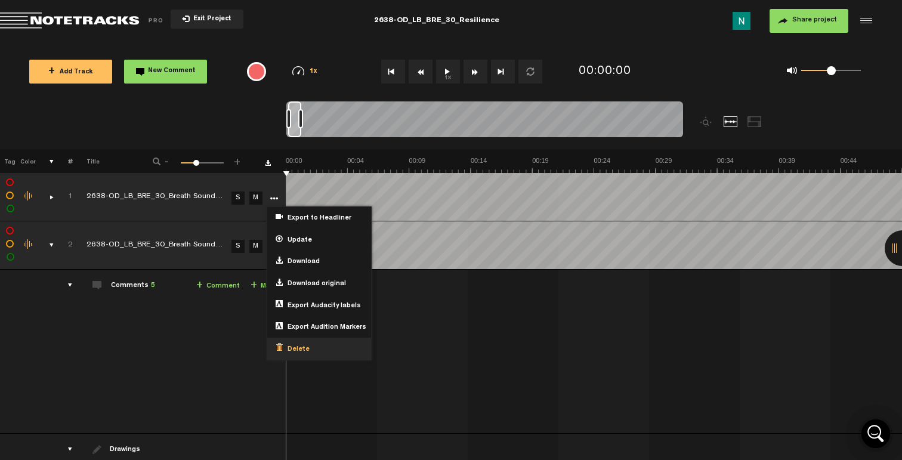
click at [300, 345] on span "Delete" at bounding box center [296, 350] width 27 height 10
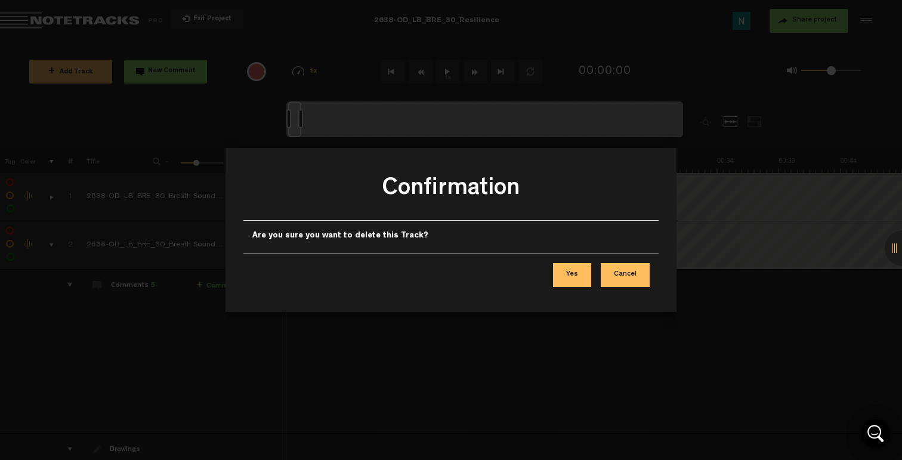
click at [564, 278] on button "Yes" at bounding box center [572, 275] width 38 height 24
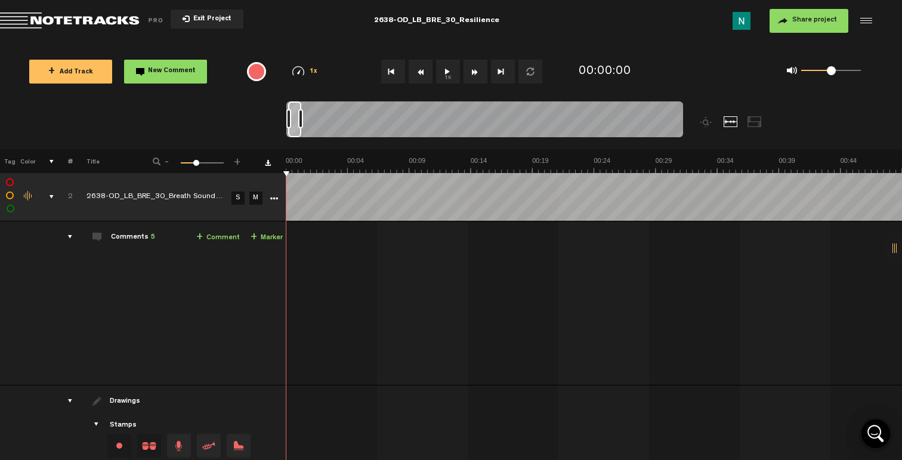
click at [745, 18] on img at bounding box center [741, 21] width 18 height 18
click at [866, 23] on div at bounding box center [864, 21] width 18 height 18
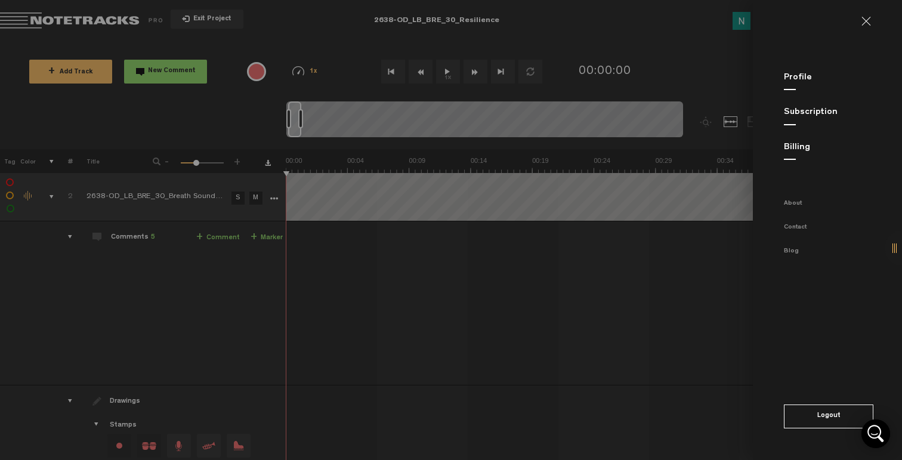
click at [800, 146] on link "Billing" at bounding box center [796, 147] width 26 height 9
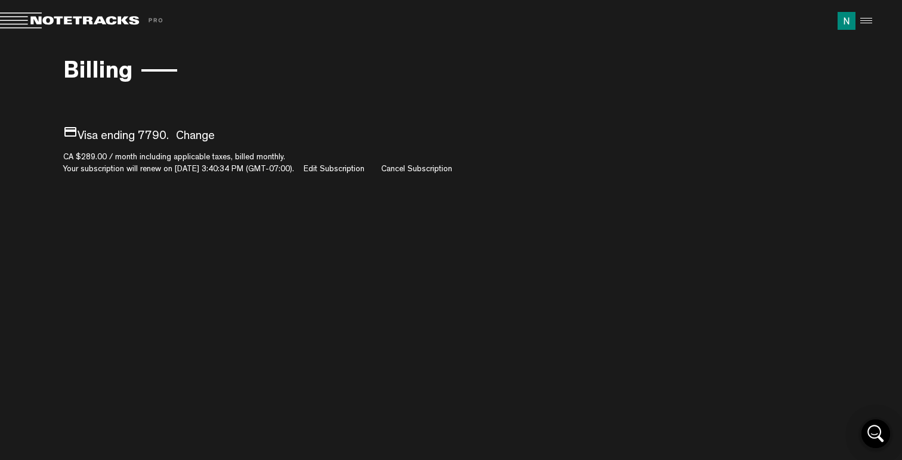
click at [877, 20] on md-toolbar "Exit Project Billing Share project Save project" at bounding box center [451, 21] width 902 height 42
click at [868, 21] on div at bounding box center [864, 21] width 18 height 18
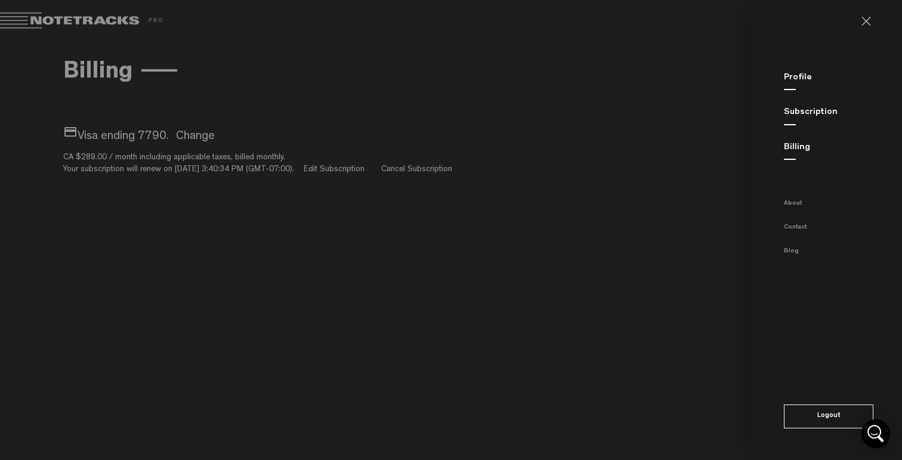
click at [817, 111] on link "Subscription" at bounding box center [810, 112] width 54 height 9
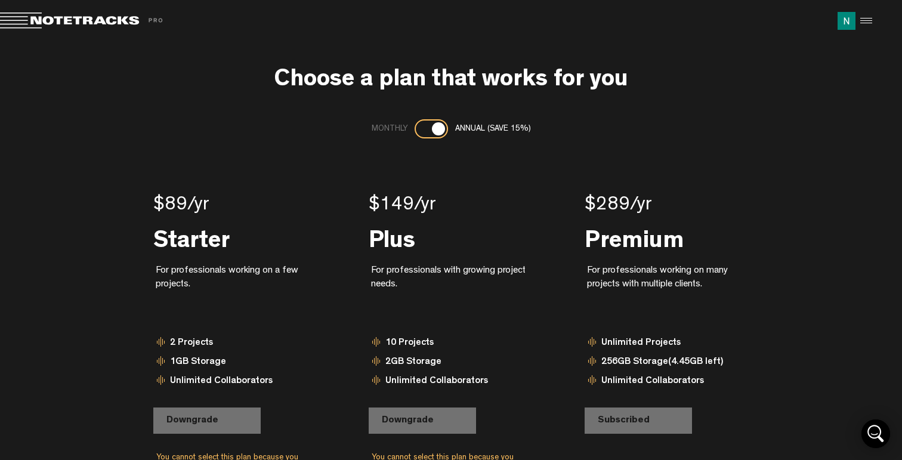
click at [871, 23] on div at bounding box center [864, 21] width 18 height 18
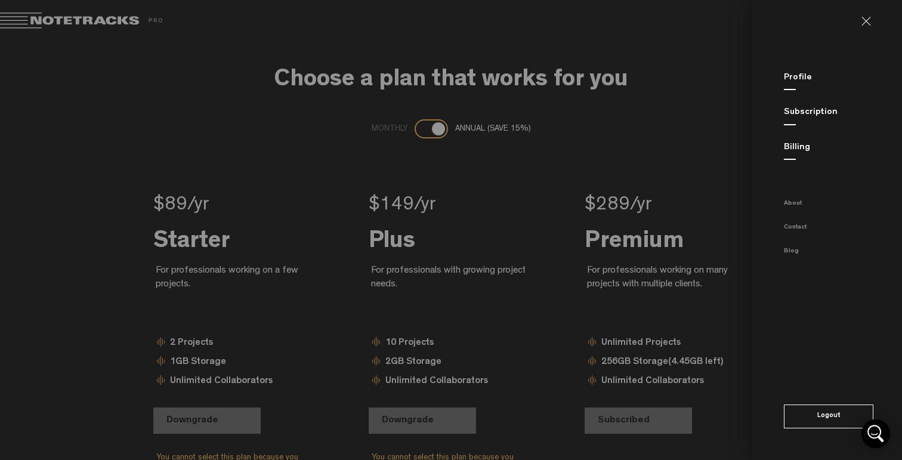
click at [70, 20] on md-backdrop at bounding box center [451, 230] width 902 height 460
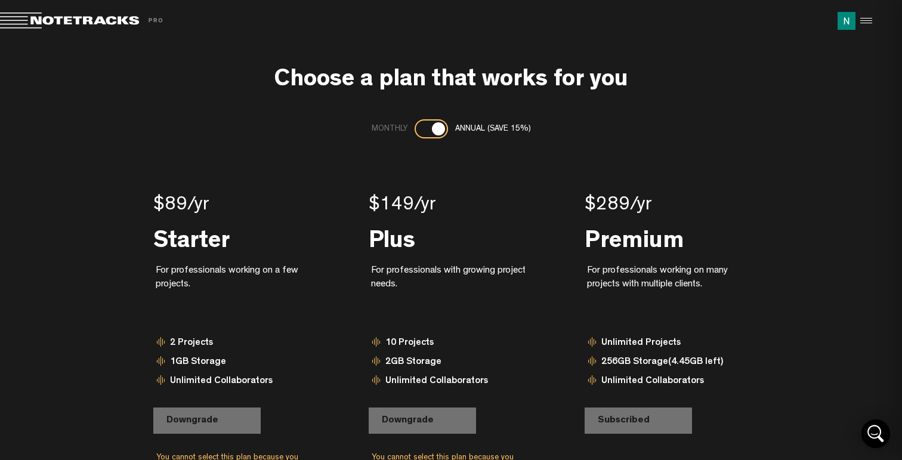
click at [82, 20] on md-backdrop at bounding box center [451, 230] width 902 height 460
click at [119, 19] on span "Return to Project List" at bounding box center [83, 21] width 167 height 17
click at [151, 18] on span "Return to Project List" at bounding box center [83, 21] width 167 height 17
